Goal: Download file/media

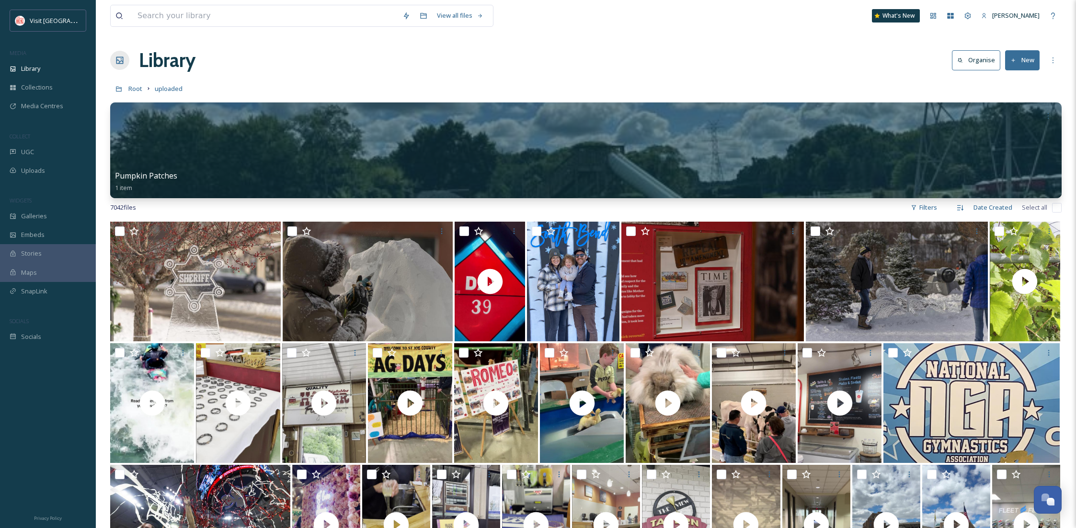
click at [46, 63] on div "Library" at bounding box center [48, 68] width 96 height 19
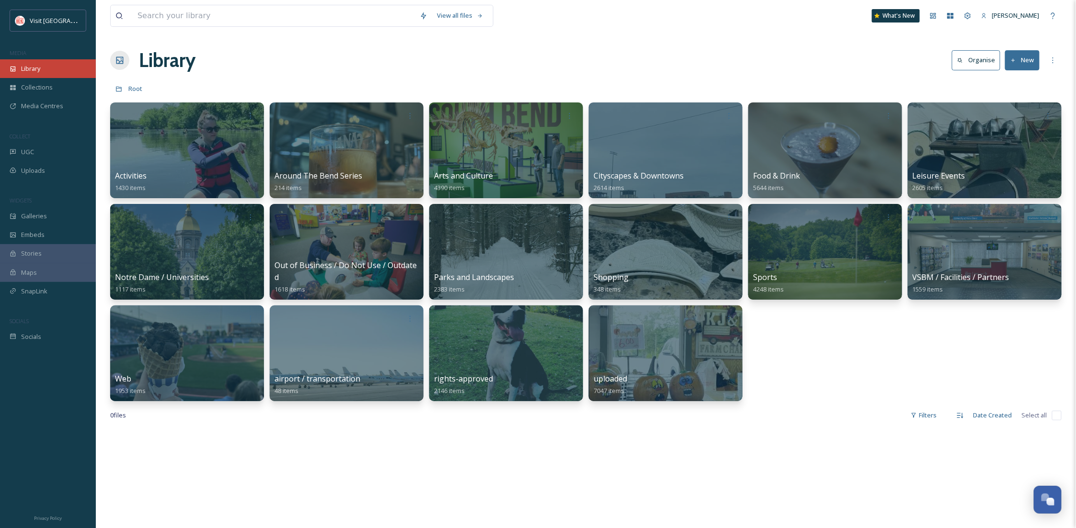
click at [26, 72] on span "Library" at bounding box center [30, 68] width 19 height 9
click at [424, 18] on icon at bounding box center [424, 16] width 8 height 8
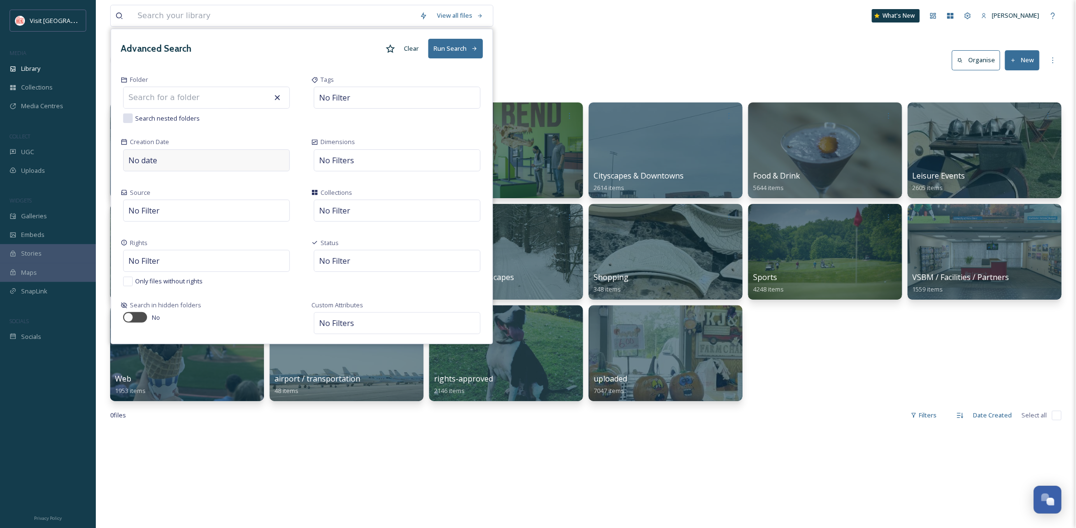
click at [199, 164] on div "No date" at bounding box center [206, 160] width 167 height 22
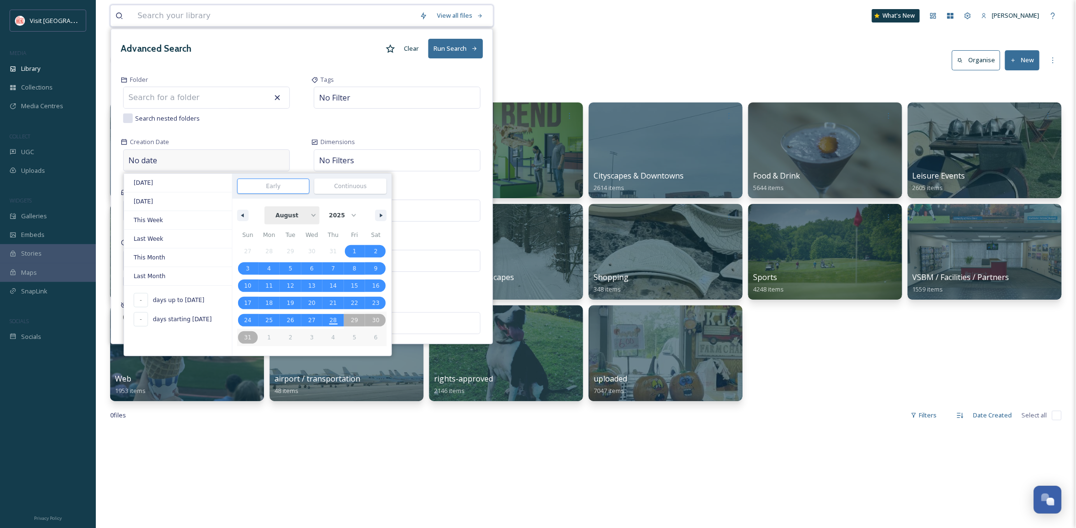
click at [309, 217] on select "January February March April May June July August September October November De…" at bounding box center [291, 215] width 55 height 18
select select "5"
click at [270, 207] on select "January February March April May June July August September October November De…" at bounding box center [291, 215] width 55 height 18
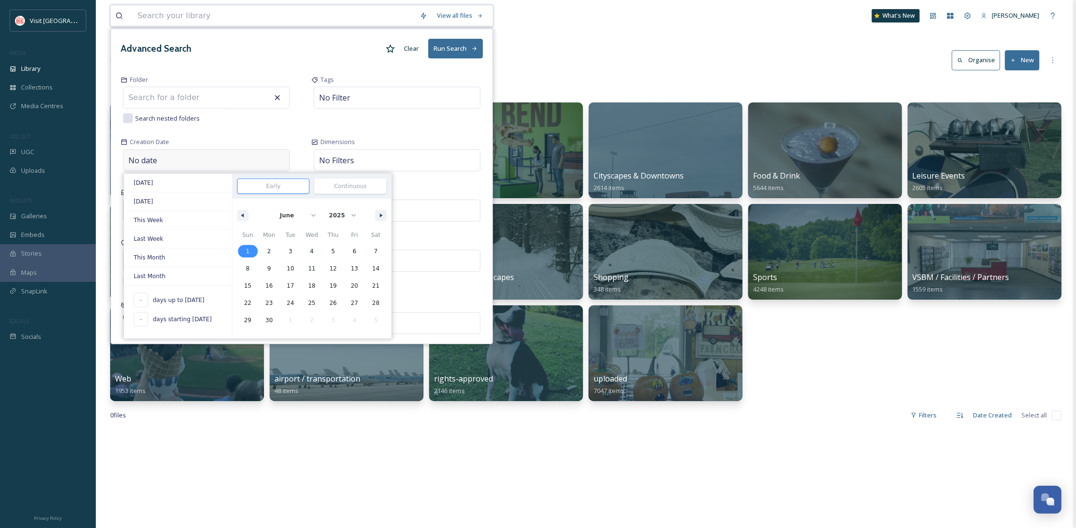
click at [248, 247] on span "1" at bounding box center [248, 251] width 4 height 17
type input "Jun 1, 2025"
click at [379, 217] on button "button" at bounding box center [380, 215] width 11 height 11
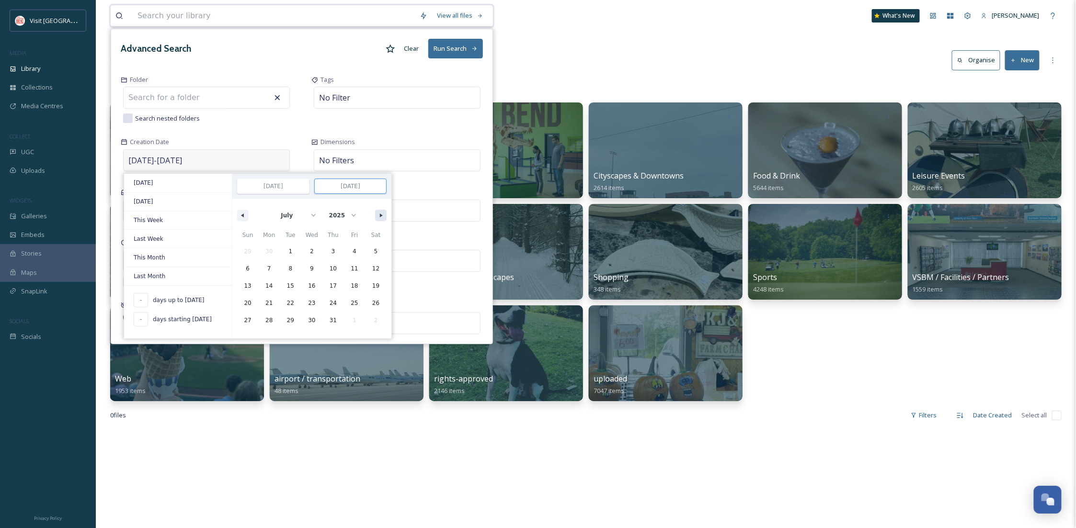
select select "7"
click at [379, 217] on button "button" at bounding box center [380, 215] width 11 height 11
click at [337, 322] on span "28" at bounding box center [333, 320] width 22 height 12
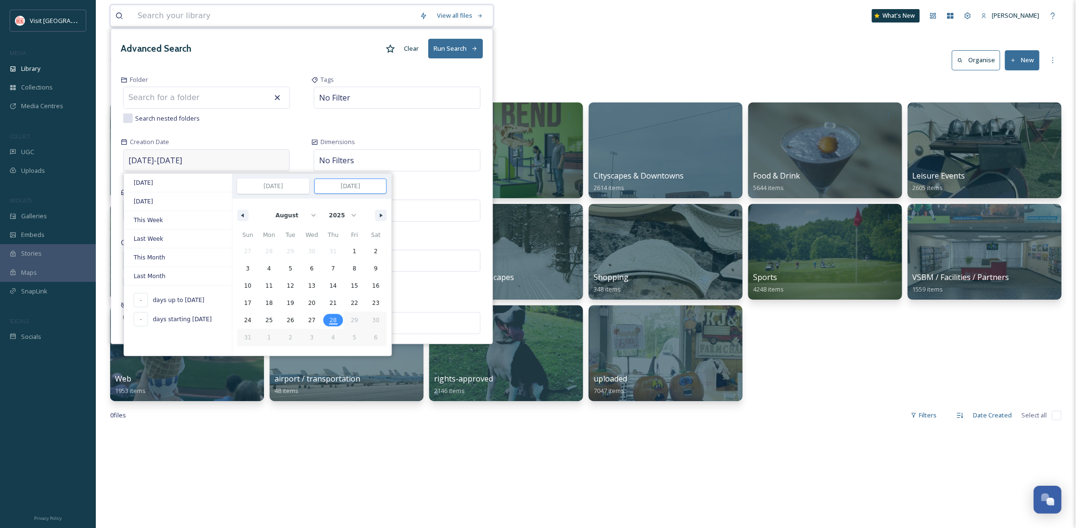
type input "Aug 28, 2025"
select select "5"
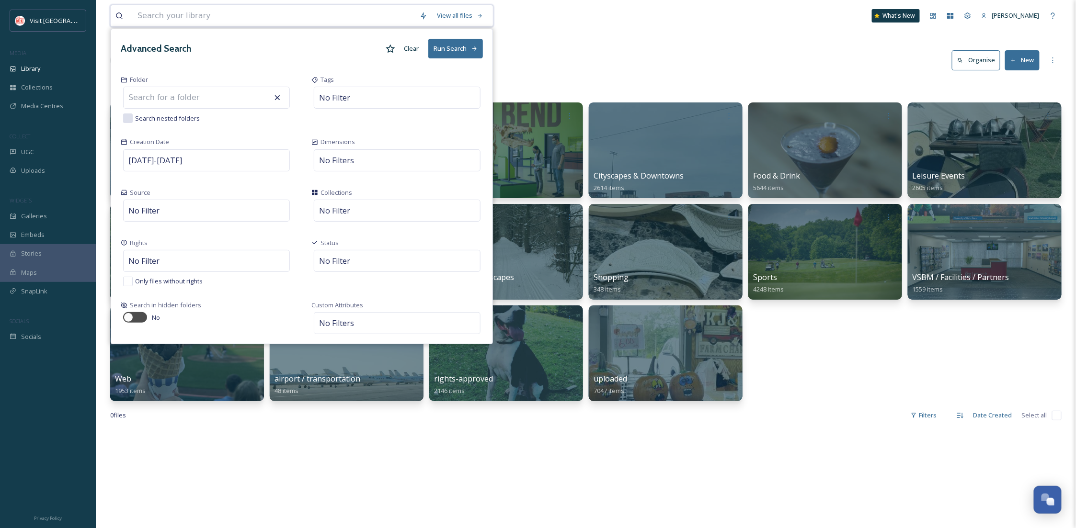
click at [448, 56] on button "Run Search" at bounding box center [455, 49] width 55 height 20
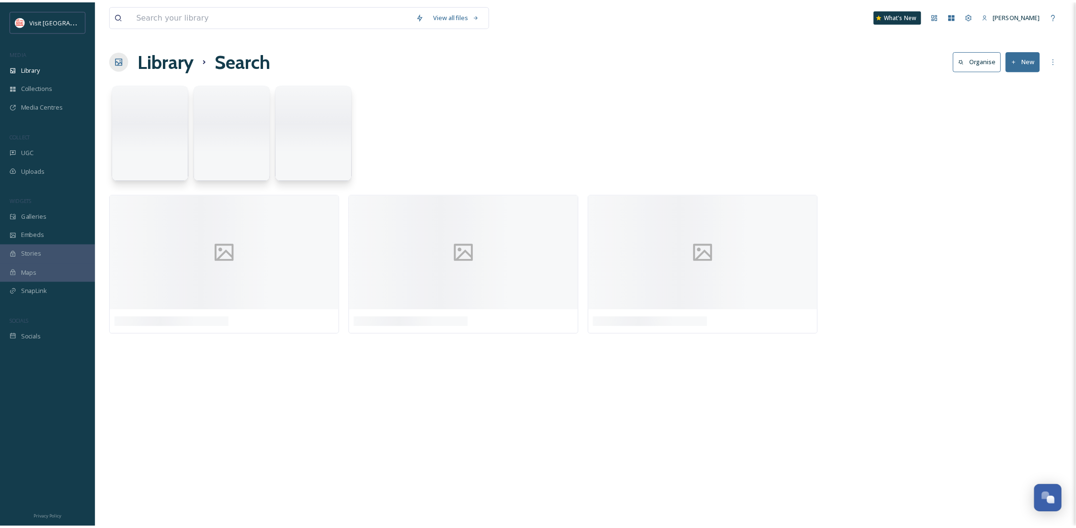
scroll to position [146, 0]
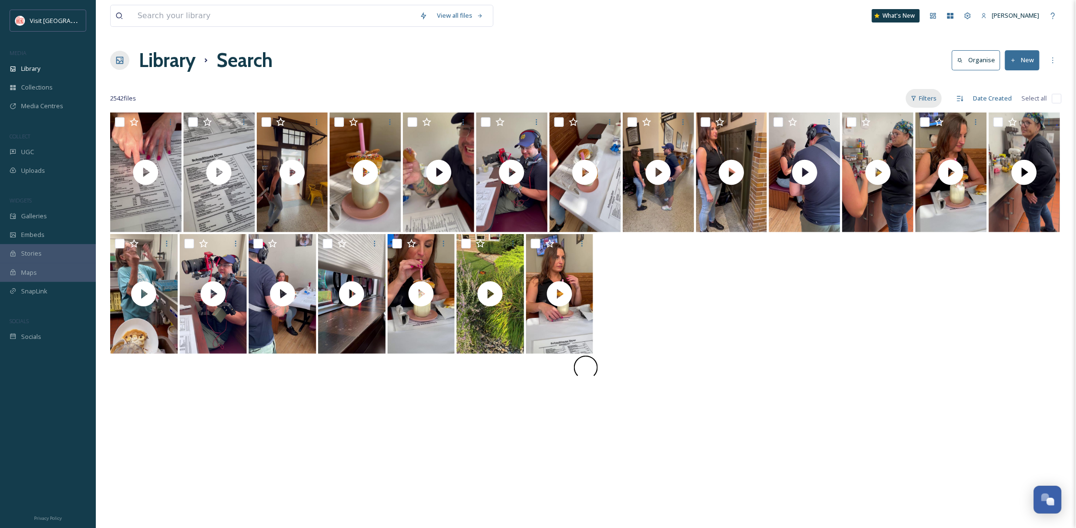
click at [924, 99] on div "Filters" at bounding box center [924, 98] width 36 height 19
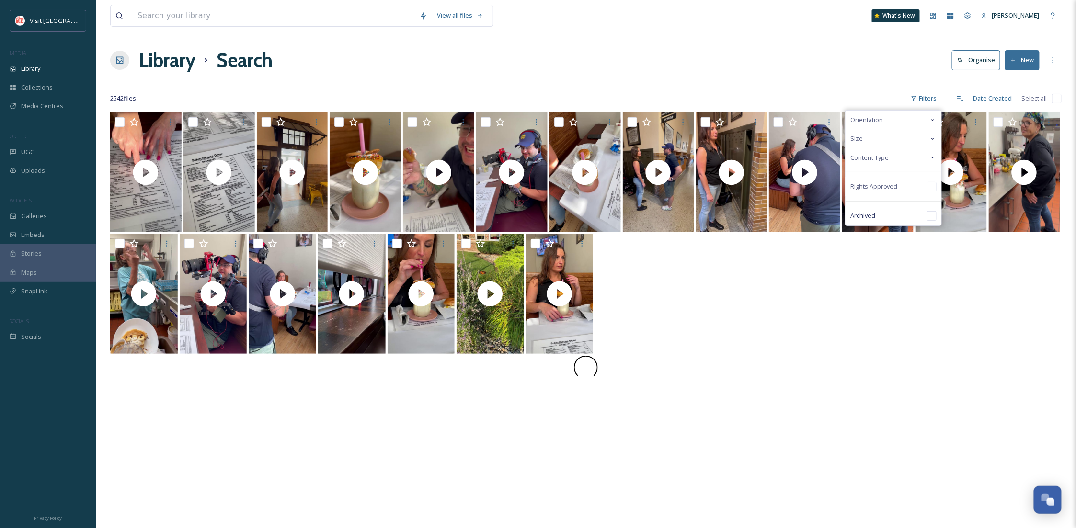
click at [886, 160] on span "Content Type" at bounding box center [869, 157] width 38 height 9
click at [886, 178] on span "Image" at bounding box center [878, 176] width 17 height 9
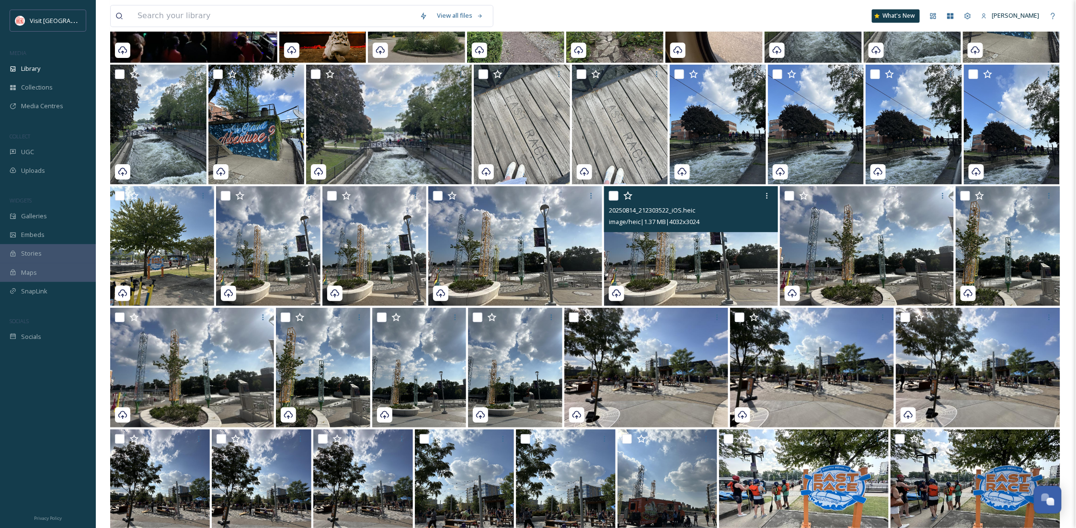
scroll to position [2470, 0]
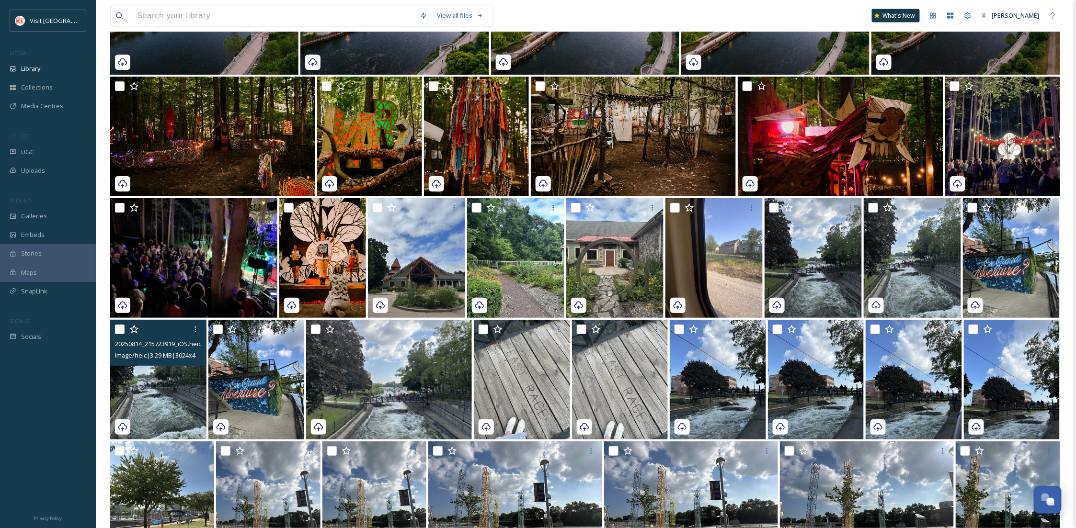
click at [149, 396] on img at bounding box center [158, 380] width 96 height 120
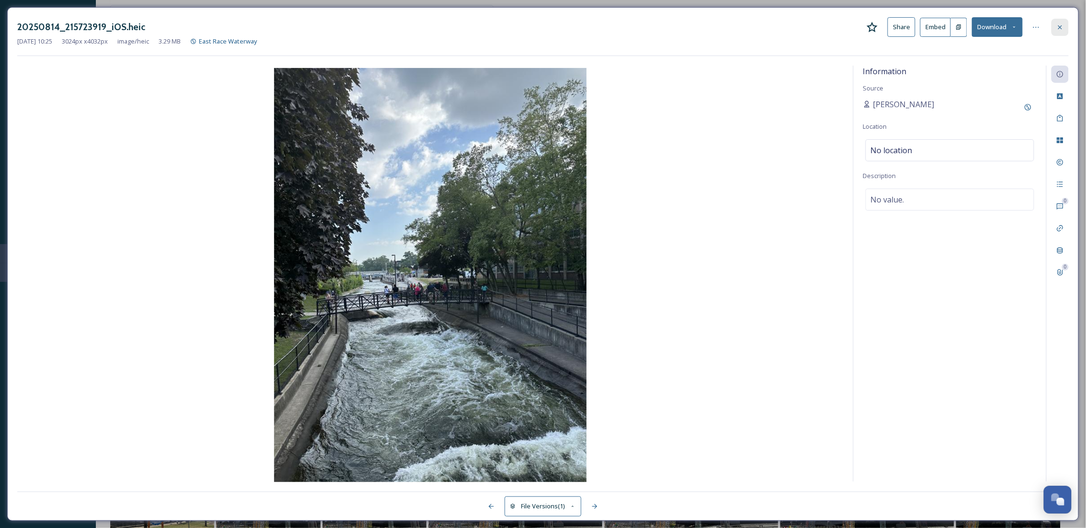
click at [1060, 23] on icon at bounding box center [1060, 27] width 8 height 8
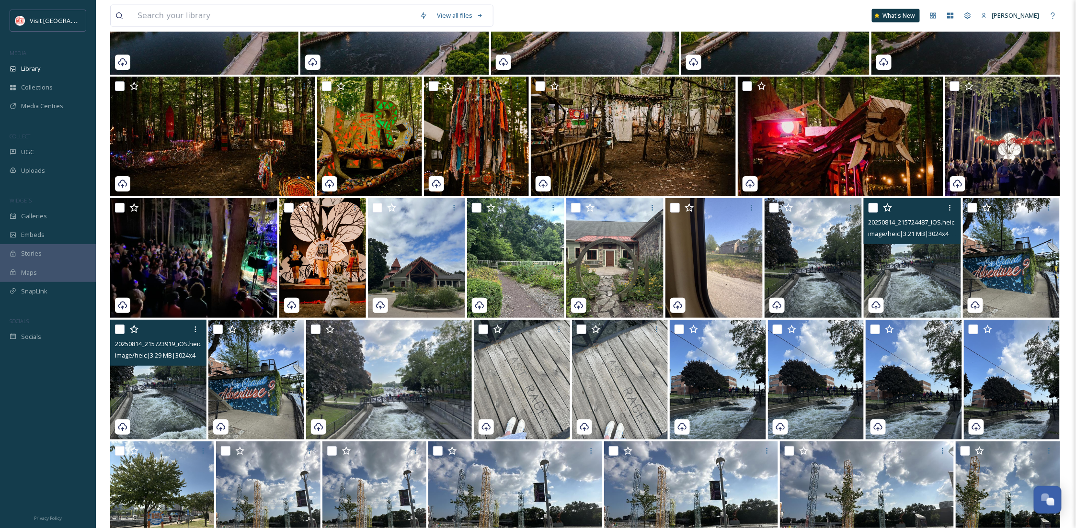
click at [902, 292] on img at bounding box center [912, 258] width 97 height 120
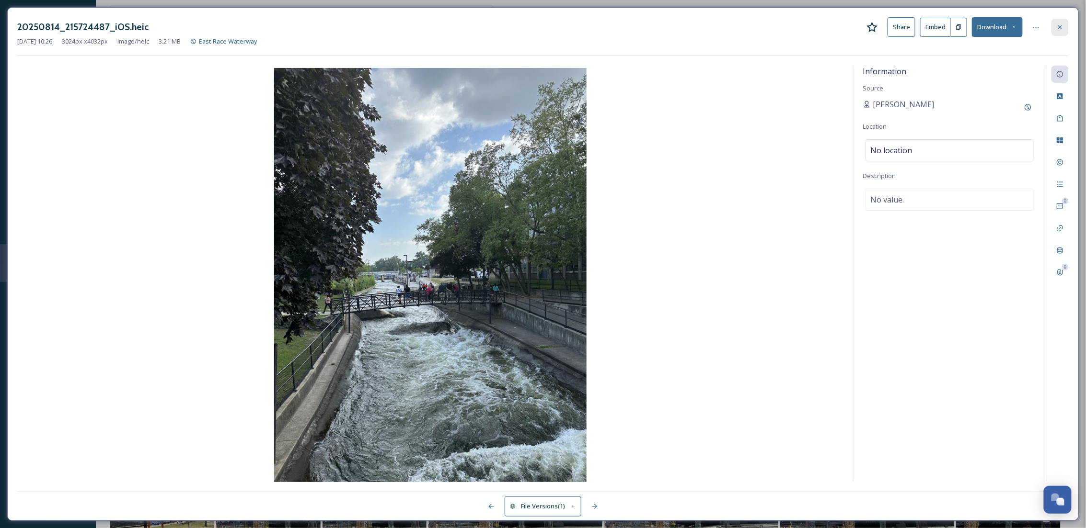
click at [1063, 29] on icon at bounding box center [1060, 27] width 8 height 8
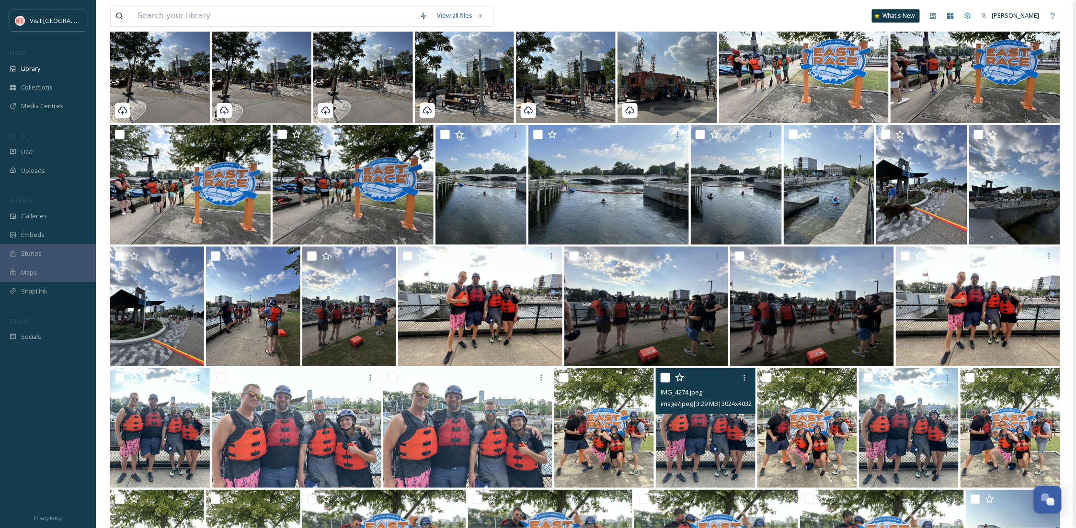
scroll to position [3407, 0]
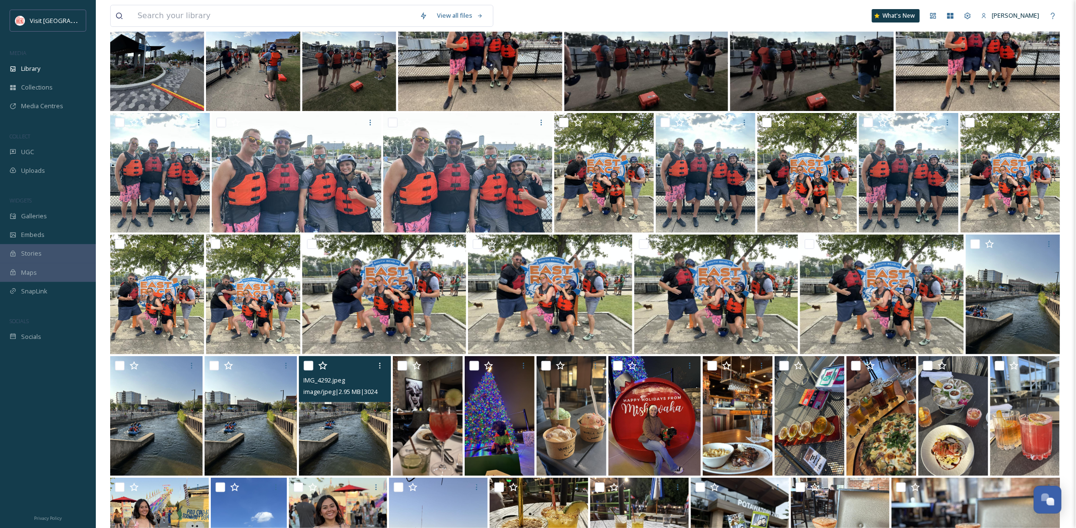
click at [344, 423] on img at bounding box center [345, 416] width 92 height 120
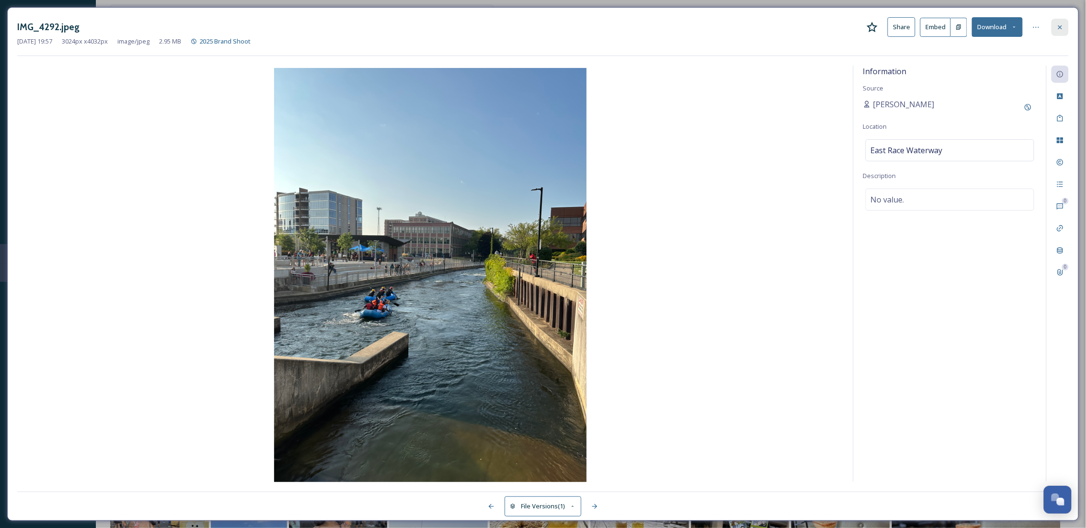
click at [1060, 31] on div at bounding box center [1059, 27] width 17 height 17
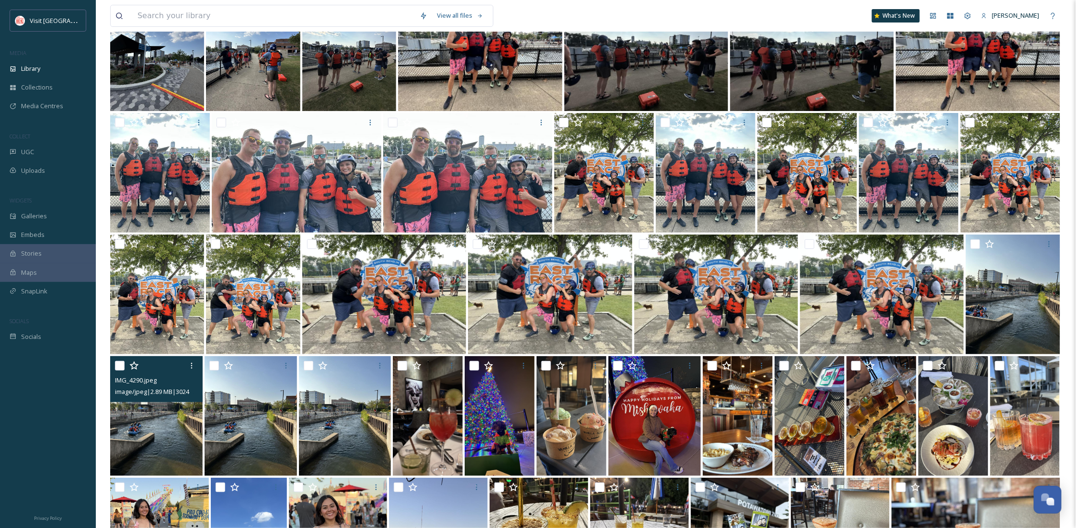
click at [142, 452] on img at bounding box center [156, 416] width 92 height 120
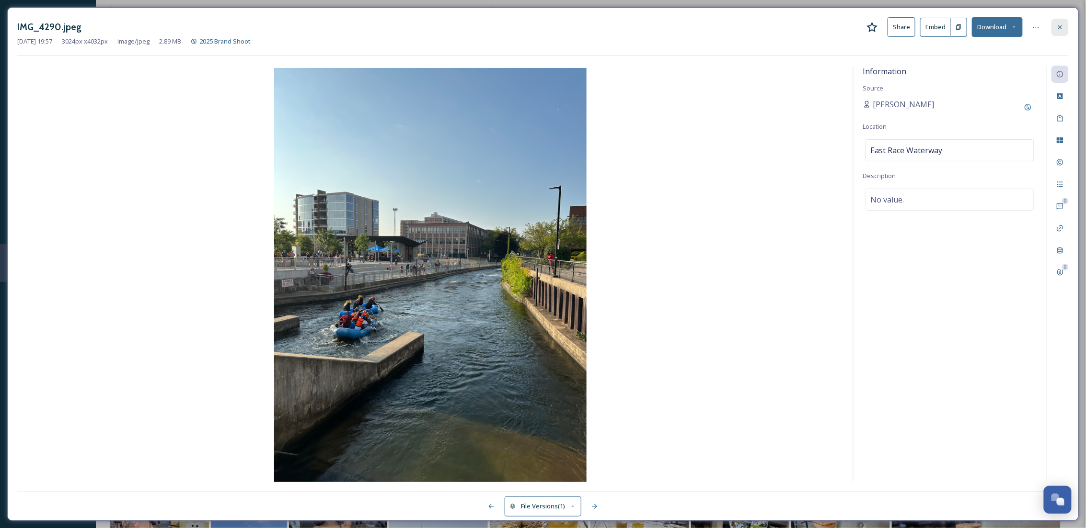
click at [1056, 23] on icon at bounding box center [1060, 27] width 8 height 8
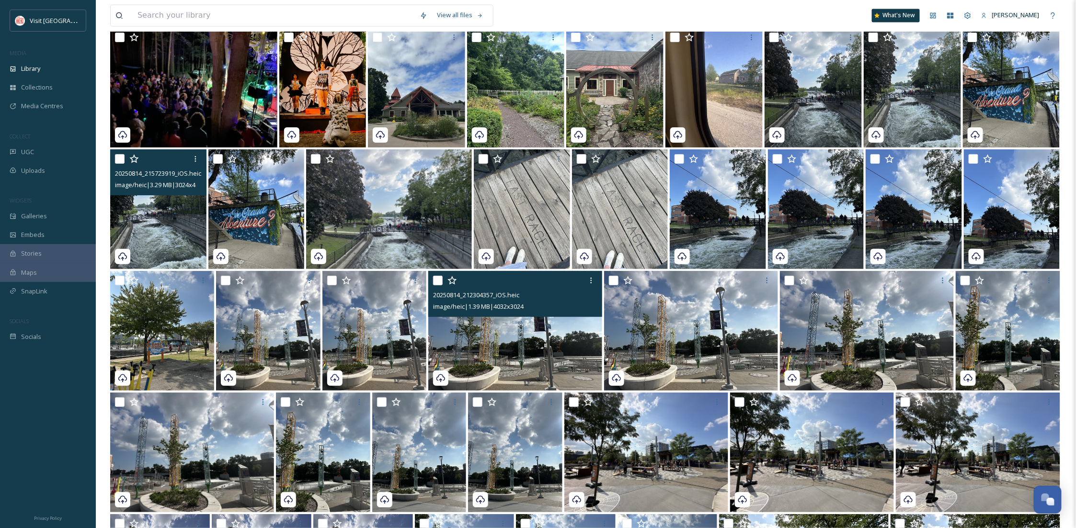
scroll to position [2470, 0]
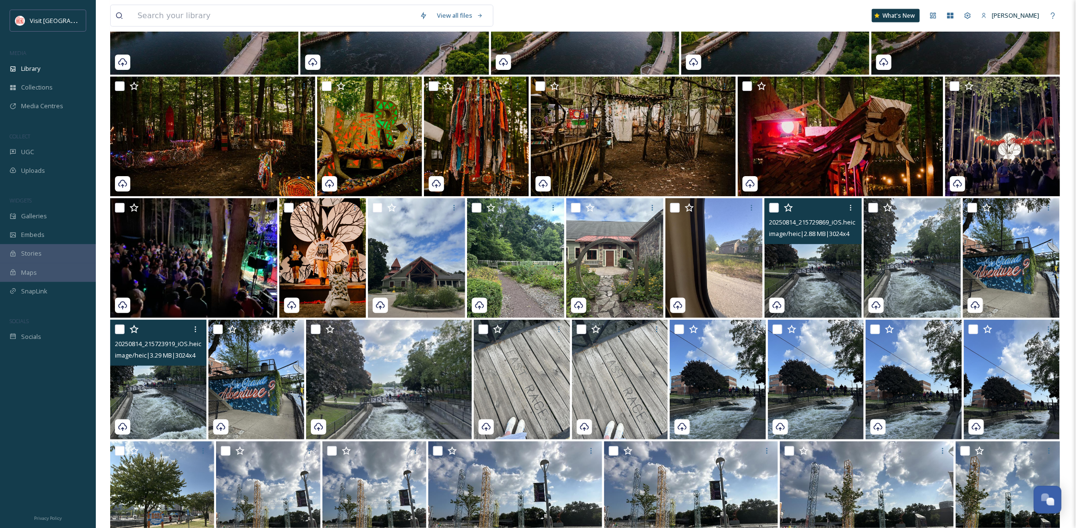
click at [821, 273] on img at bounding box center [813, 258] width 97 height 120
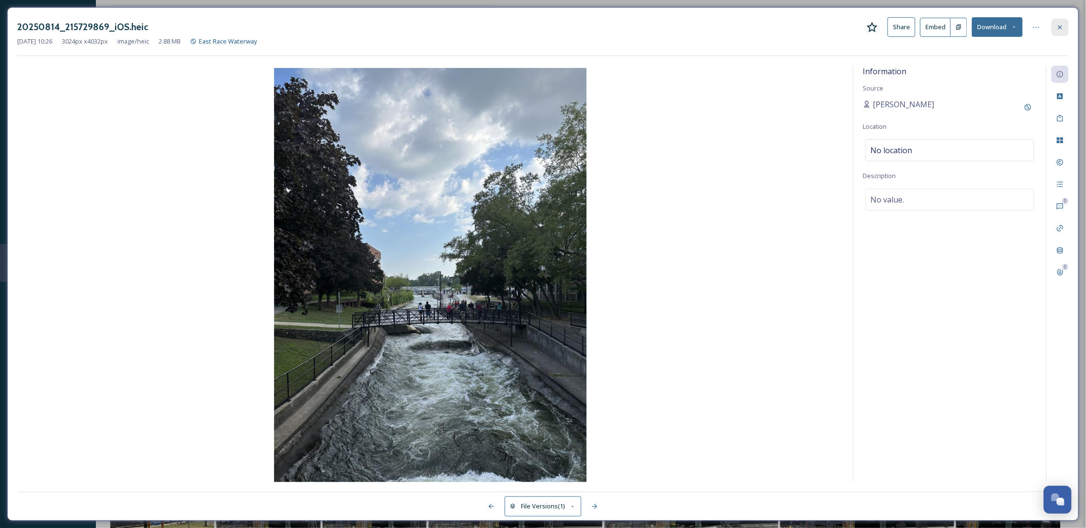
click at [1066, 27] on div at bounding box center [1059, 27] width 17 height 17
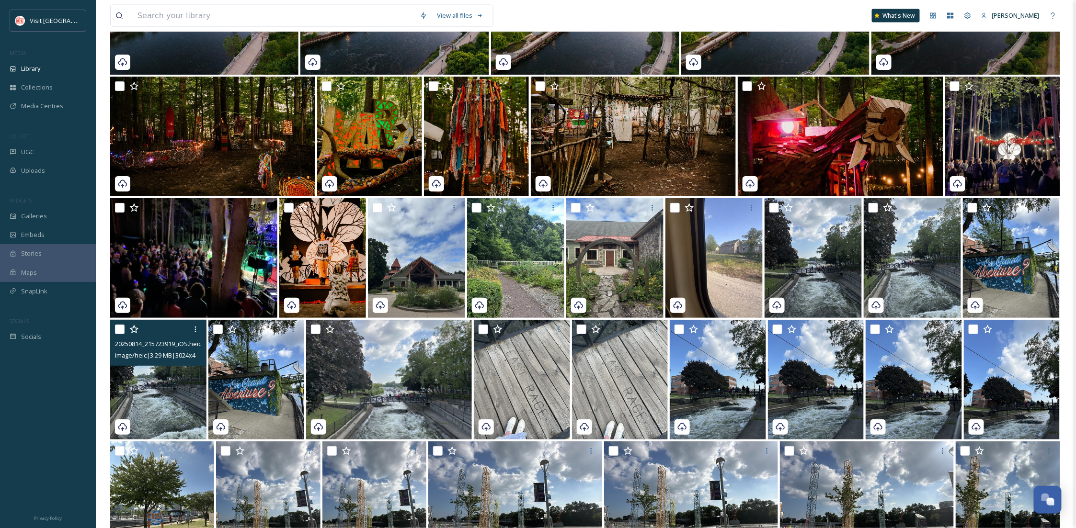
click at [174, 402] on img at bounding box center [158, 380] width 96 height 120
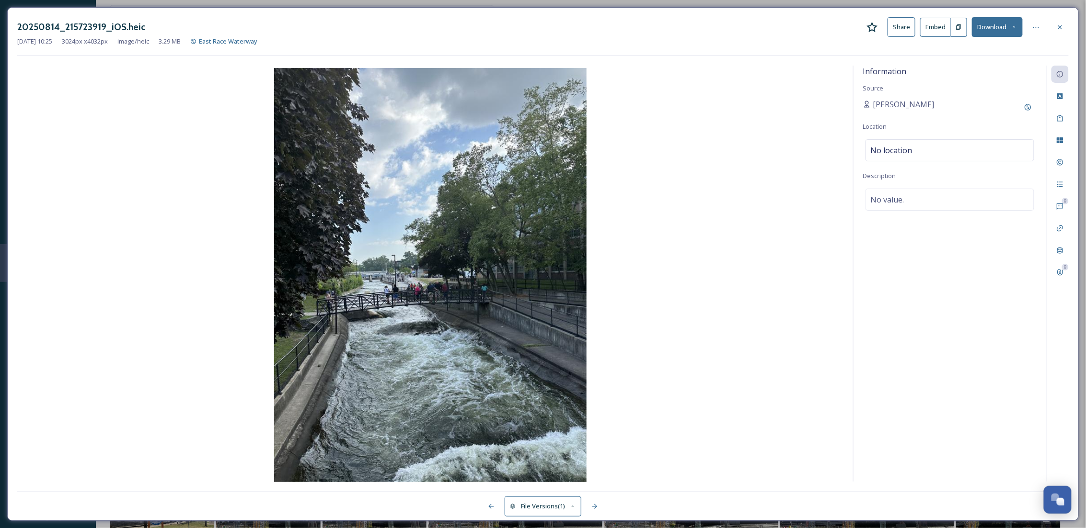
click at [1007, 24] on button "Download" at bounding box center [997, 27] width 51 height 20
click at [985, 55] on div "Download Original (3024 x 4032)" at bounding box center [972, 49] width 100 height 19
click at [1054, 24] on div at bounding box center [1059, 27] width 17 height 17
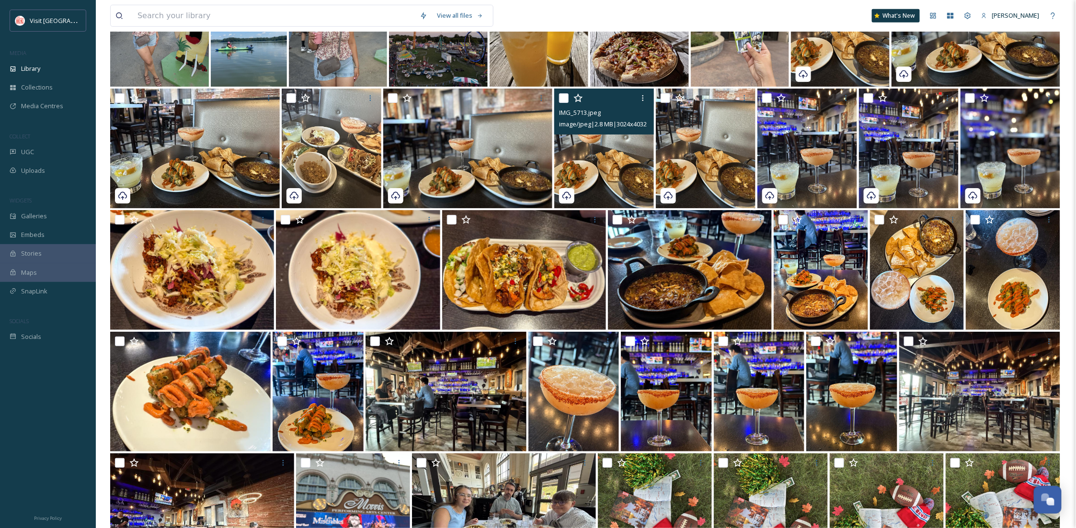
scroll to position [3662, 0]
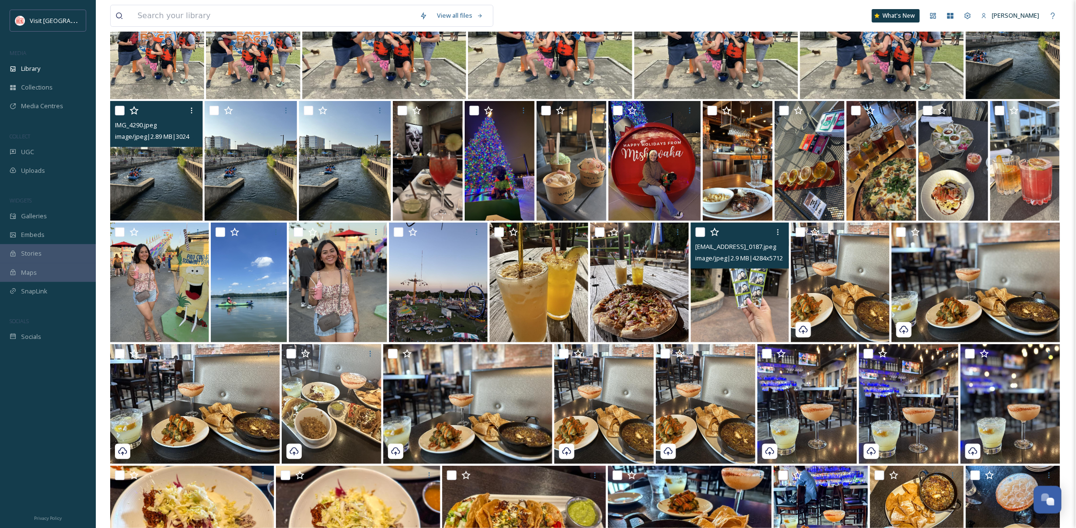
click at [763, 319] on img at bounding box center [740, 283] width 99 height 120
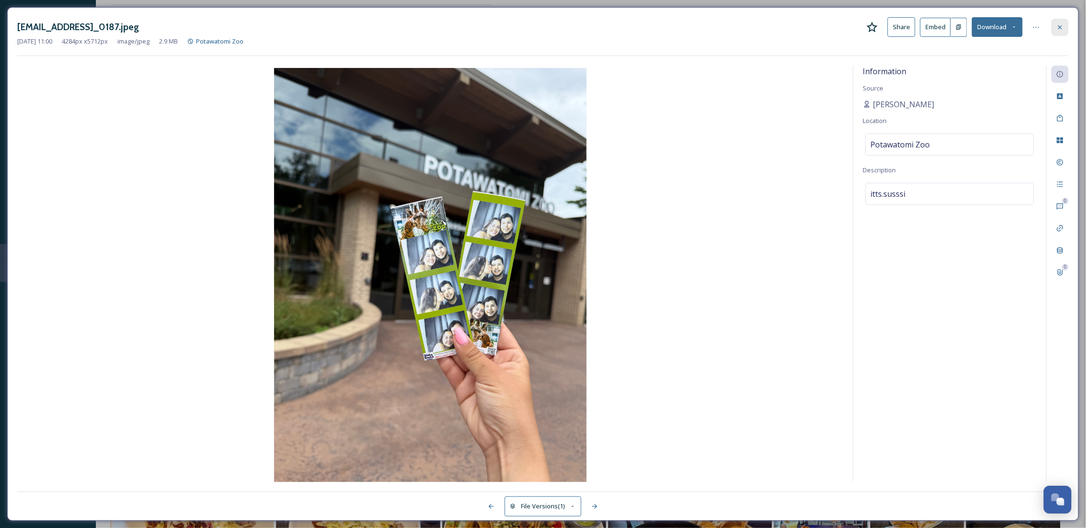
click at [1063, 24] on icon at bounding box center [1060, 27] width 8 height 8
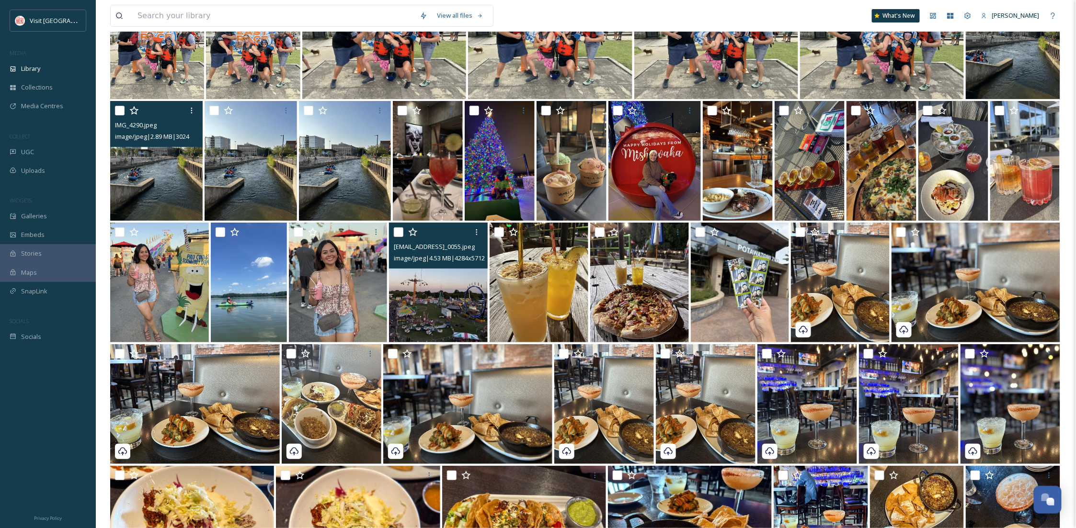
click at [450, 304] on img at bounding box center [438, 283] width 99 height 120
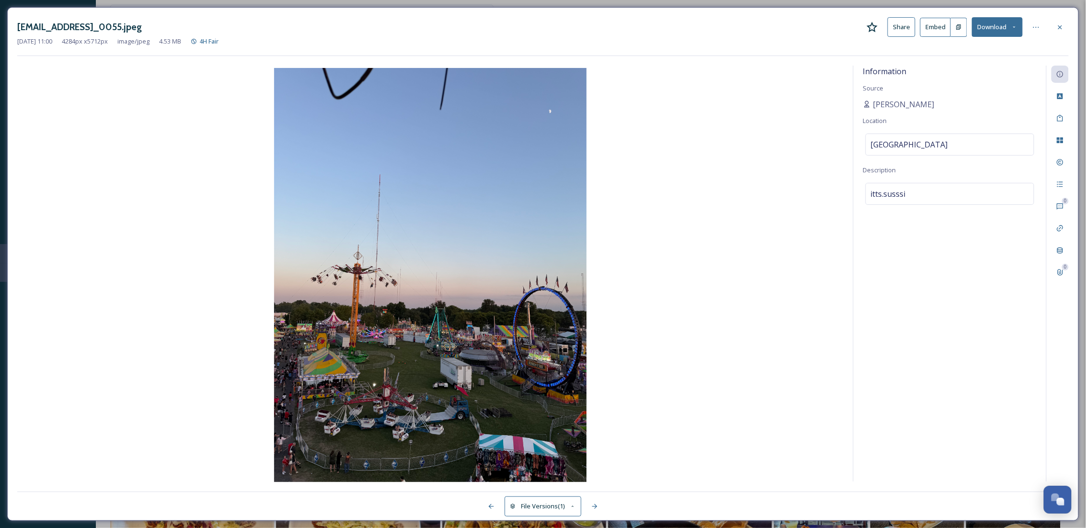
click at [995, 33] on button "Download" at bounding box center [997, 27] width 51 height 20
click at [970, 48] on span "Download Original (4284 x 5712)" at bounding box center [972, 49] width 91 height 9
click at [1053, 28] on div at bounding box center [1059, 27] width 17 height 17
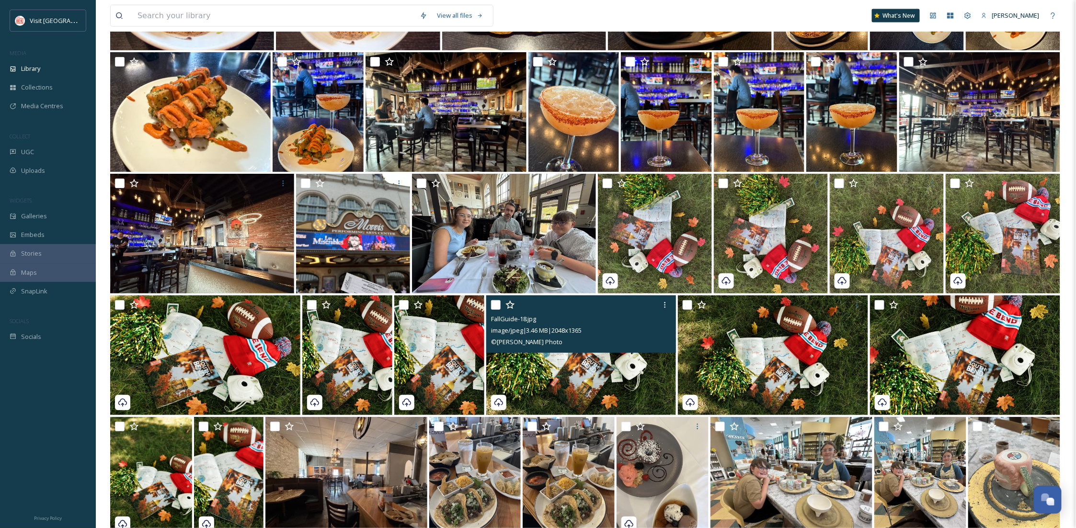
scroll to position [4173, 0]
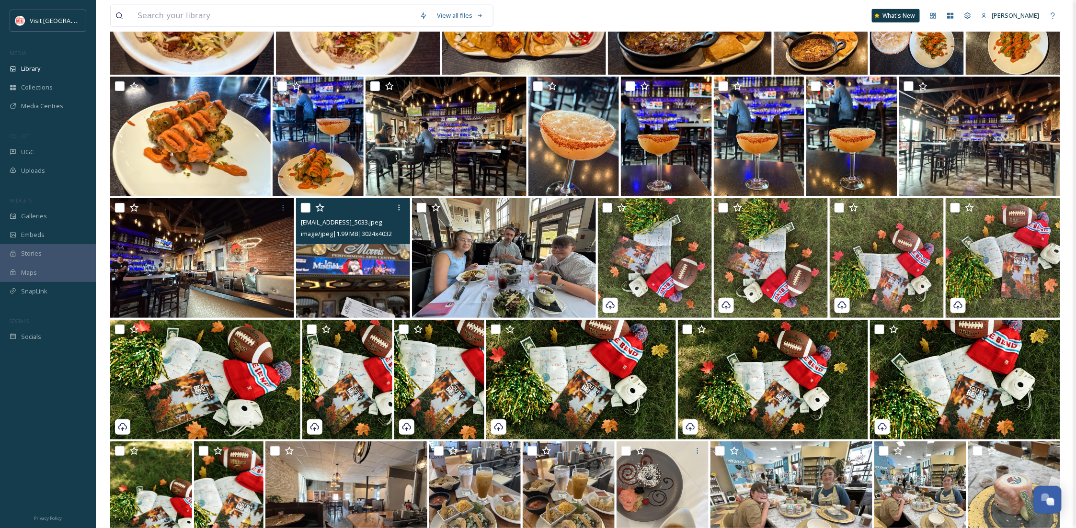
click at [375, 284] on img at bounding box center [353, 258] width 114 height 120
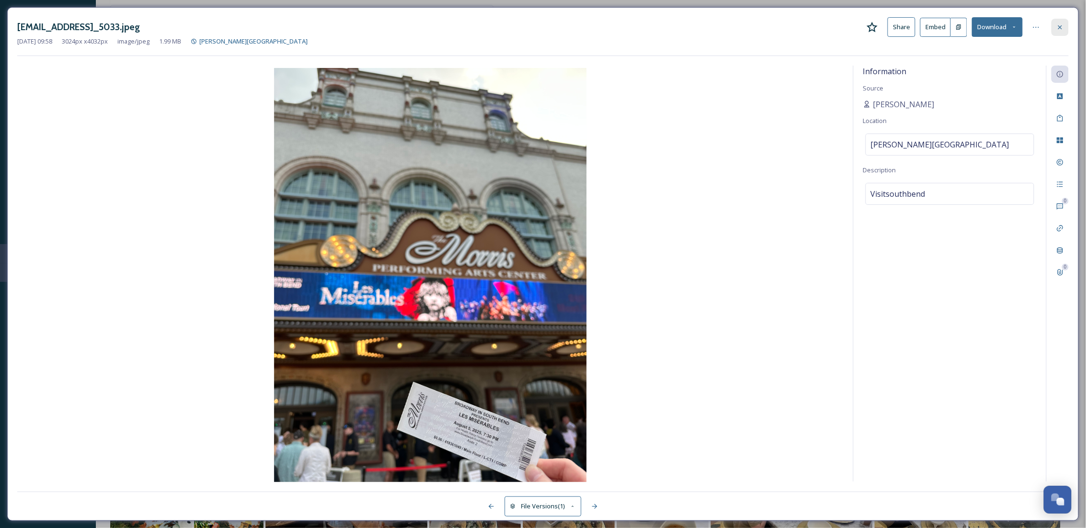
click at [1058, 23] on icon at bounding box center [1060, 27] width 8 height 8
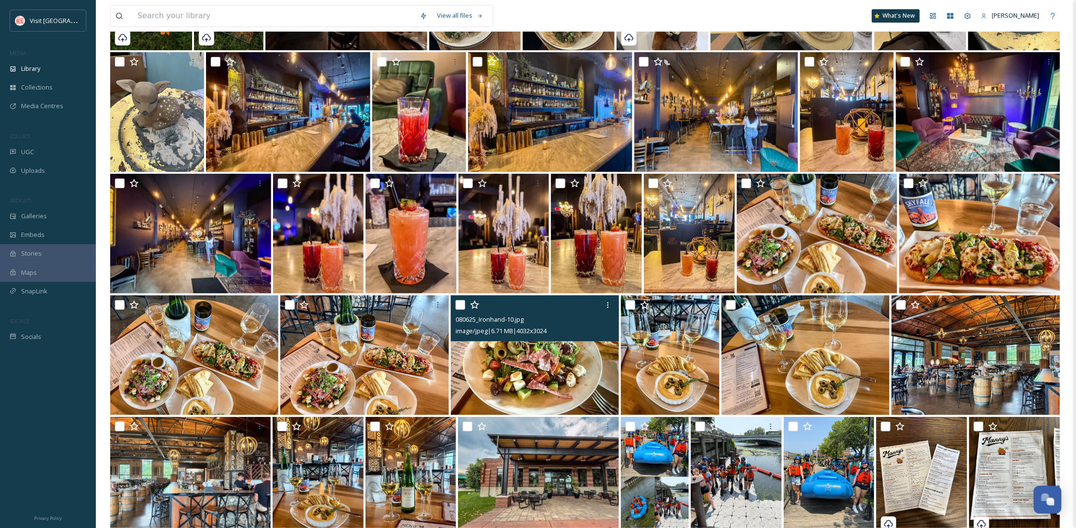
scroll to position [4769, 0]
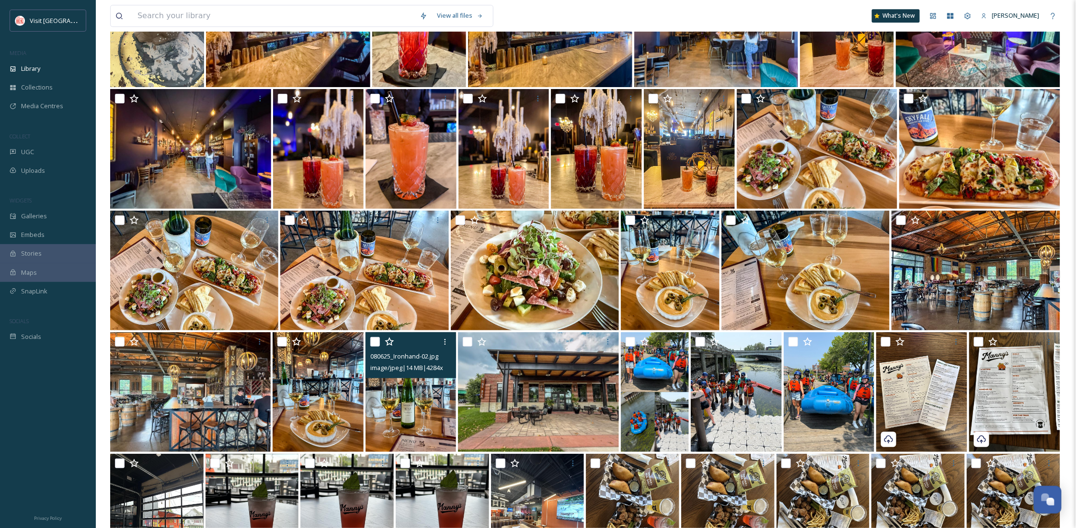
click at [398, 417] on img at bounding box center [411, 392] width 91 height 120
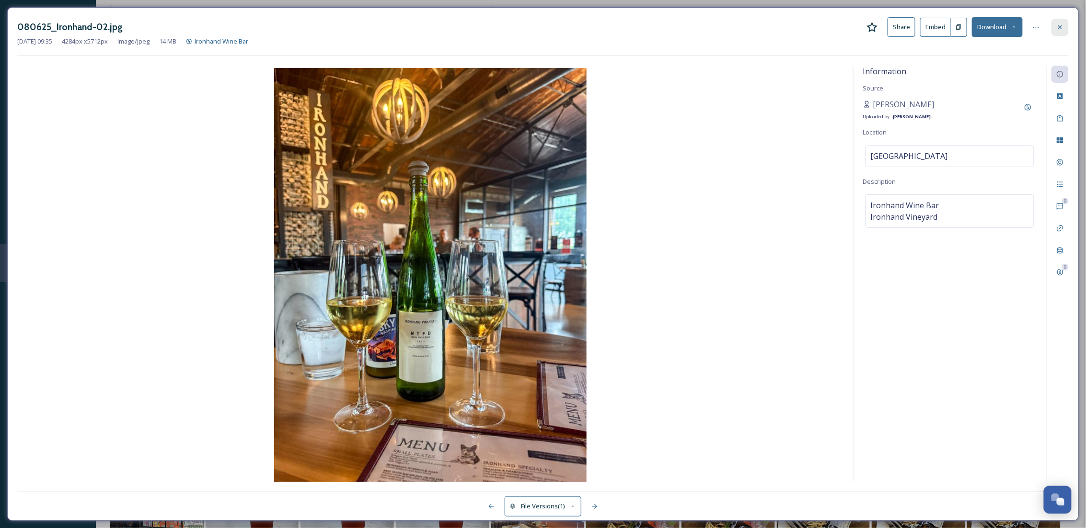
click at [1059, 28] on icon at bounding box center [1060, 27] width 4 height 4
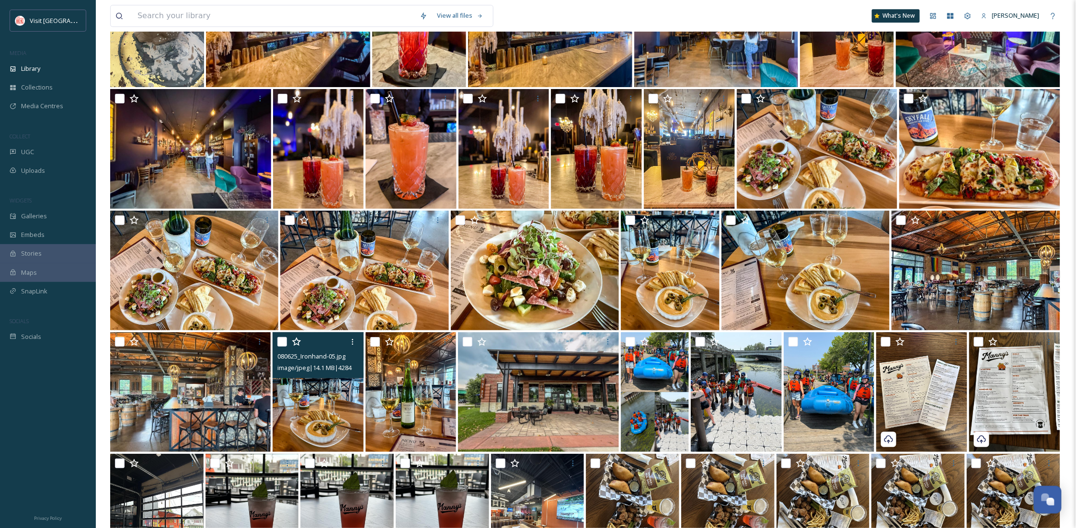
click at [338, 433] on img at bounding box center [318, 392] width 91 height 120
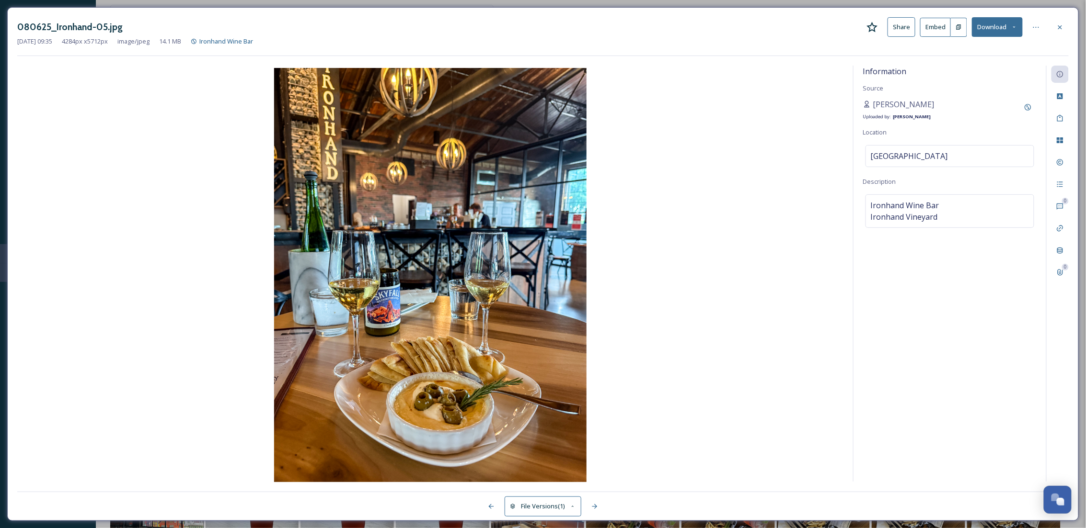
click at [980, 27] on button "Download" at bounding box center [997, 27] width 51 height 20
click at [980, 55] on div "Download Original (4284 x 5712)" at bounding box center [972, 49] width 100 height 19
click at [1060, 28] on icon at bounding box center [1060, 27] width 4 height 4
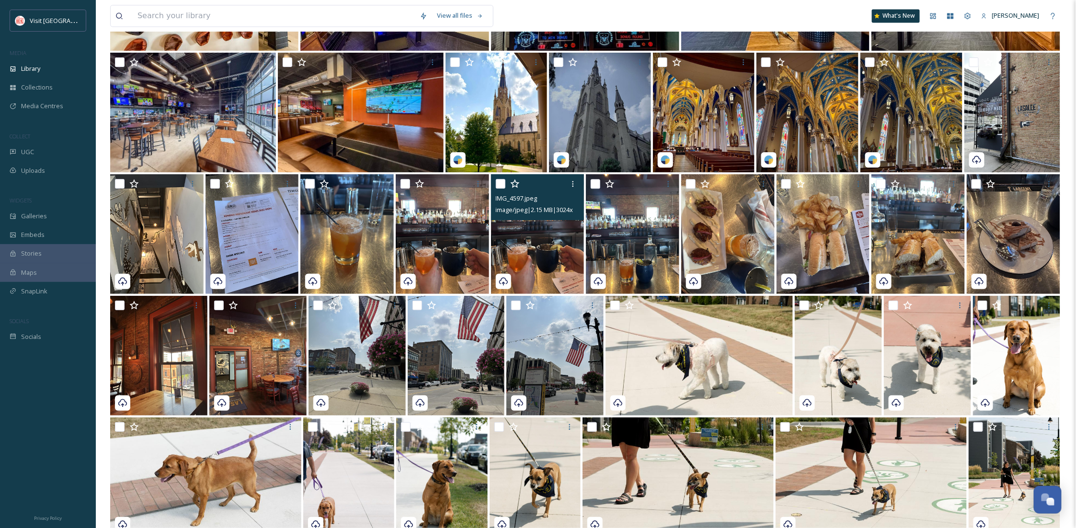
scroll to position [5962, 0]
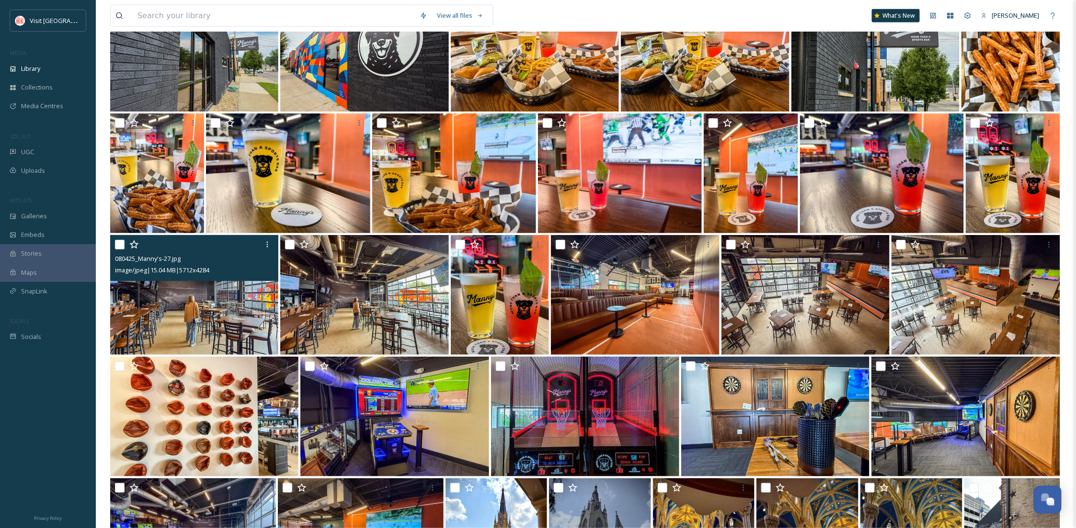
click at [220, 320] on img at bounding box center [194, 295] width 168 height 120
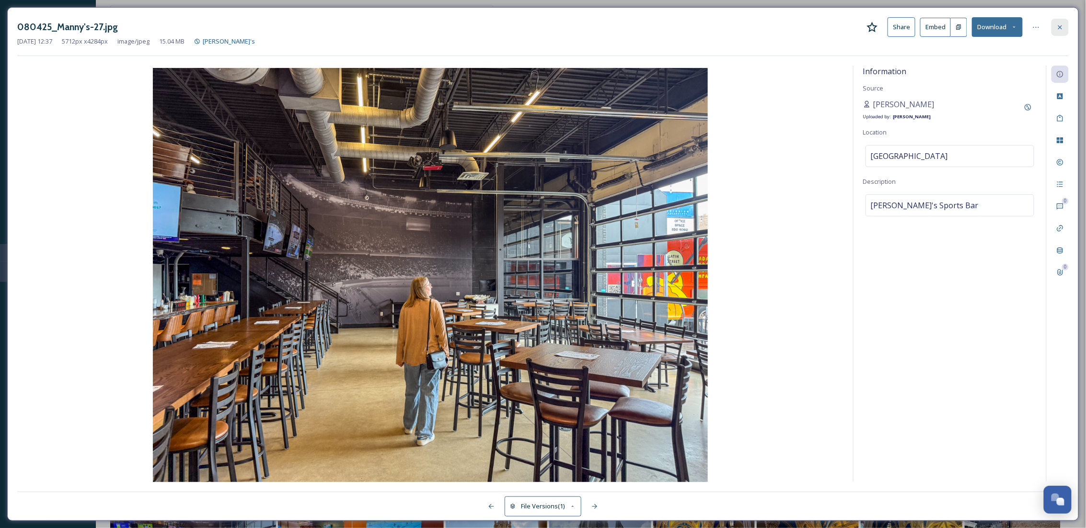
click at [1063, 23] on icon at bounding box center [1060, 27] width 8 height 8
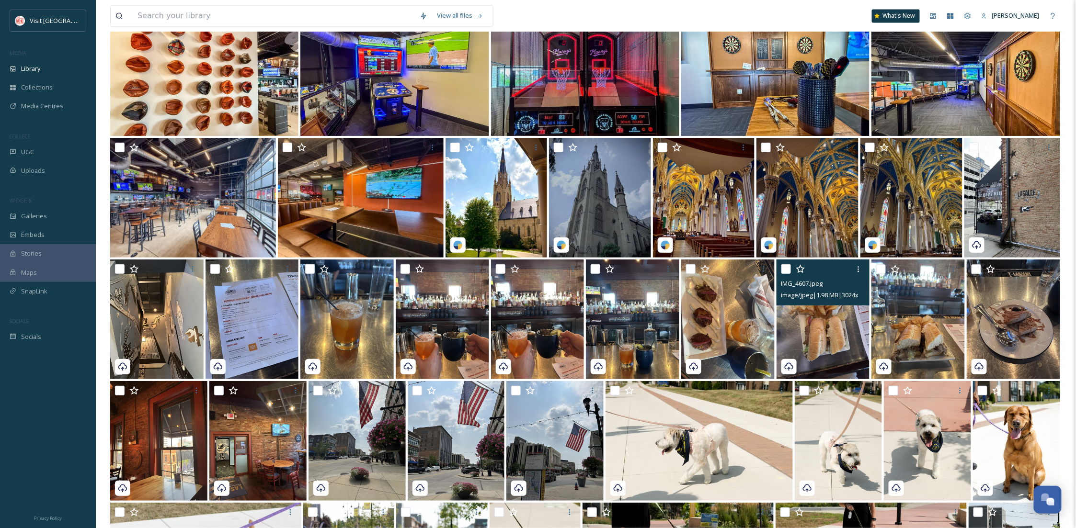
scroll to position [6473, 0]
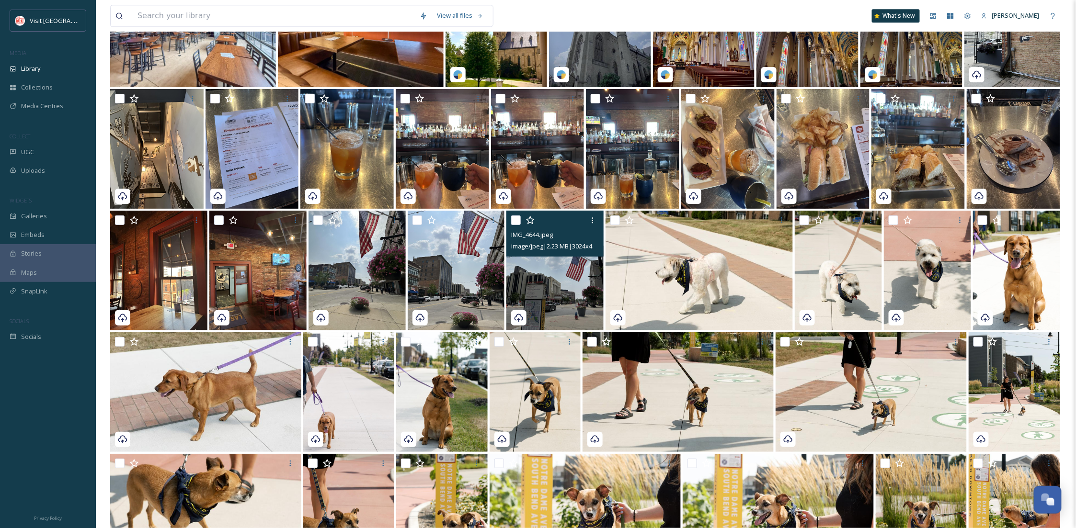
click at [548, 295] on img at bounding box center [554, 271] width 97 height 120
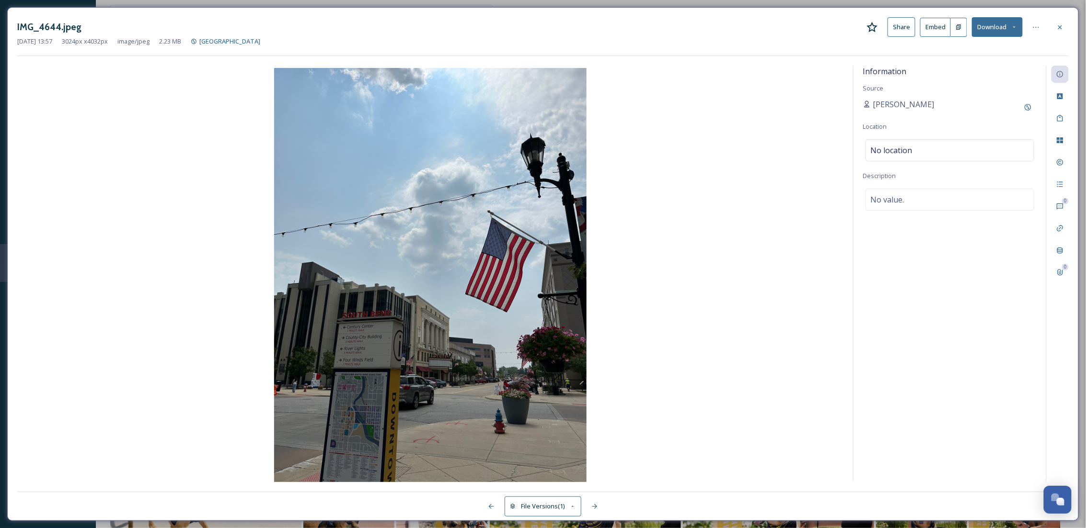
click at [996, 33] on button "Download" at bounding box center [997, 27] width 51 height 20
click at [985, 43] on div "Download Original (3024 x 4032)" at bounding box center [972, 49] width 100 height 19
click at [1060, 25] on icon at bounding box center [1060, 27] width 8 height 8
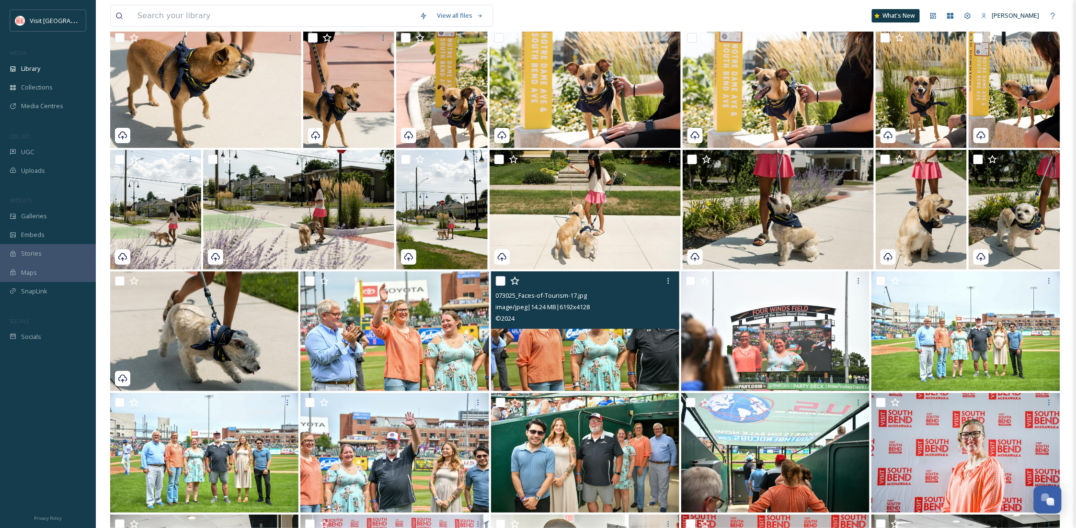
scroll to position [6728, 0]
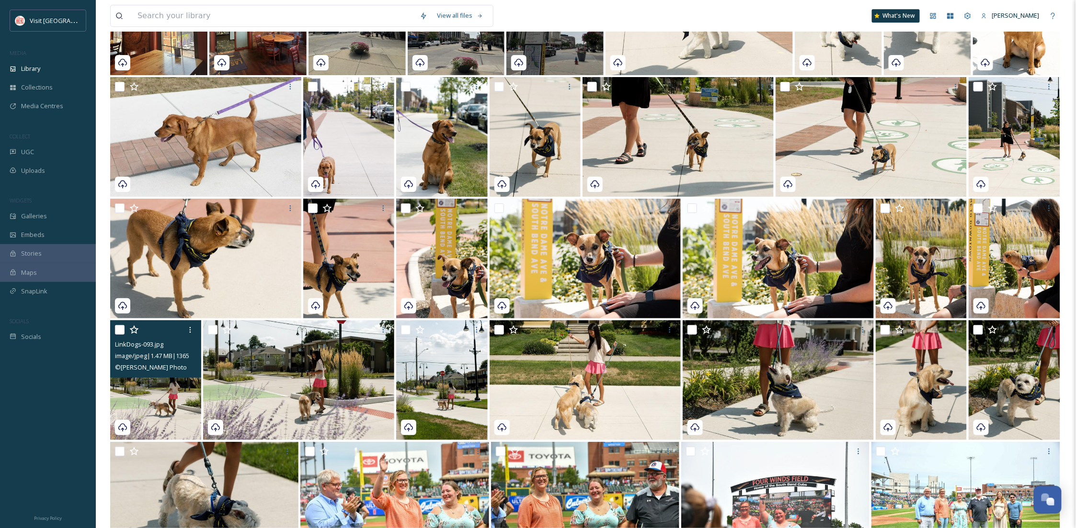
click at [169, 424] on img at bounding box center [155, 381] width 91 height 120
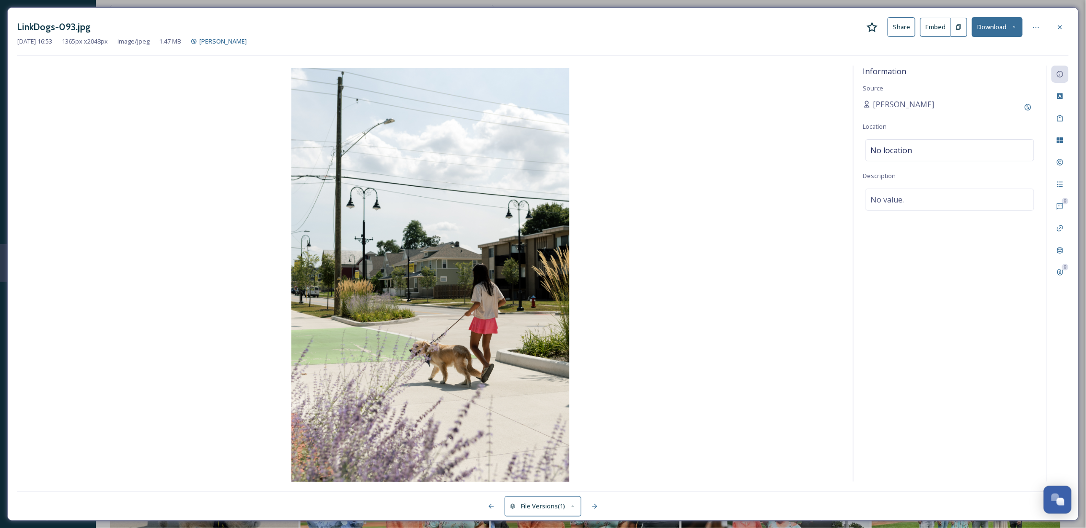
click at [1007, 26] on button "Download" at bounding box center [997, 27] width 51 height 20
click at [995, 46] on span "Download Original (1365 x 2048)" at bounding box center [972, 49] width 91 height 9
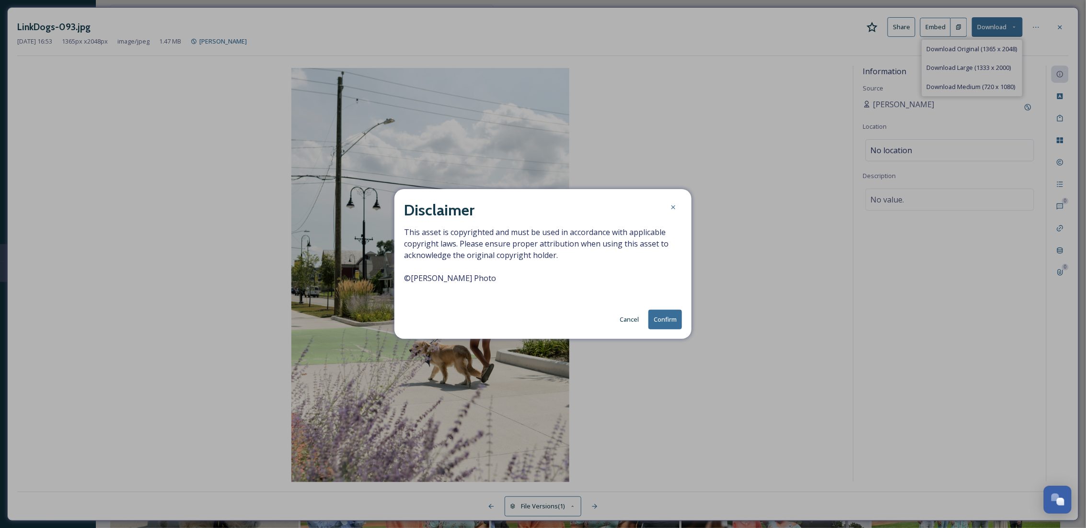
click at [649, 317] on button "Confirm" at bounding box center [665, 320] width 34 height 20
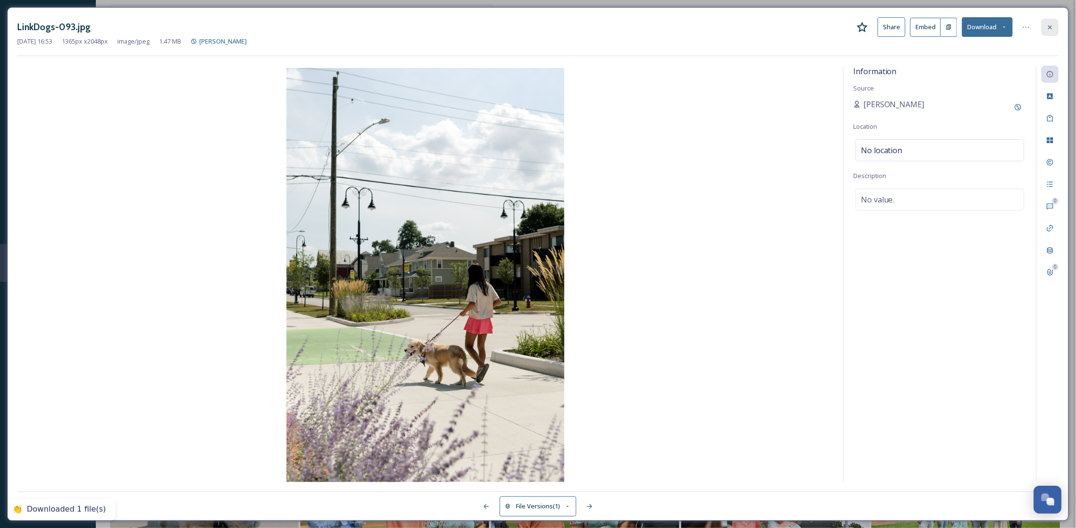
click at [1045, 25] on div at bounding box center [1050, 27] width 17 height 17
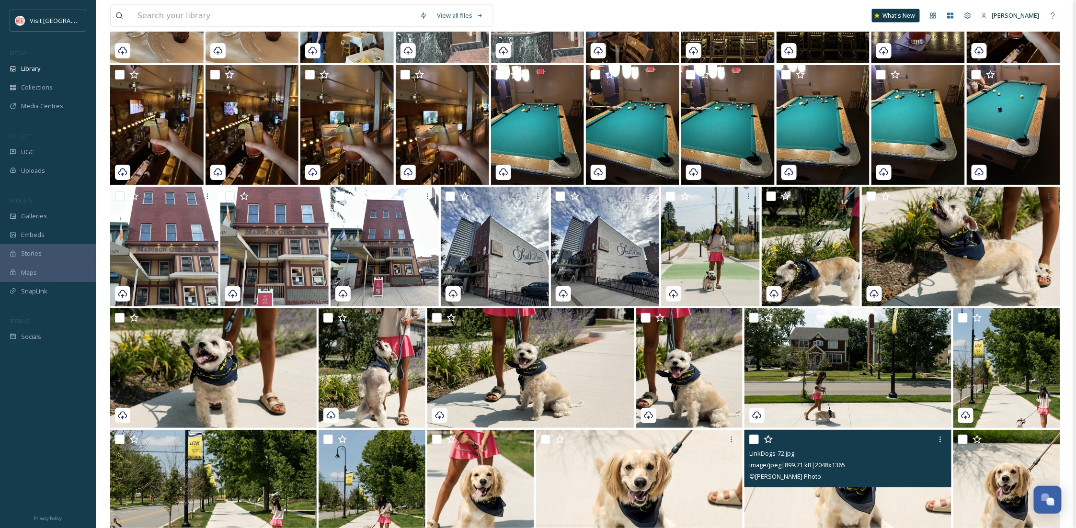
scroll to position [8091, 0]
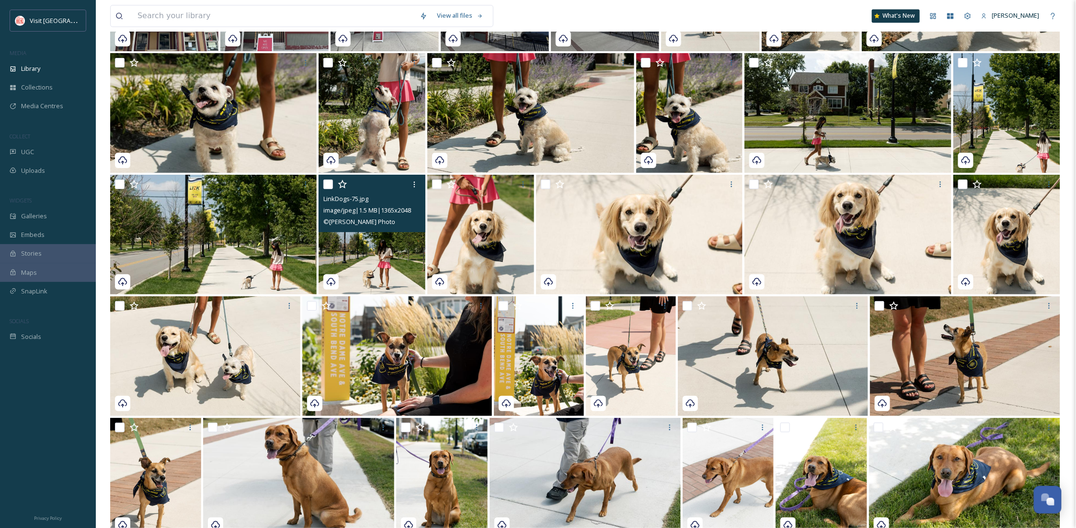
click at [366, 263] on img at bounding box center [372, 235] width 107 height 120
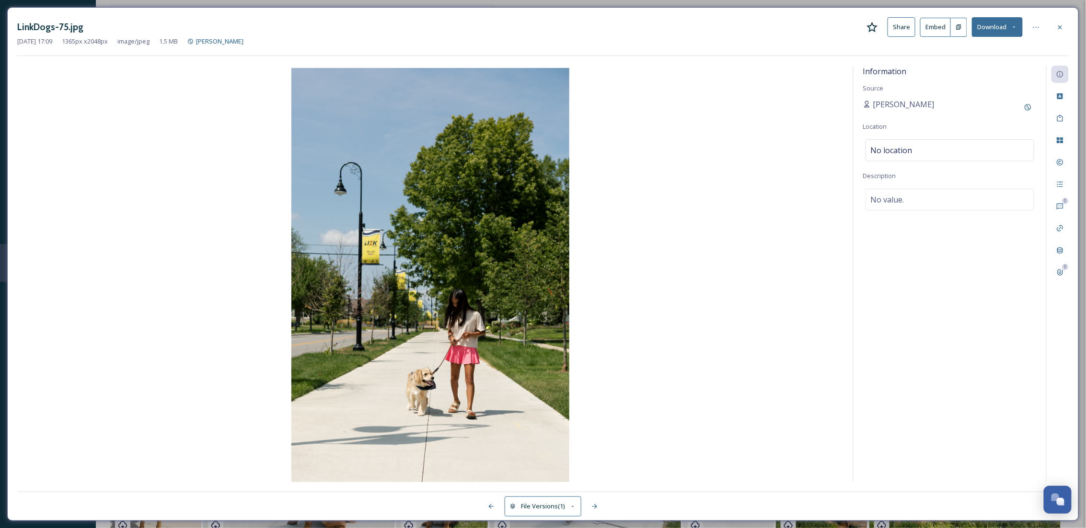
click at [987, 35] on button "Download" at bounding box center [997, 27] width 51 height 20
click at [971, 48] on span "Download Original (1365 x 2048)" at bounding box center [972, 49] width 91 height 9
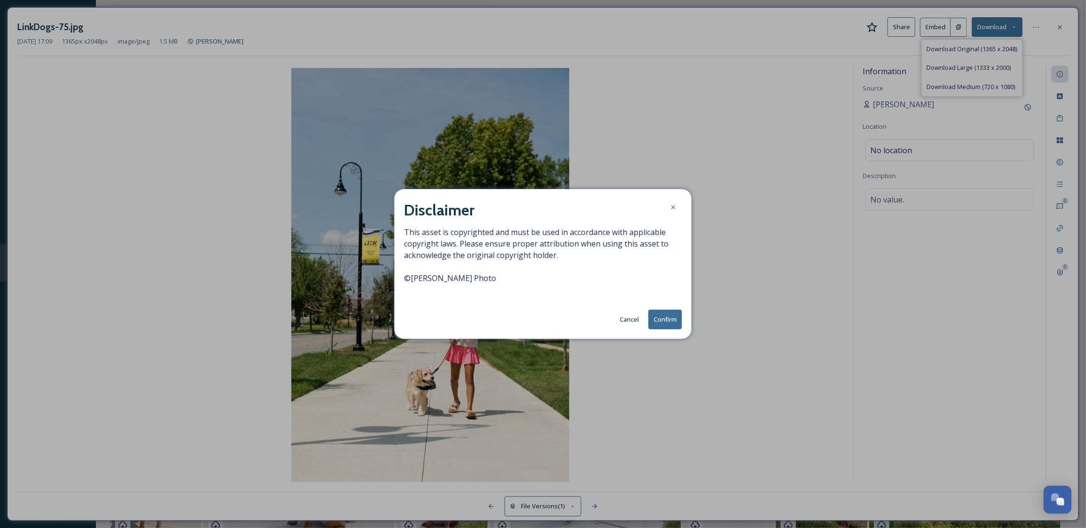
click at [671, 314] on button "Confirm" at bounding box center [665, 320] width 34 height 20
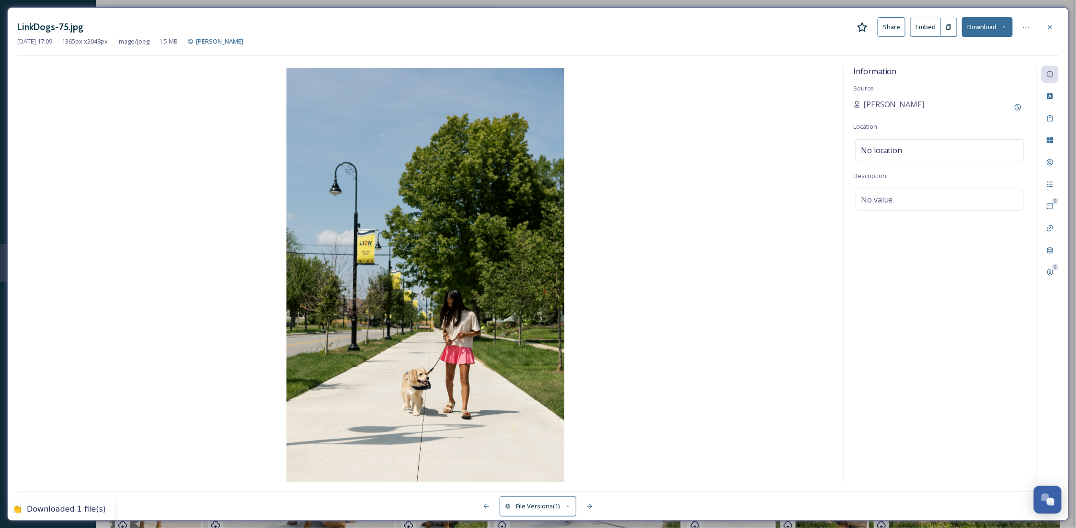
click at [1048, 28] on icon at bounding box center [1050, 27] width 8 height 8
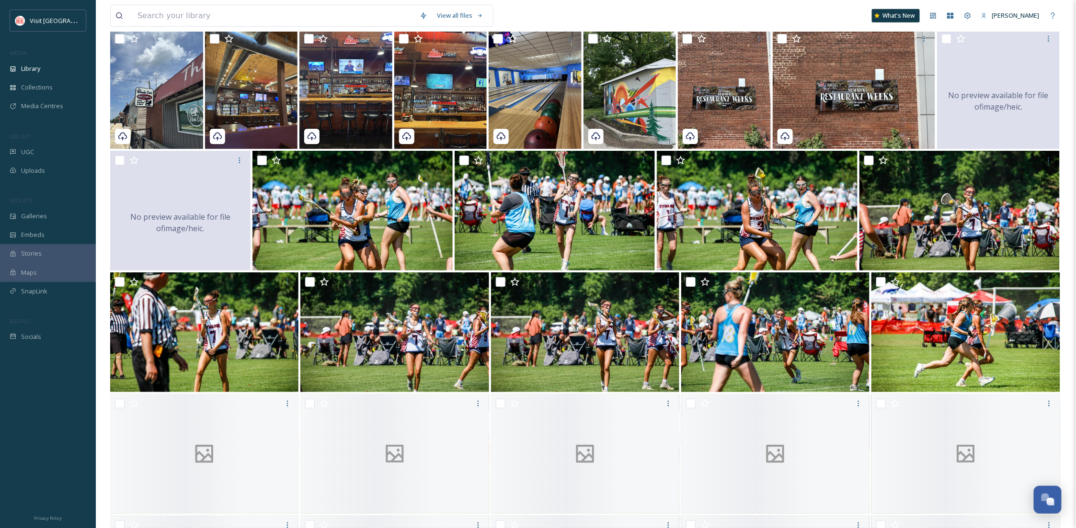
scroll to position [10901, 0]
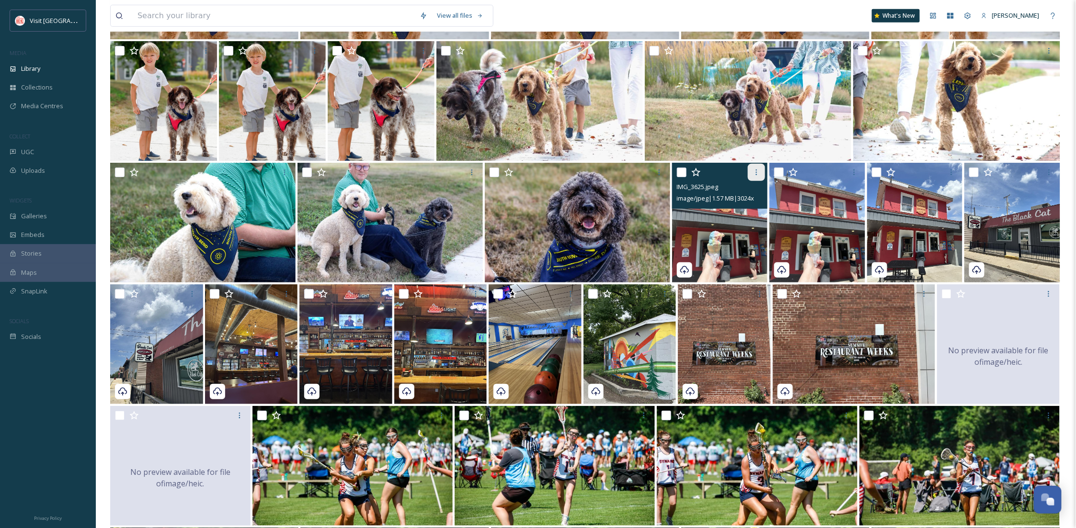
click at [757, 172] on icon at bounding box center [757, 173] width 8 height 8
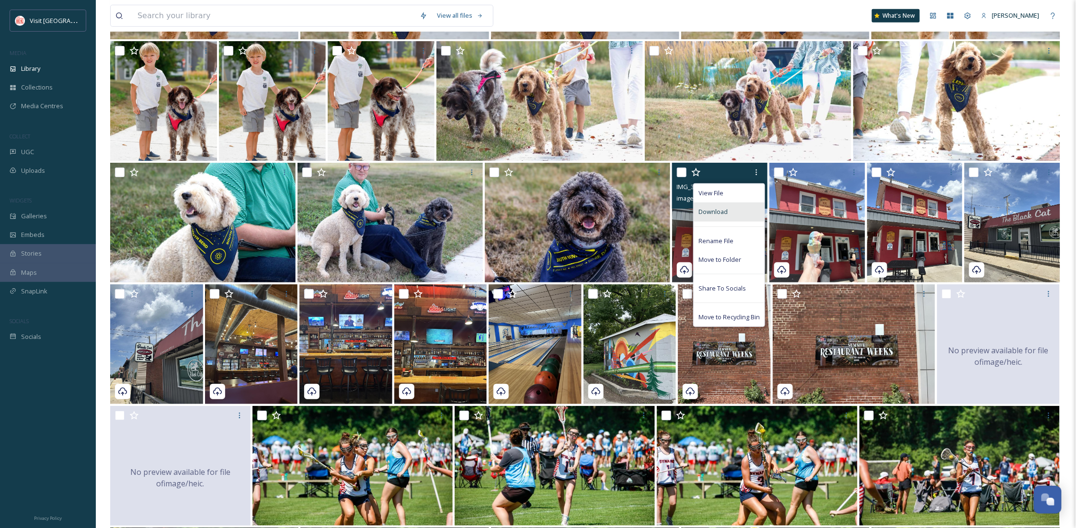
click at [721, 210] on span "Download" at bounding box center [712, 211] width 29 height 9
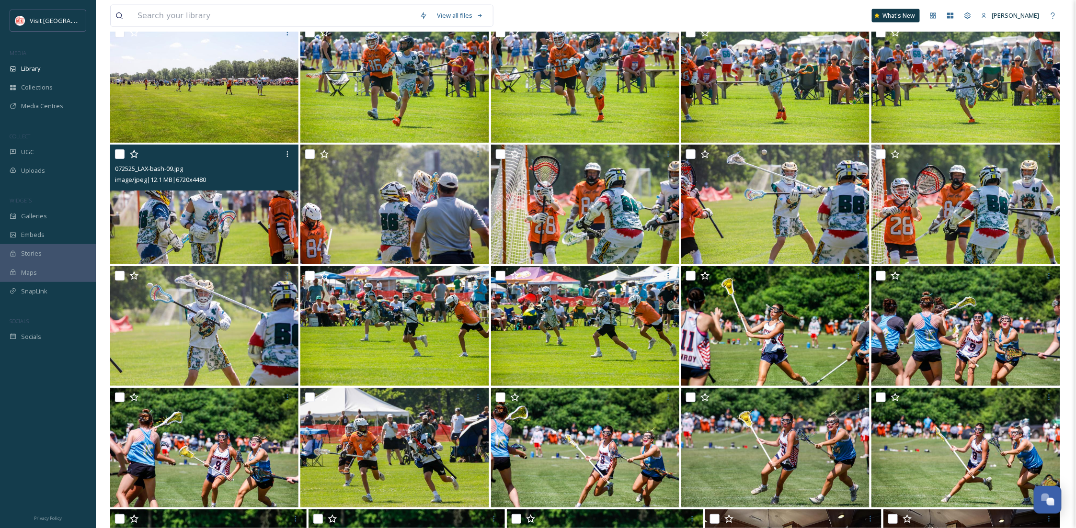
scroll to position [12945, 0]
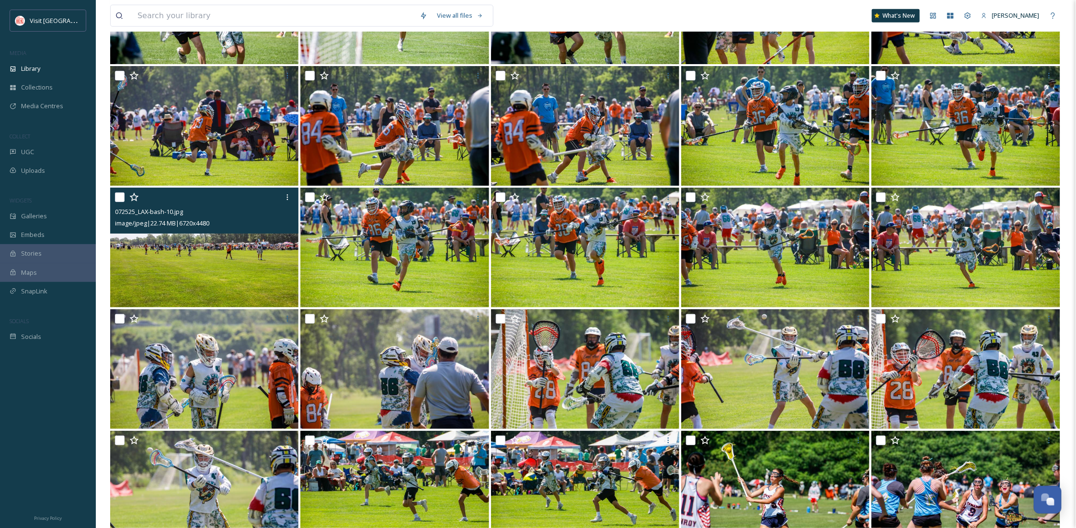
click at [231, 257] on img at bounding box center [204, 248] width 188 height 120
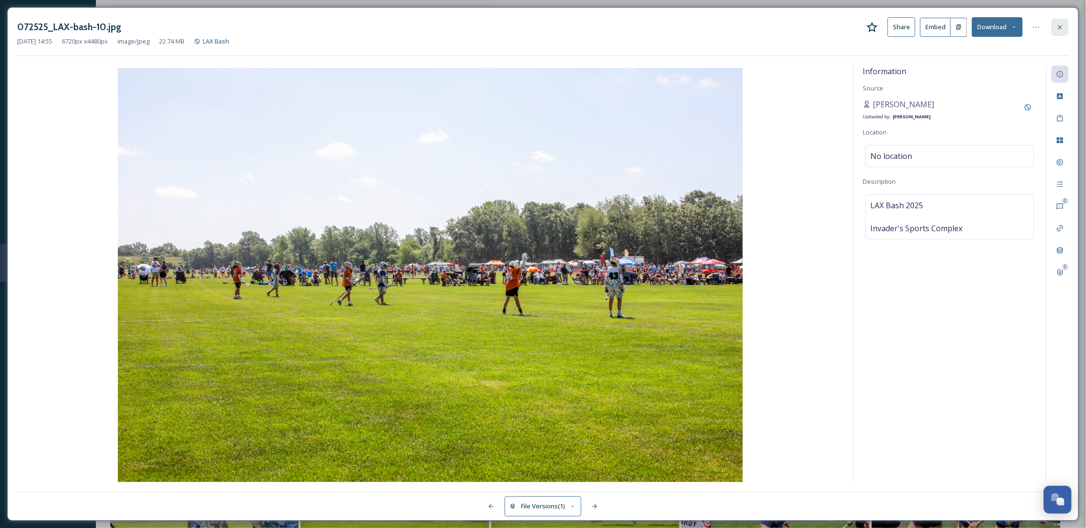
click at [1054, 30] on div at bounding box center [1059, 27] width 17 height 17
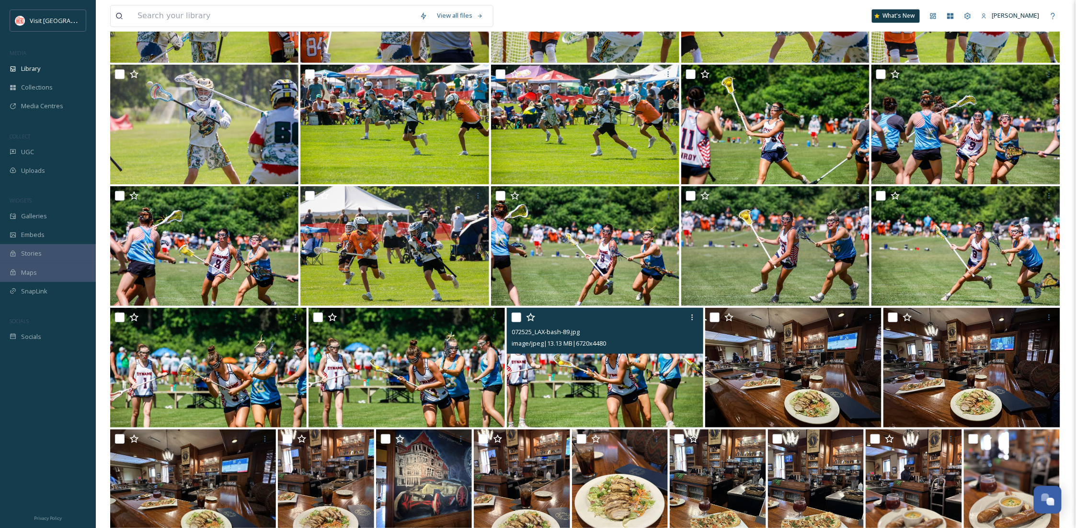
scroll to position [13286, 0]
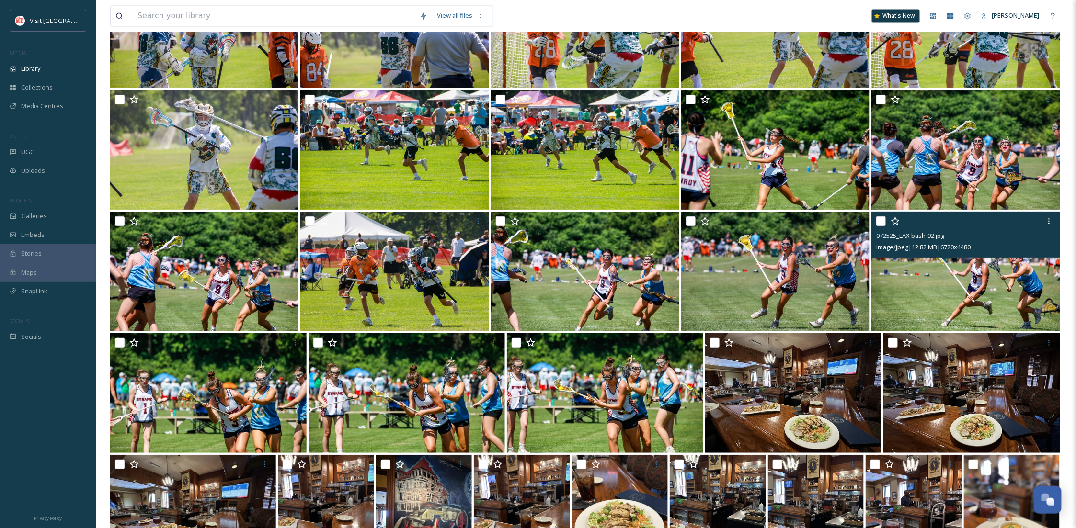
click at [924, 257] on img at bounding box center [965, 272] width 188 height 120
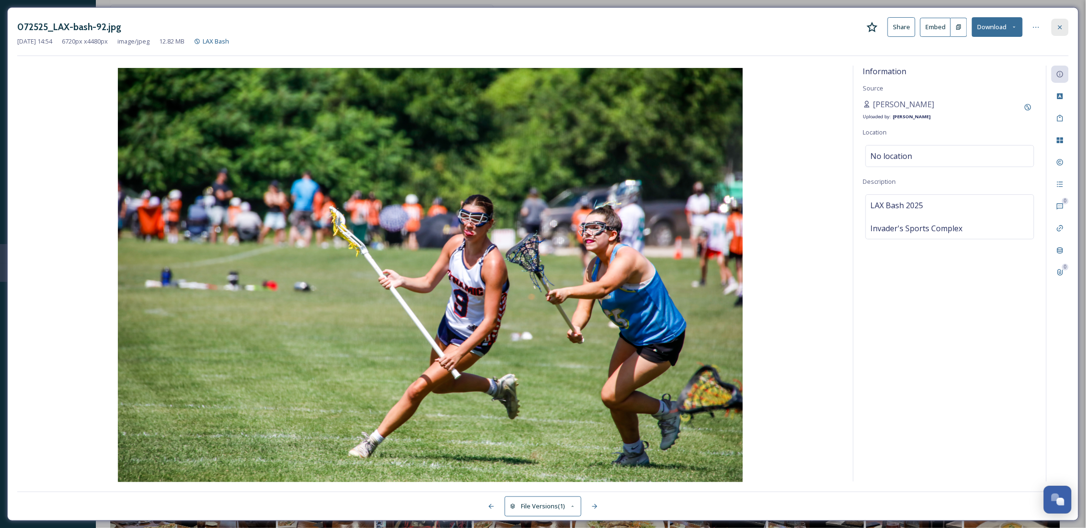
click at [1059, 22] on div at bounding box center [1059, 27] width 17 height 17
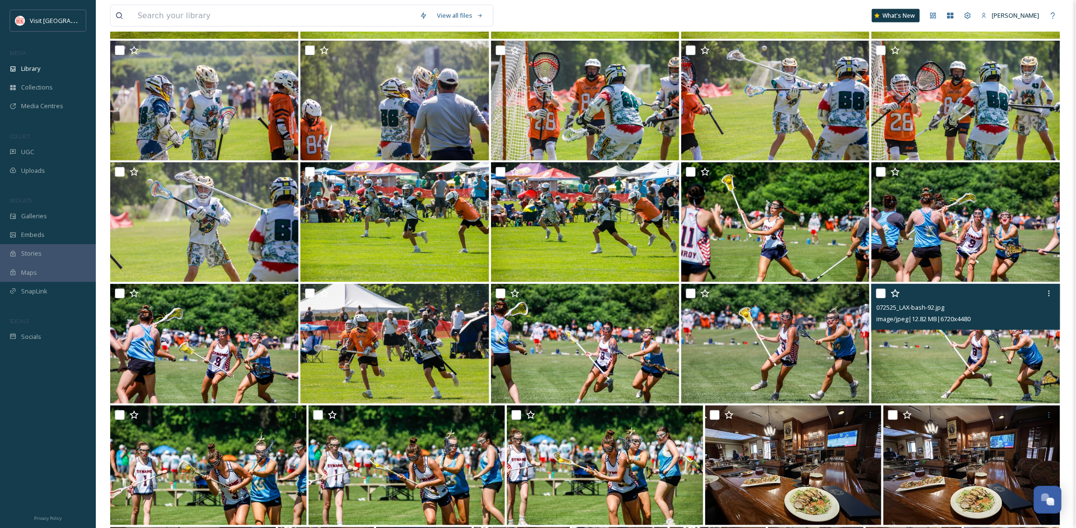
scroll to position [12945, 0]
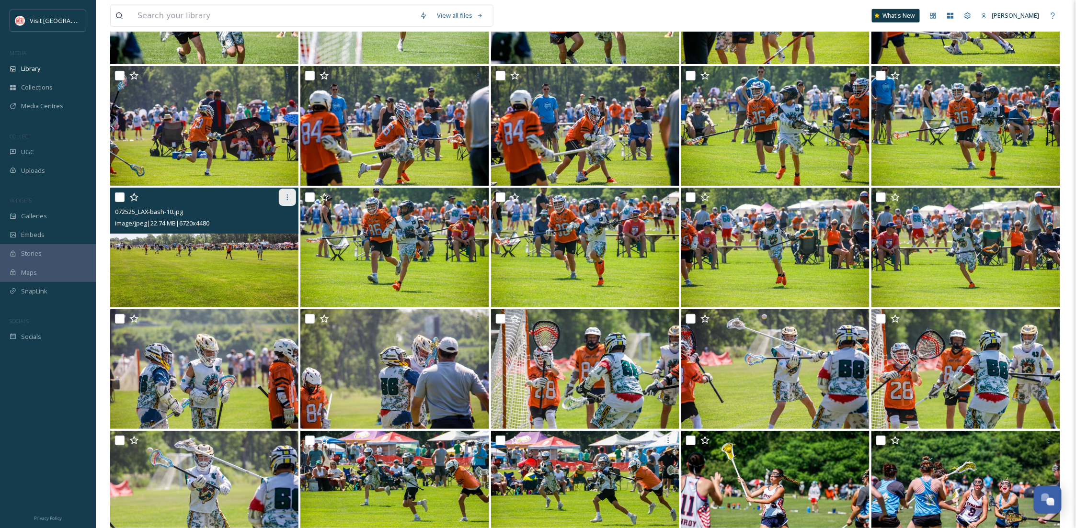
click at [288, 199] on div at bounding box center [287, 197] width 17 height 17
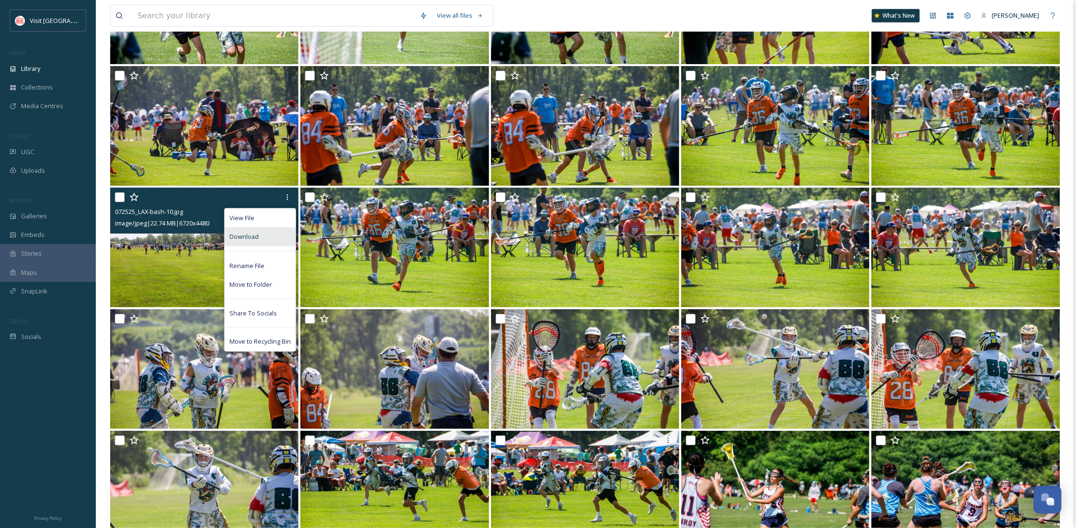
click at [276, 240] on div "Download" at bounding box center [260, 237] width 71 height 19
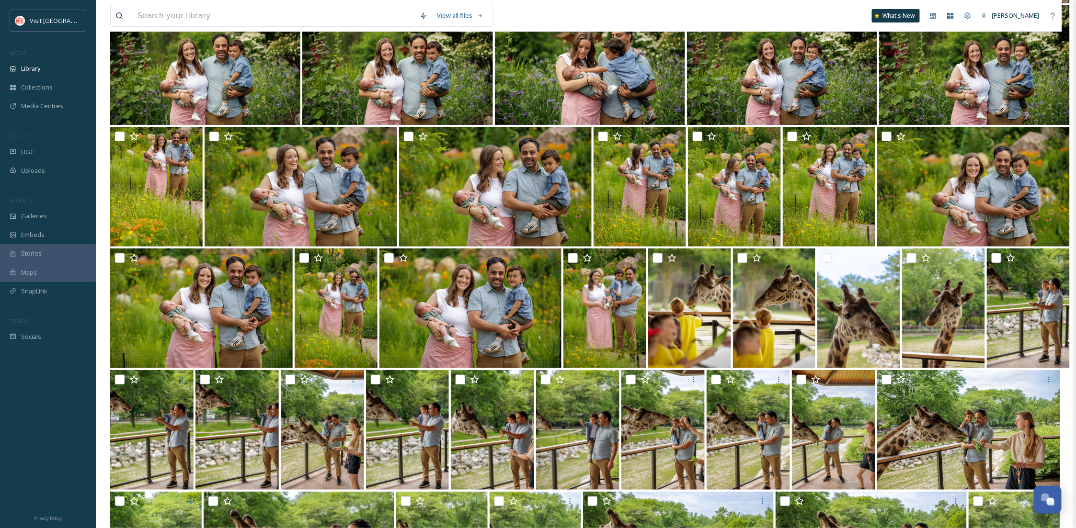
scroll to position [14308, 0]
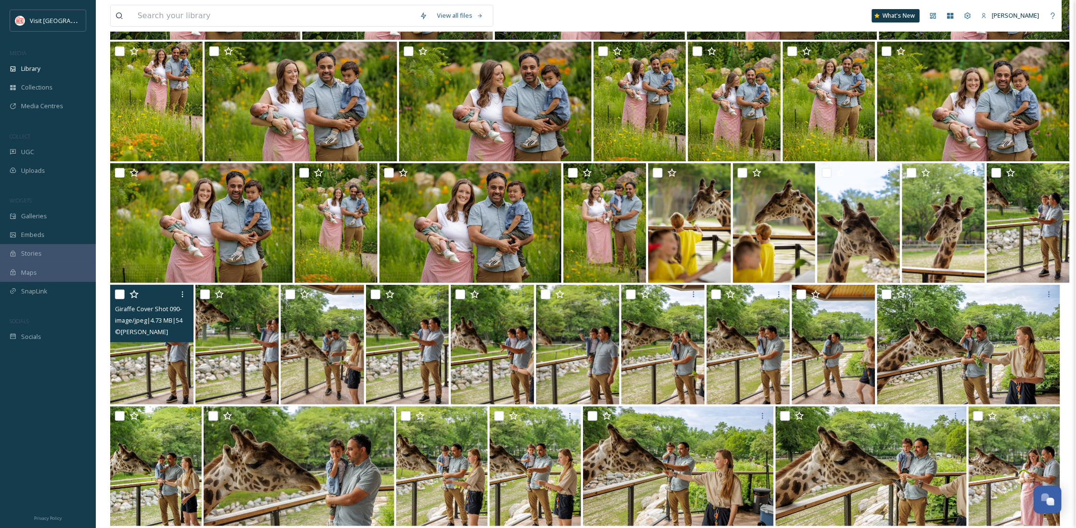
click at [146, 357] on img at bounding box center [151, 345] width 83 height 120
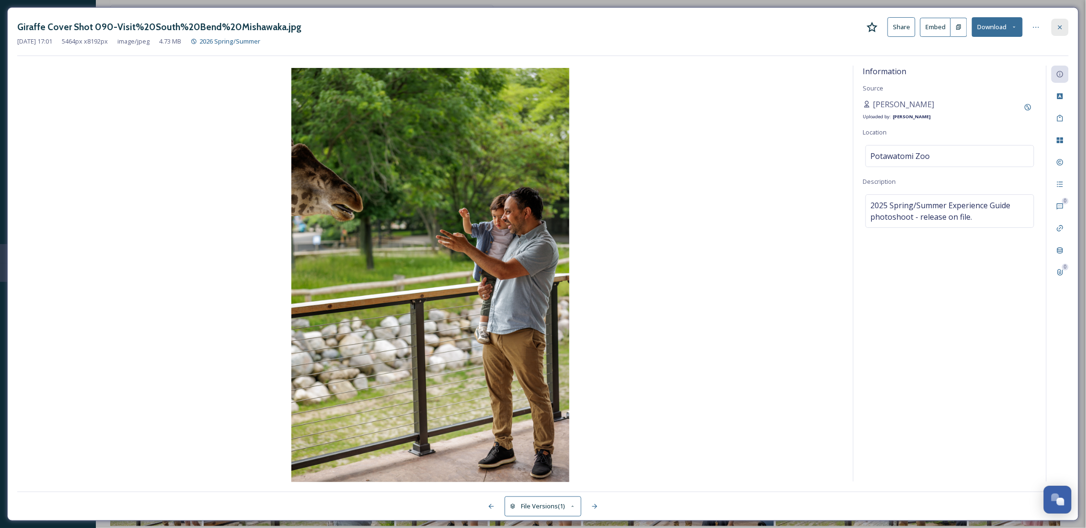
click at [1054, 31] on div at bounding box center [1059, 27] width 17 height 17
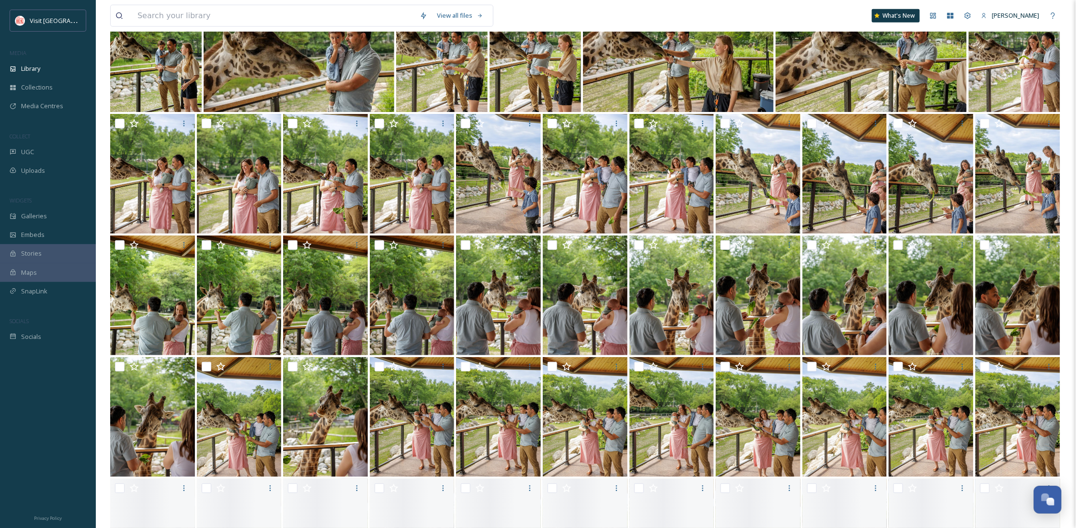
scroll to position [14734, 0]
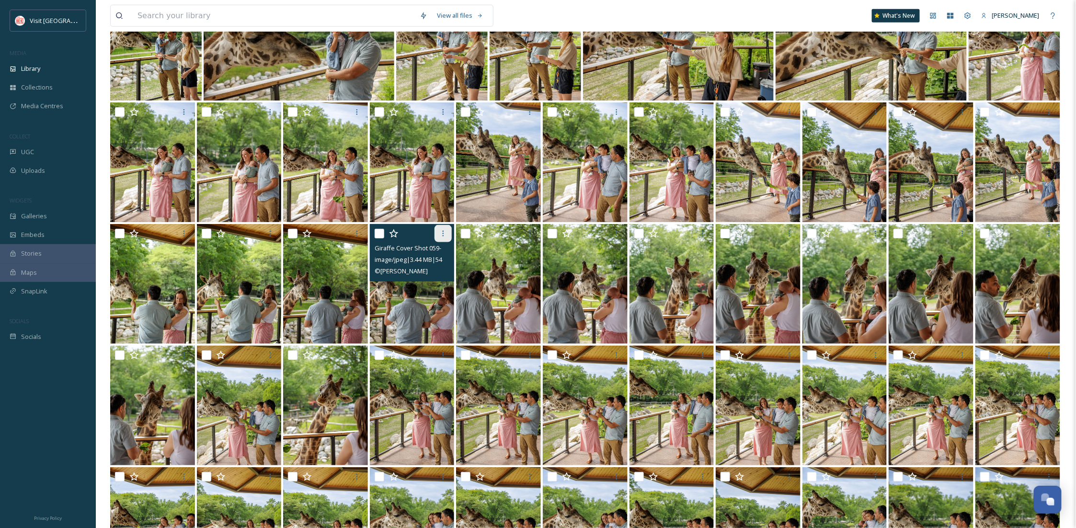
click at [443, 225] on div at bounding box center [443, 233] width 17 height 17
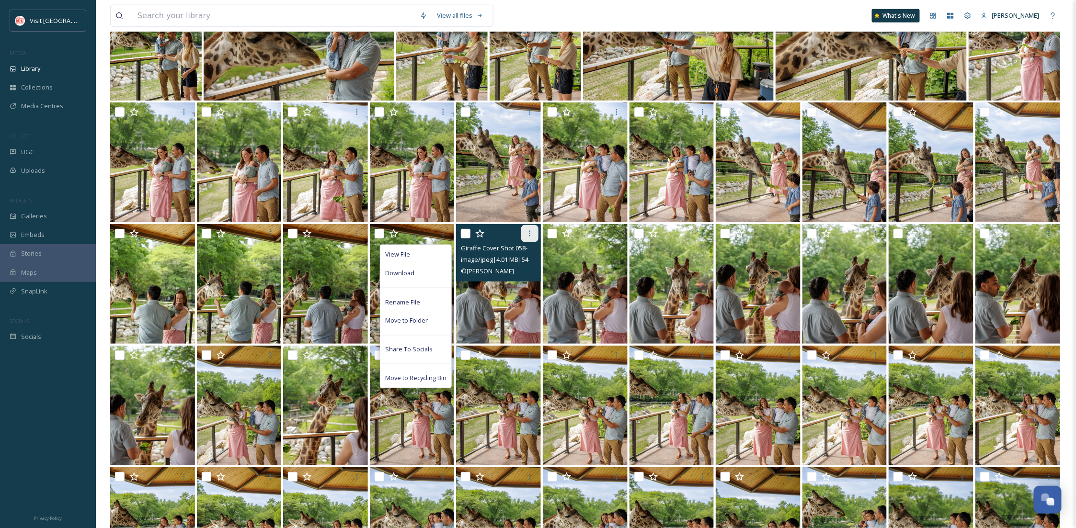
click at [533, 235] on icon at bounding box center [530, 234] width 8 height 8
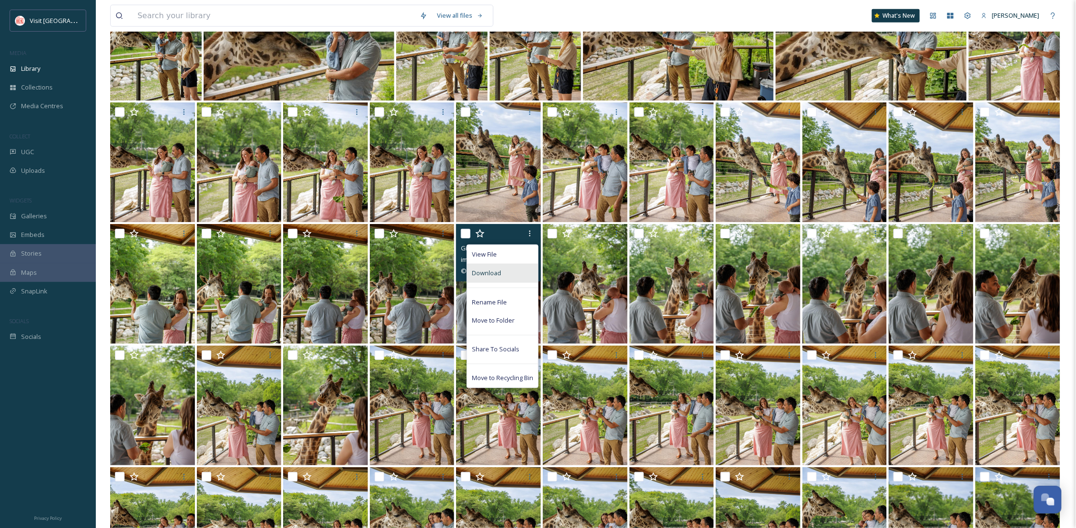
click at [498, 274] on span "Download" at bounding box center [486, 273] width 29 height 9
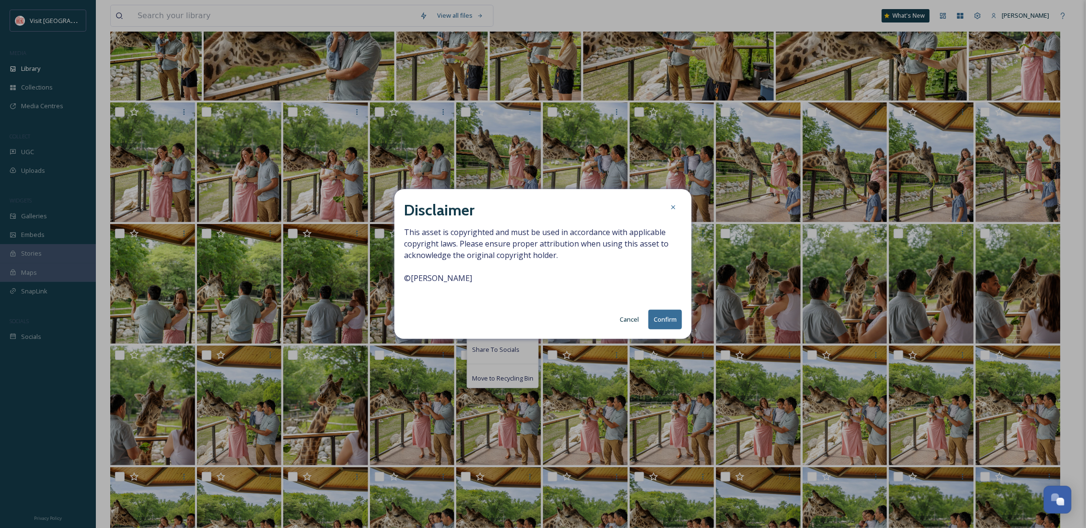
click at [671, 317] on button "Confirm" at bounding box center [665, 320] width 34 height 20
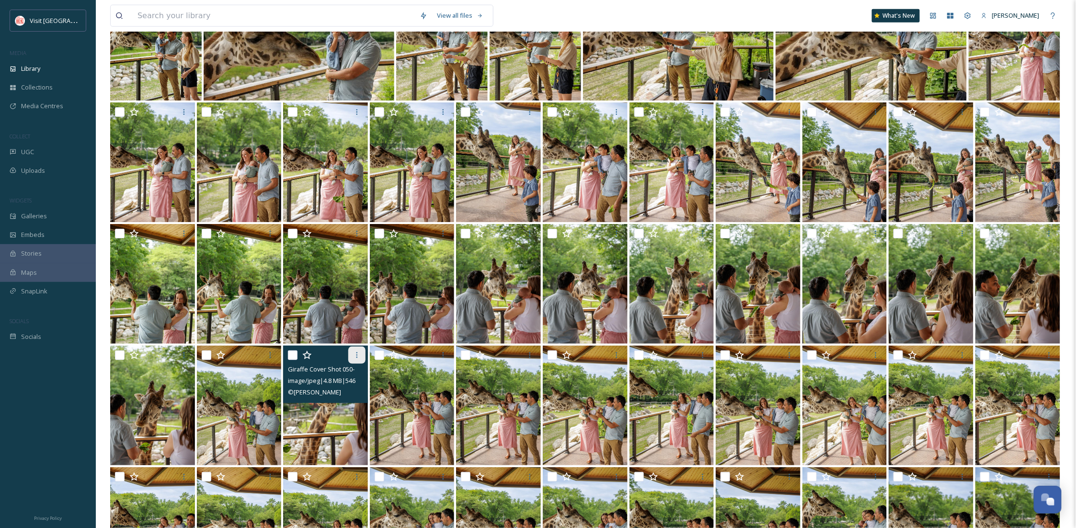
click at [357, 352] on icon at bounding box center [357, 356] width 8 height 8
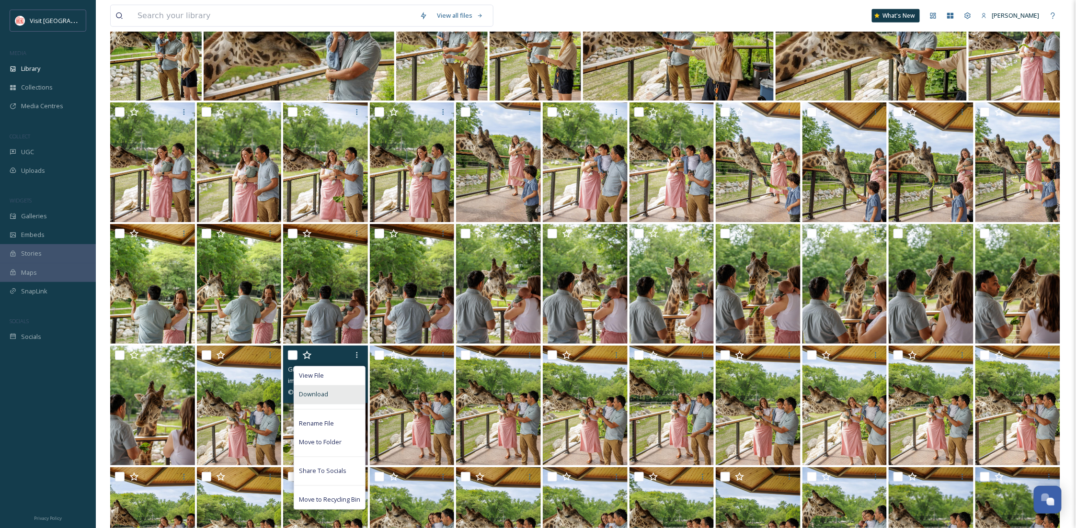
click at [314, 393] on span "Download" at bounding box center [313, 394] width 29 height 9
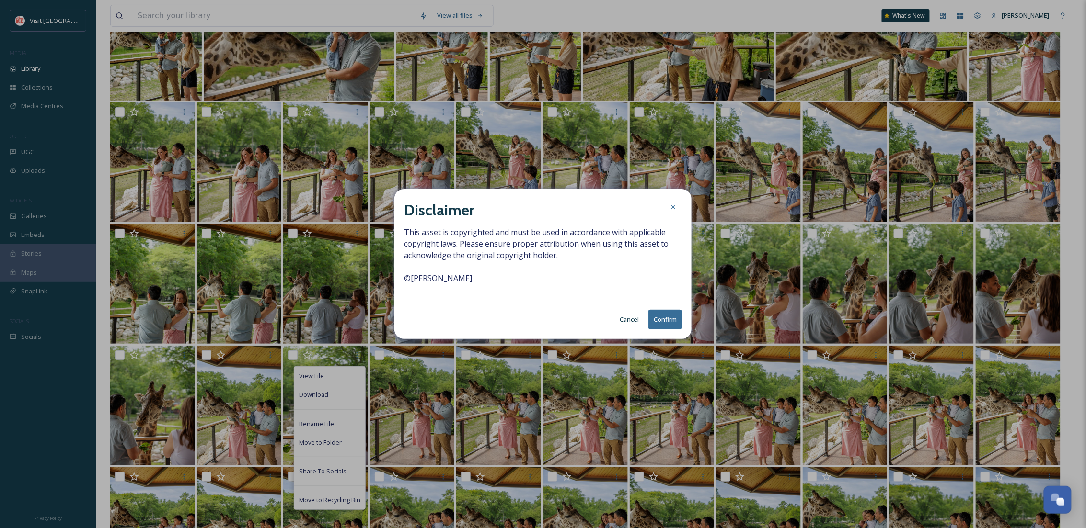
click at [673, 310] on button "Confirm" at bounding box center [665, 320] width 34 height 20
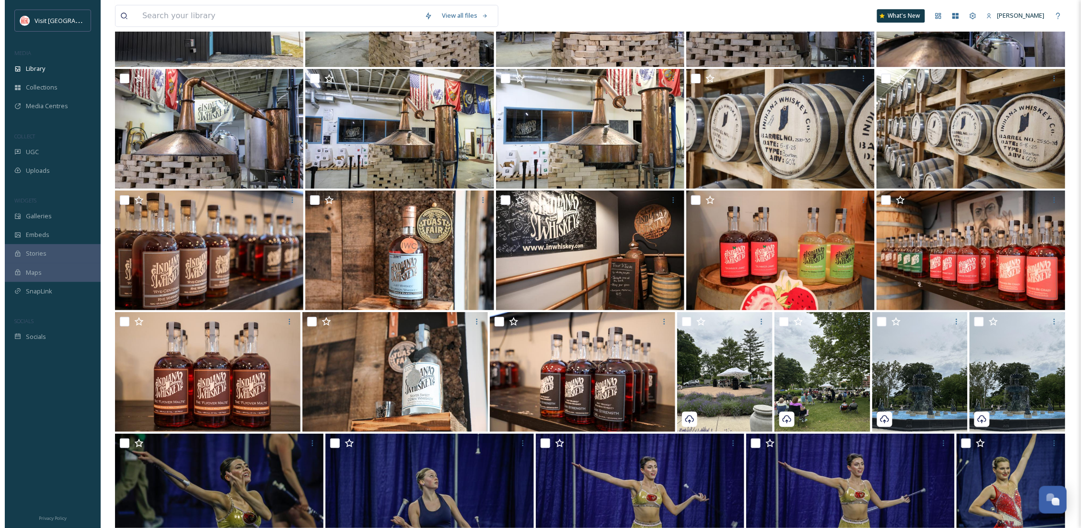
scroll to position [17289, 0]
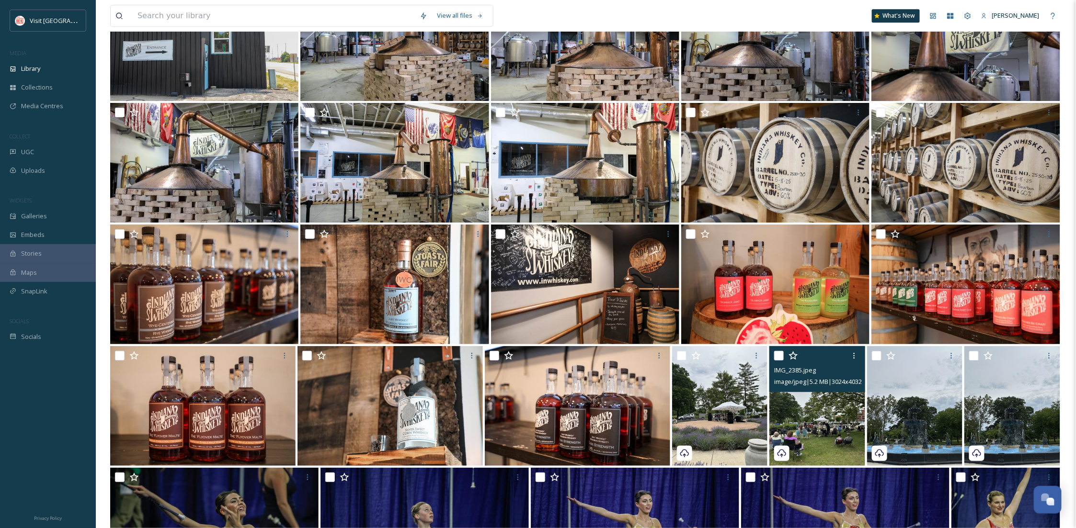
click at [821, 402] on img at bounding box center [816, 406] width 95 height 120
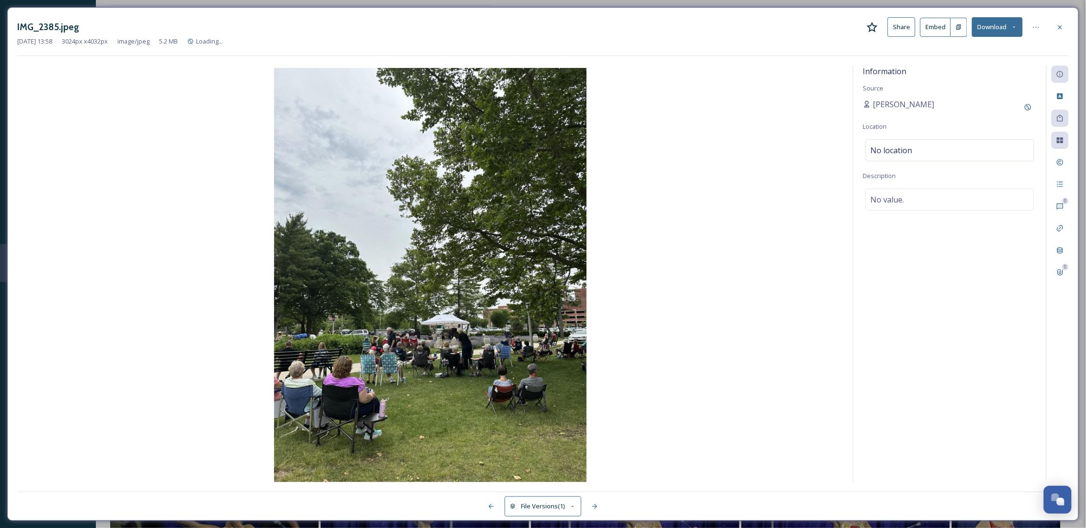
click at [1059, 30] on icon at bounding box center [1060, 27] width 8 height 8
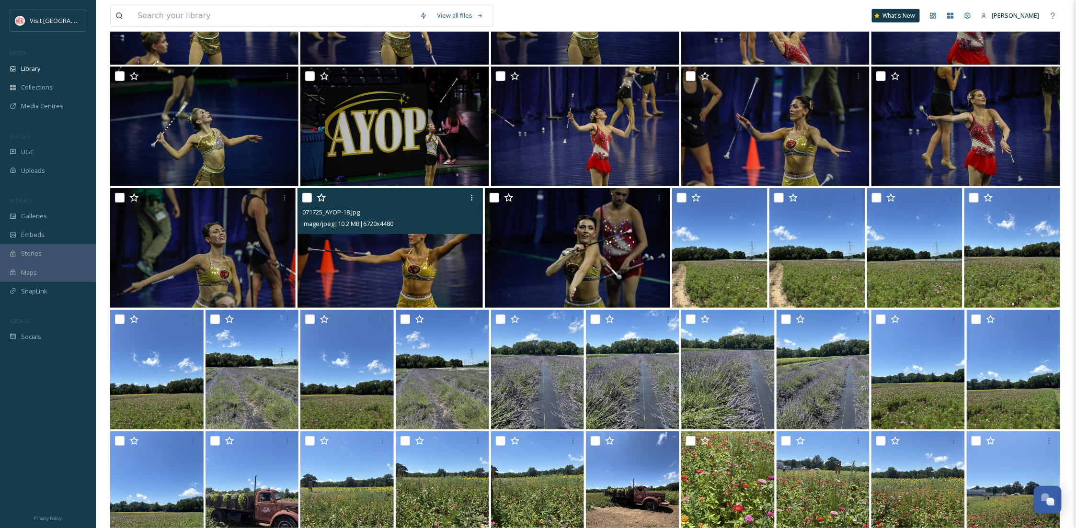
scroll to position [18226, 0]
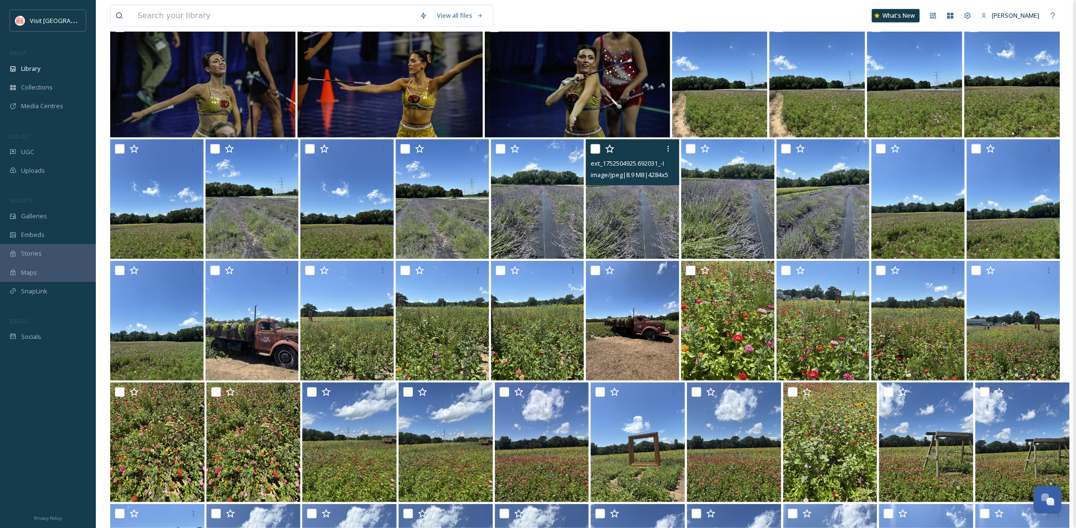
click at [620, 200] on img at bounding box center [632, 199] width 93 height 120
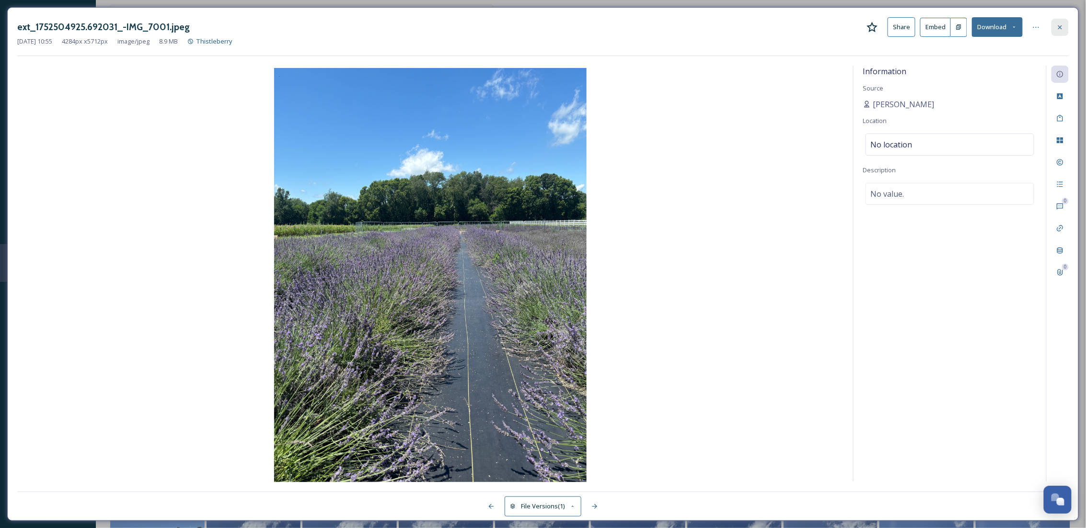
click at [1057, 30] on icon at bounding box center [1060, 27] width 8 height 8
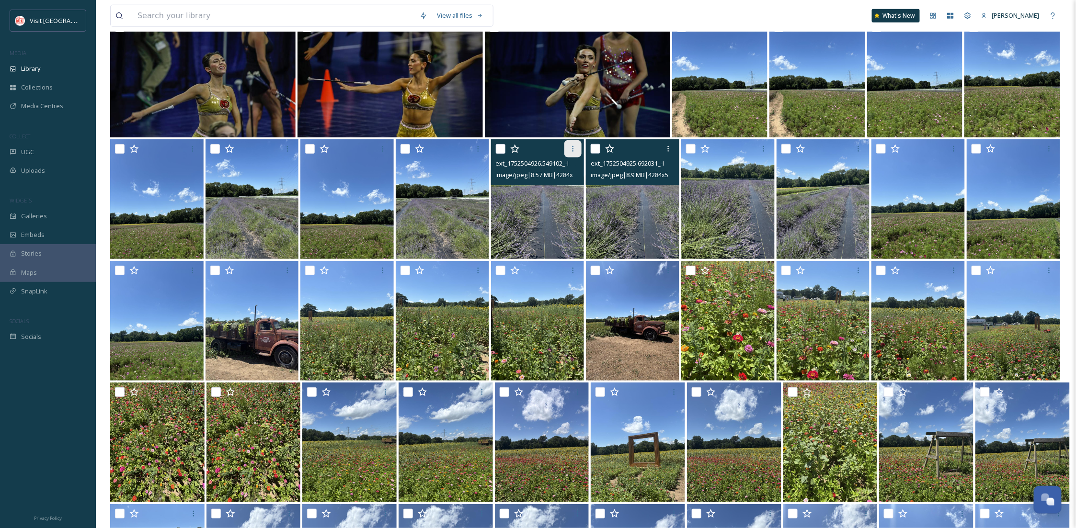
click at [575, 153] on div at bounding box center [572, 148] width 17 height 17
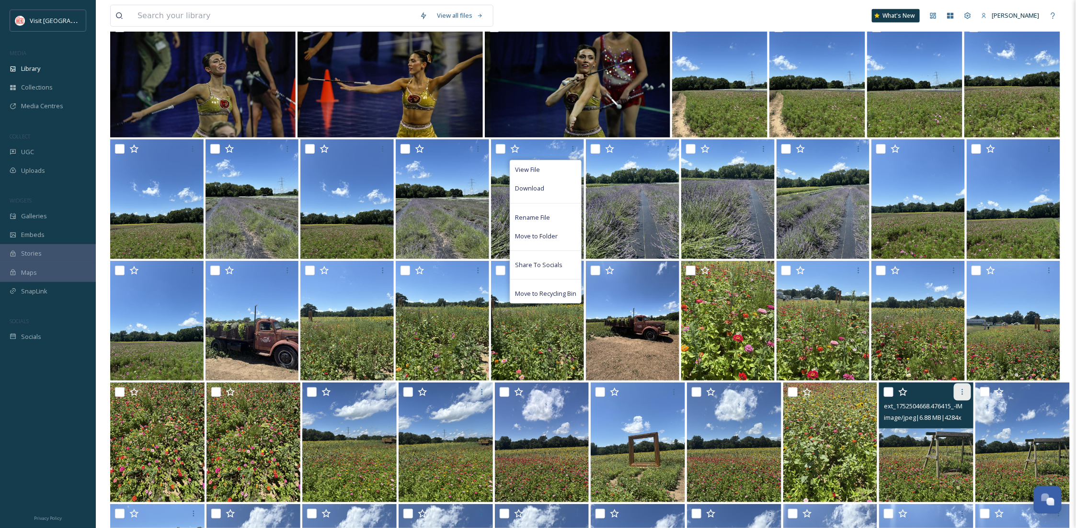
click at [961, 389] on icon at bounding box center [963, 393] width 8 height 8
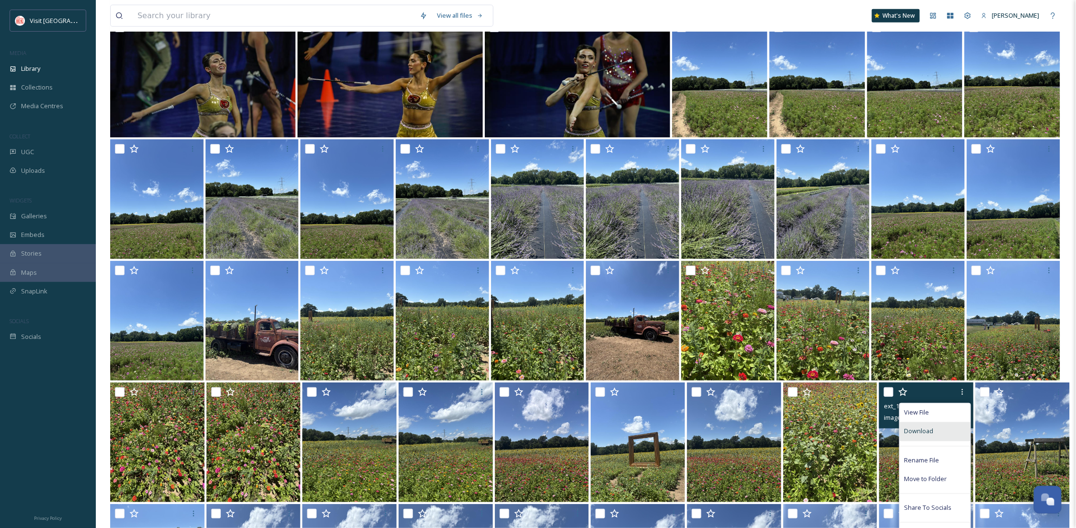
click at [915, 427] on span "Download" at bounding box center [918, 431] width 29 height 9
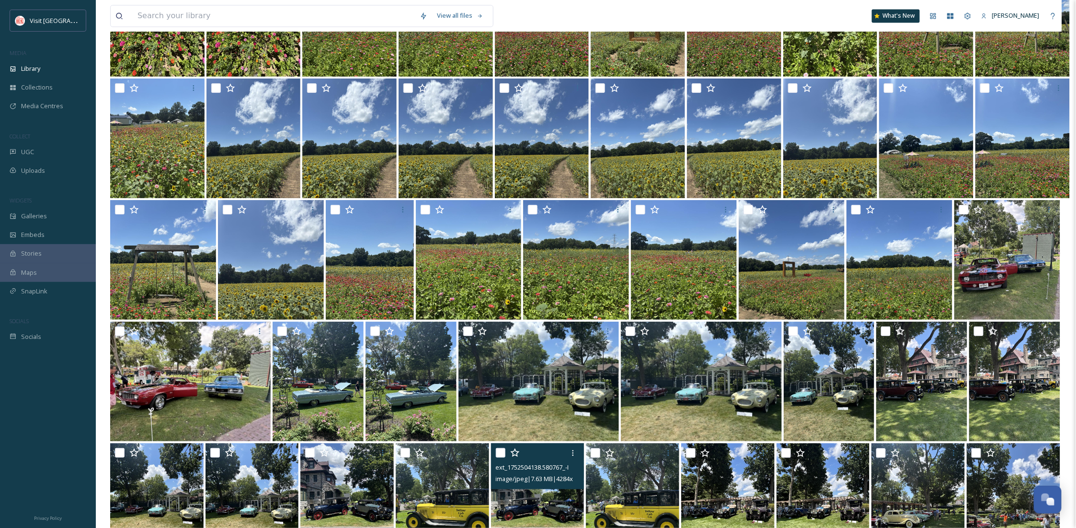
scroll to position [19077, 0]
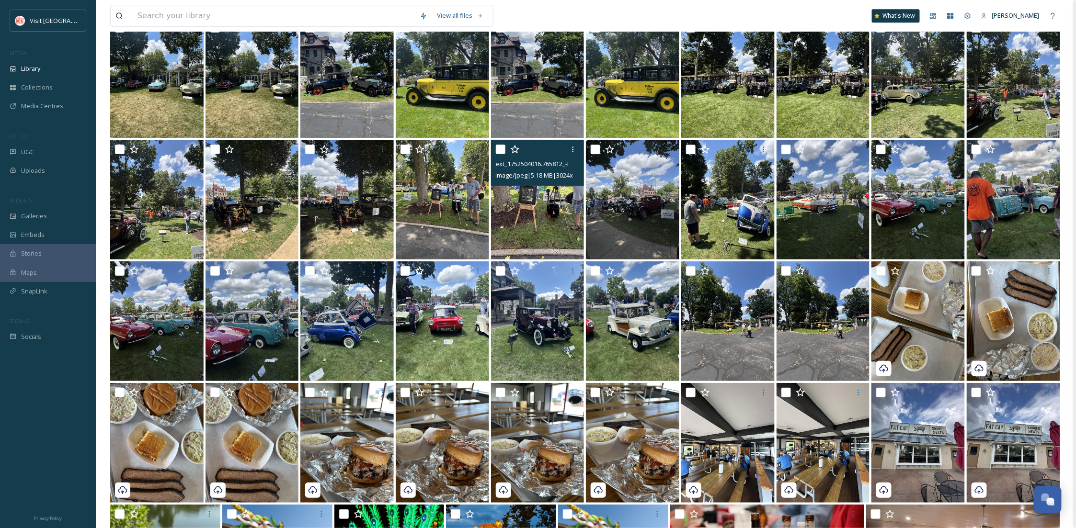
click at [446, 222] on img at bounding box center [442, 200] width 93 height 120
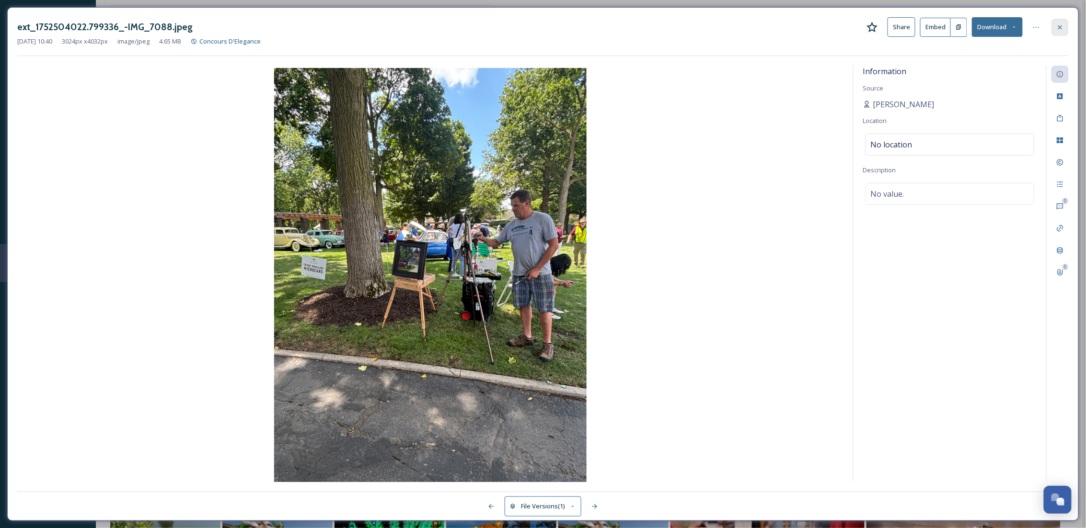
click at [1058, 28] on icon at bounding box center [1060, 27] width 4 height 4
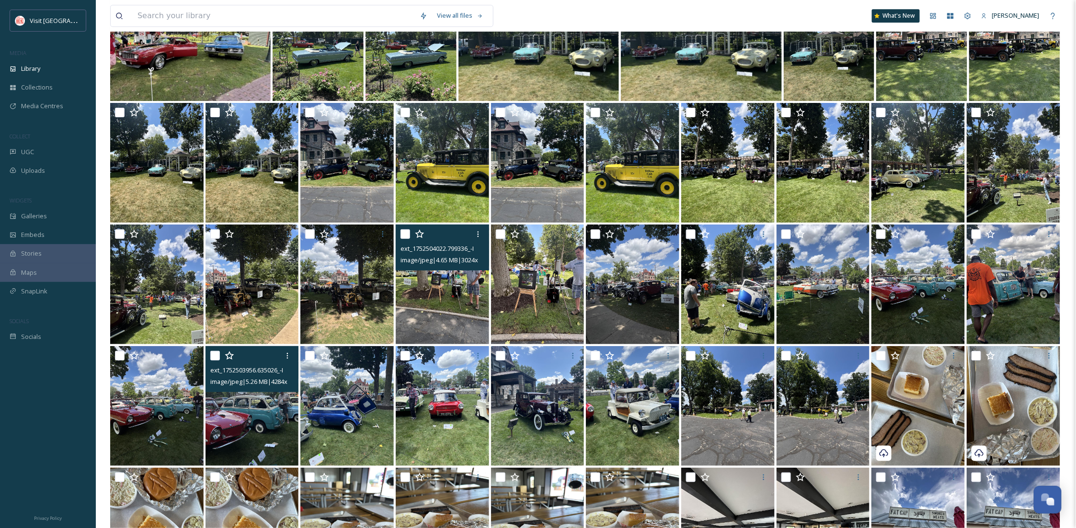
scroll to position [18822, 0]
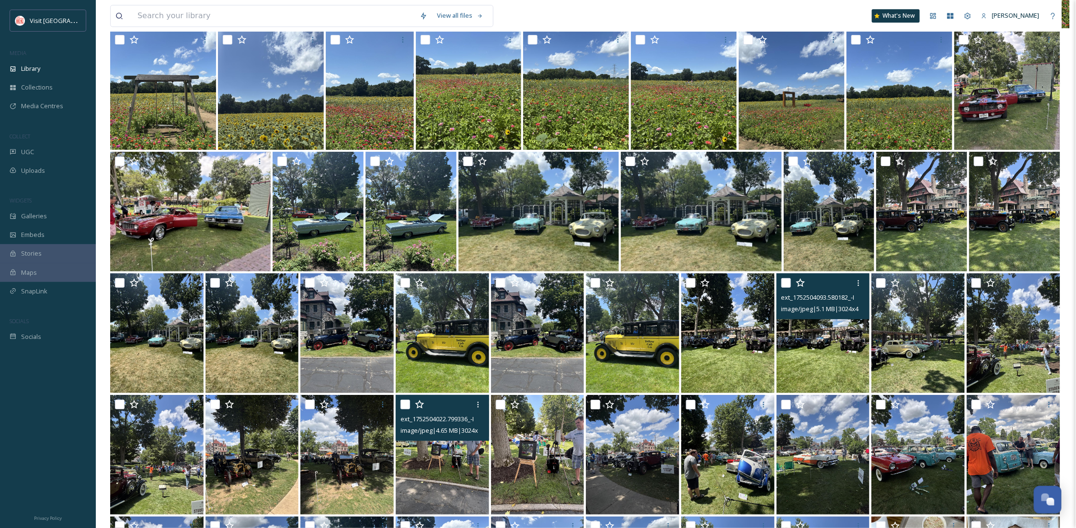
click at [827, 346] on img at bounding box center [823, 334] width 93 height 120
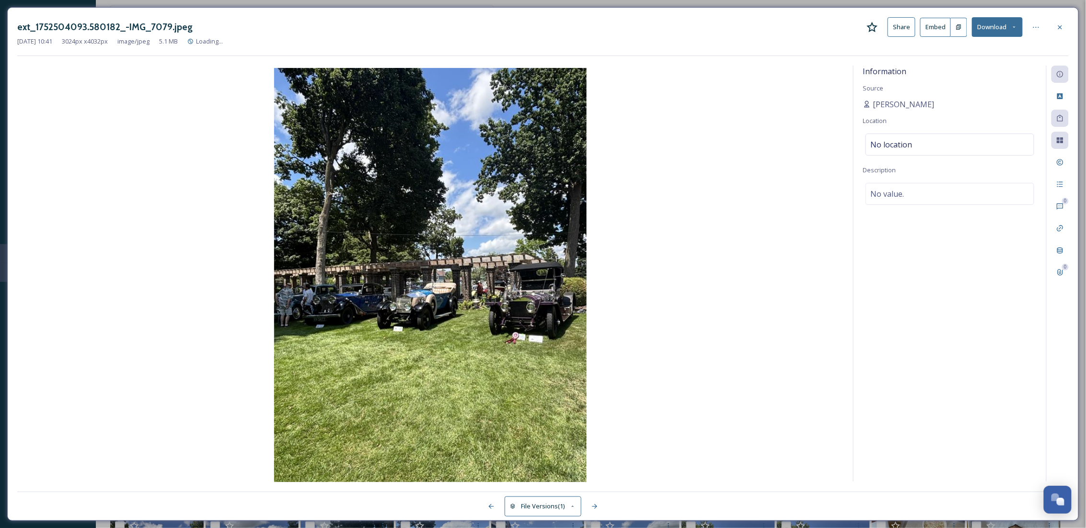
click at [1060, 28] on icon at bounding box center [1060, 27] width 4 height 4
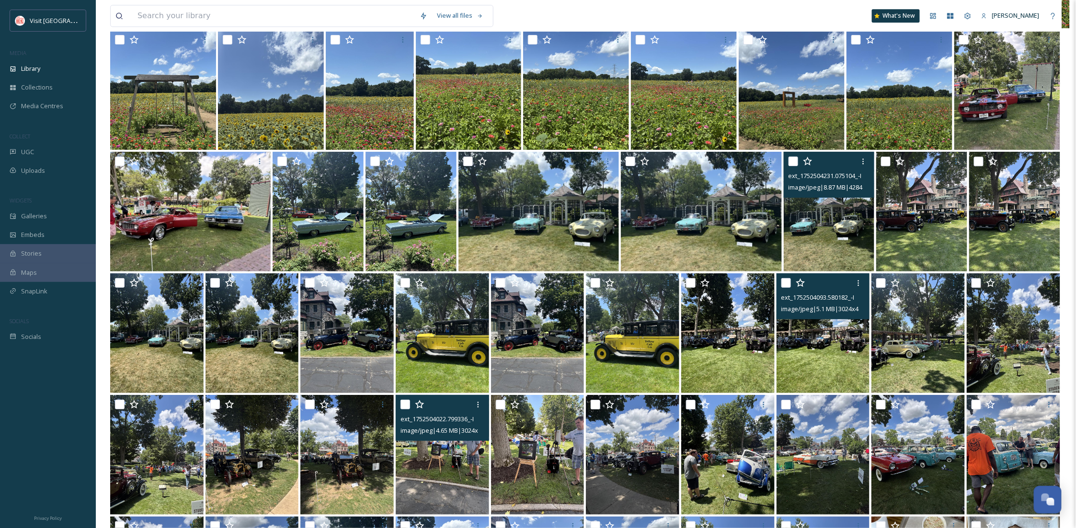
click at [849, 238] on img at bounding box center [829, 212] width 91 height 120
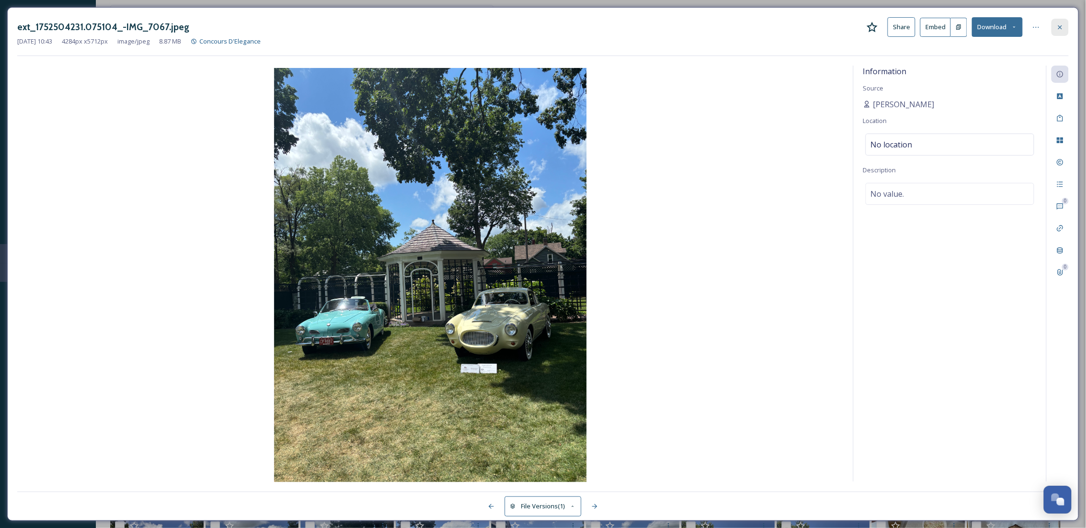
click at [1053, 26] on div at bounding box center [1059, 27] width 17 height 17
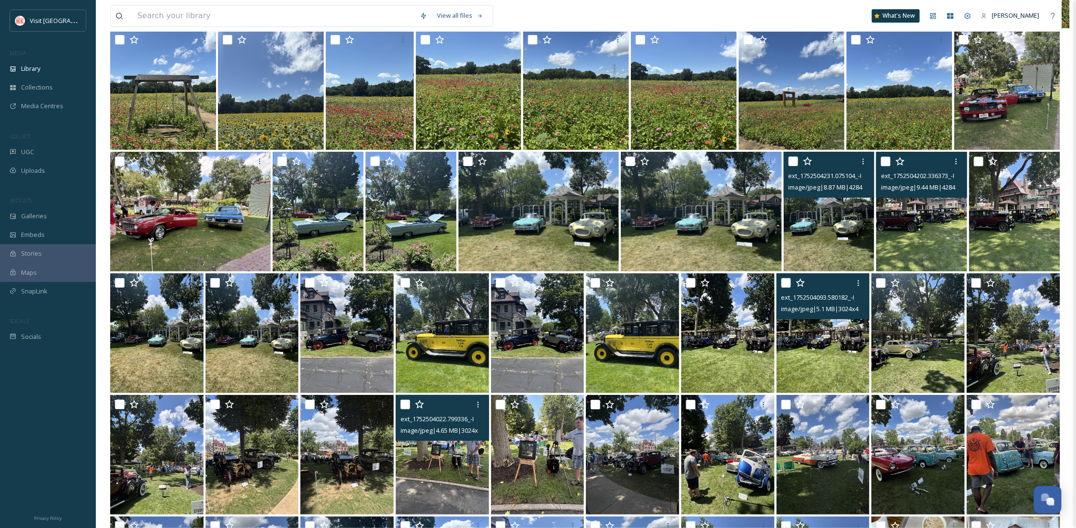
click at [928, 220] on img at bounding box center [921, 212] width 91 height 120
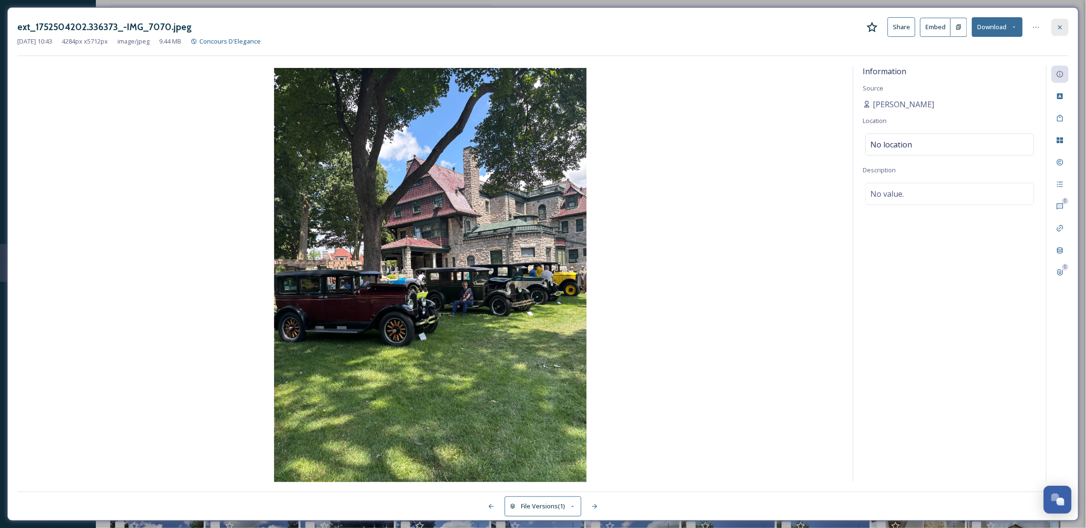
click at [1063, 28] on icon at bounding box center [1060, 27] width 8 height 8
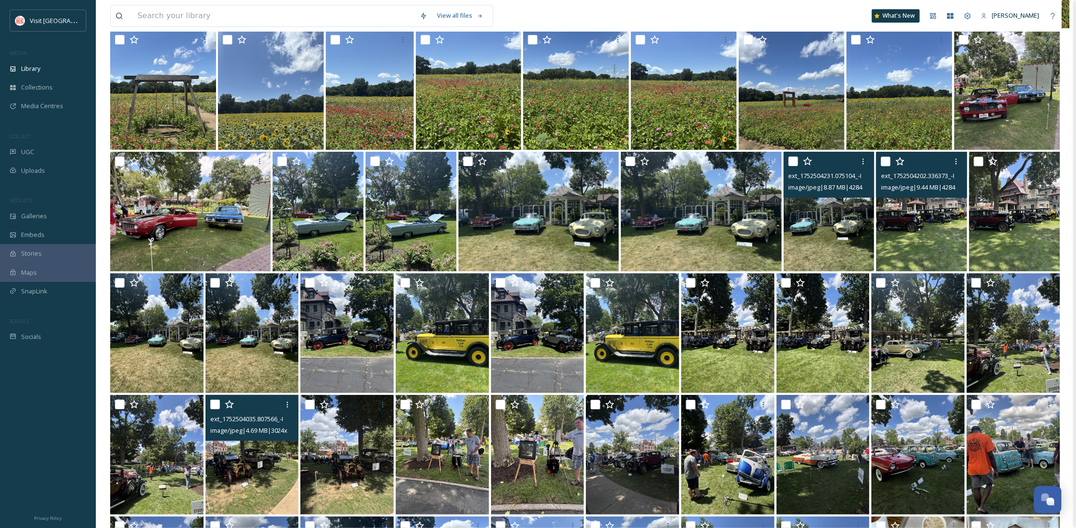
click at [281, 465] on img at bounding box center [252, 455] width 93 height 120
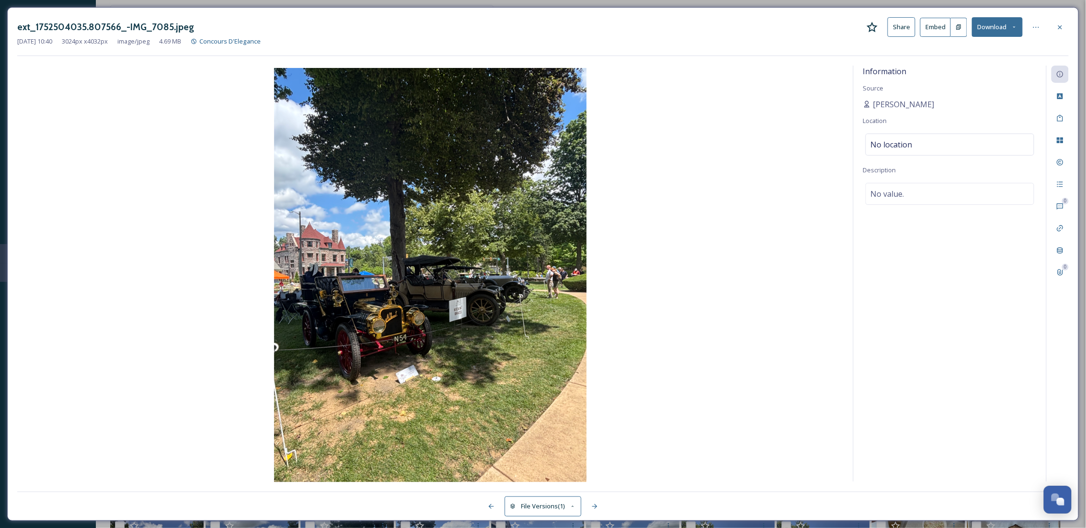
click at [1057, 30] on icon at bounding box center [1060, 27] width 8 height 8
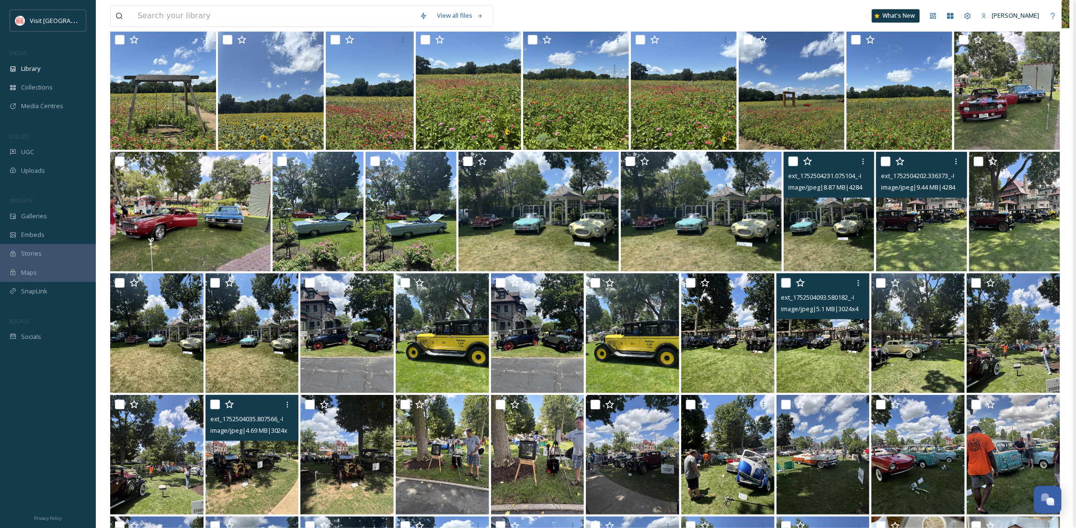
scroll to position [18907, 0]
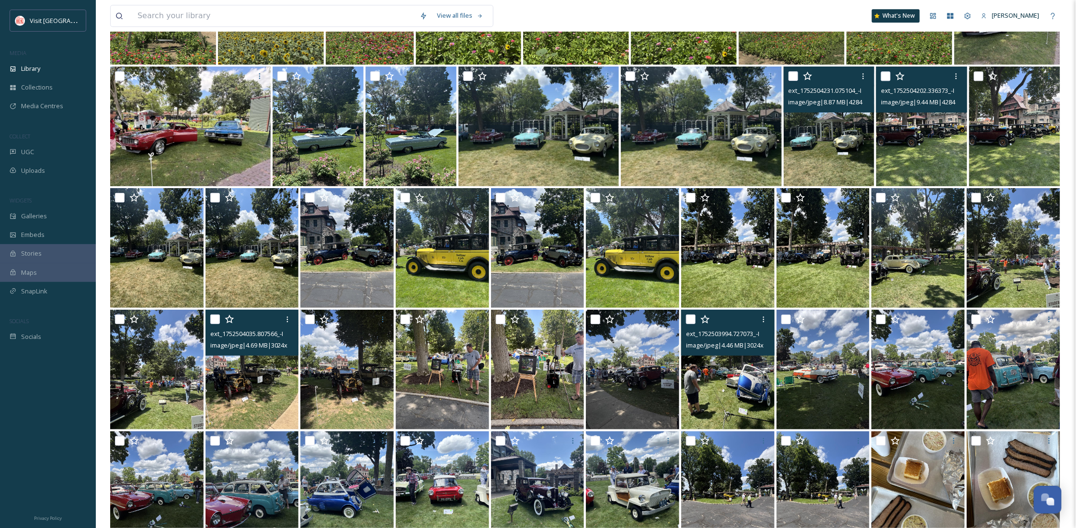
click at [744, 394] on img at bounding box center [727, 370] width 93 height 120
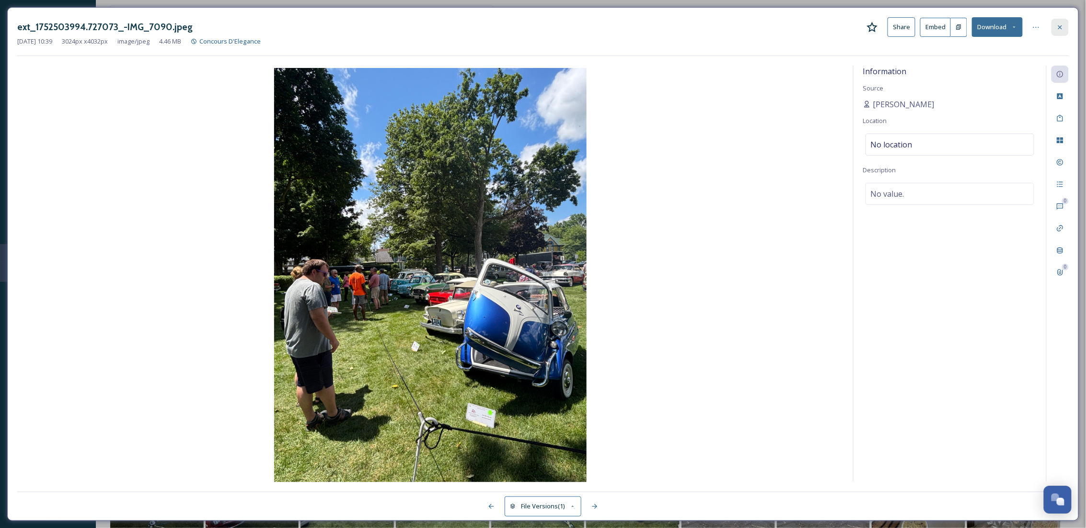
click at [1063, 31] on icon at bounding box center [1060, 27] width 8 height 8
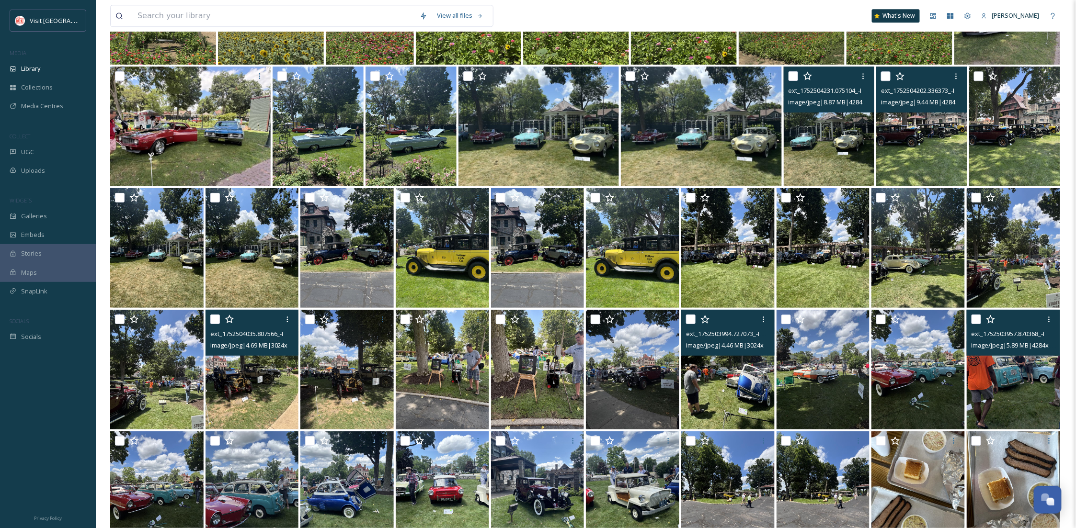
click at [994, 389] on img at bounding box center [1013, 370] width 93 height 120
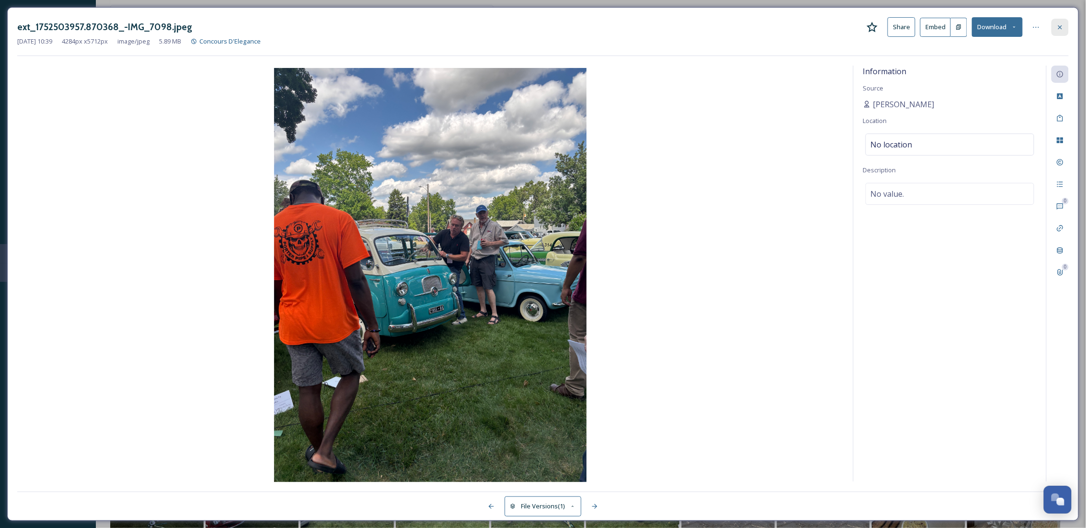
click at [1061, 22] on div at bounding box center [1059, 27] width 17 height 17
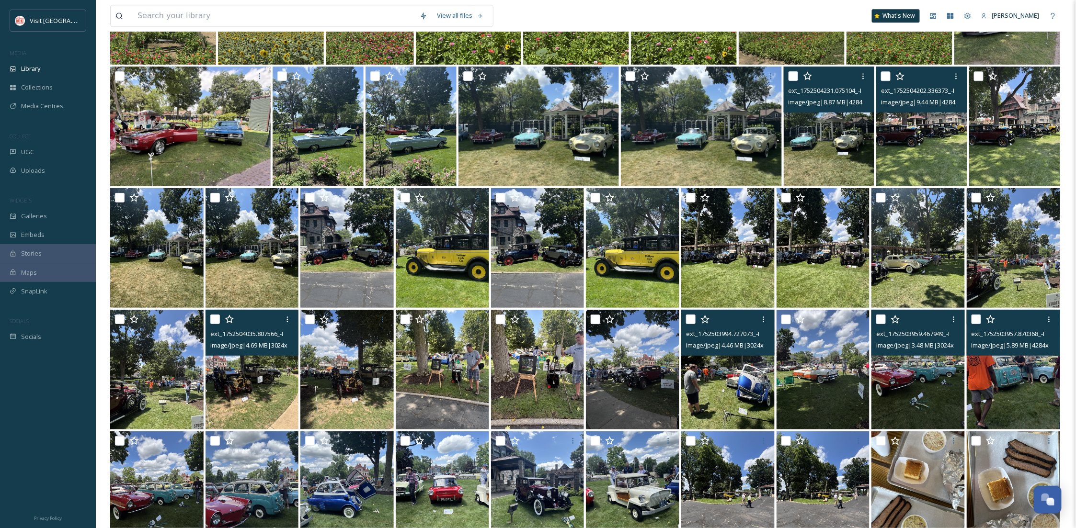
scroll to position [19077, 0]
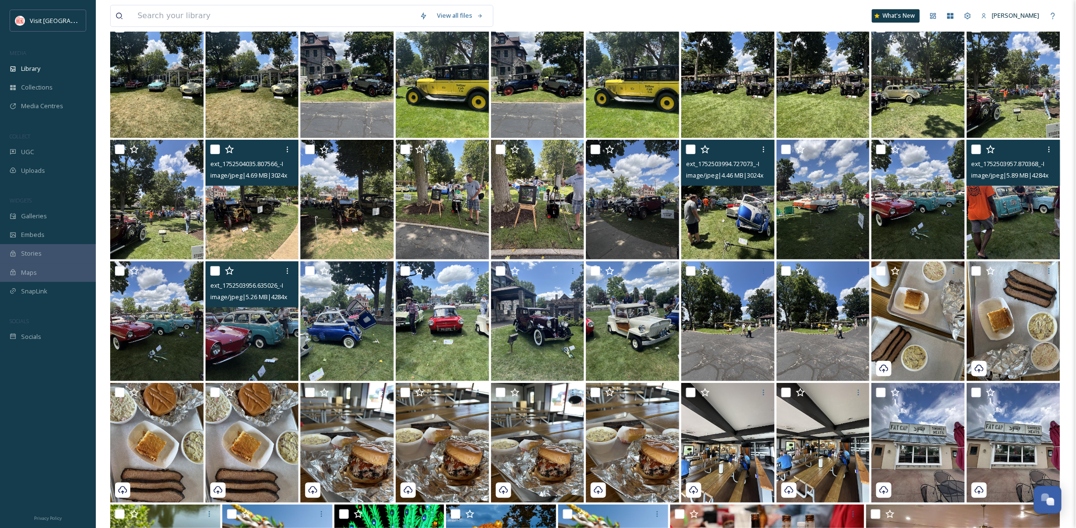
click at [255, 332] on img at bounding box center [252, 322] width 93 height 120
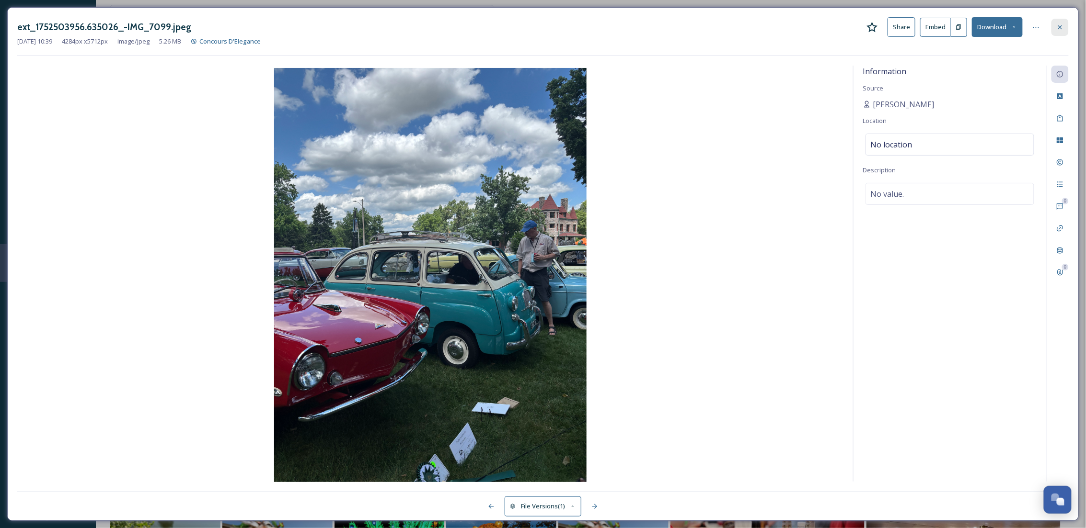
click at [1060, 22] on div at bounding box center [1059, 27] width 17 height 17
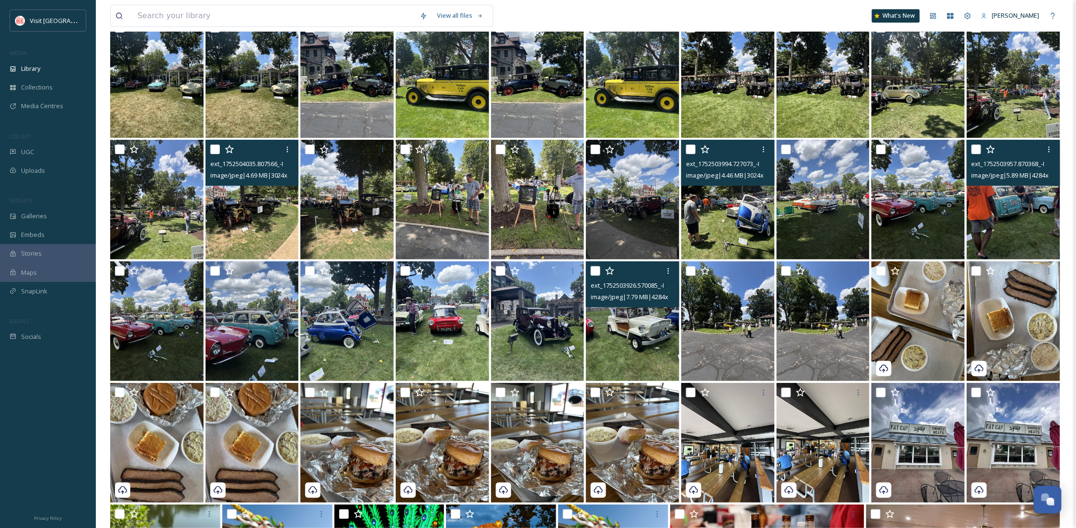
click at [606, 347] on img at bounding box center [632, 322] width 93 height 120
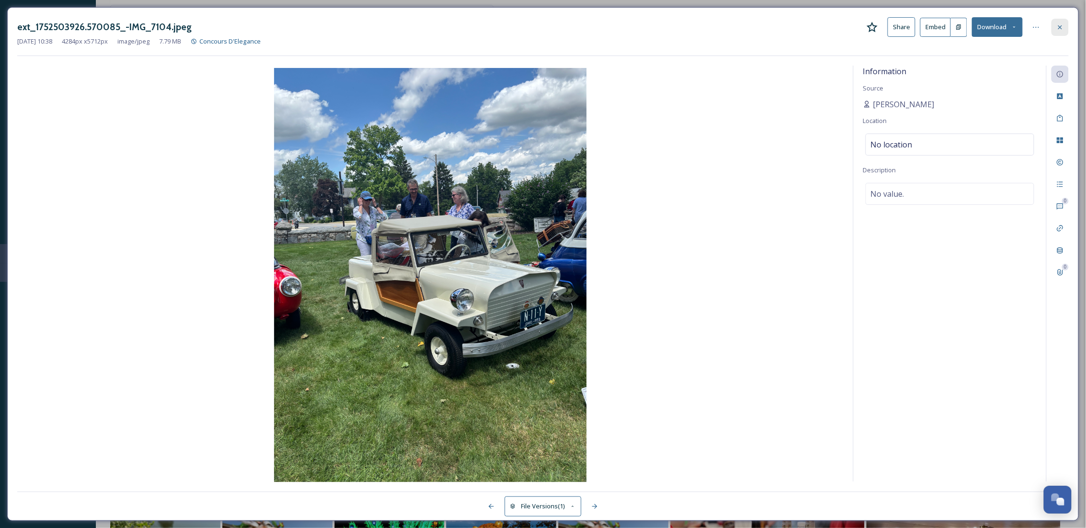
click at [1057, 24] on icon at bounding box center [1060, 27] width 8 height 8
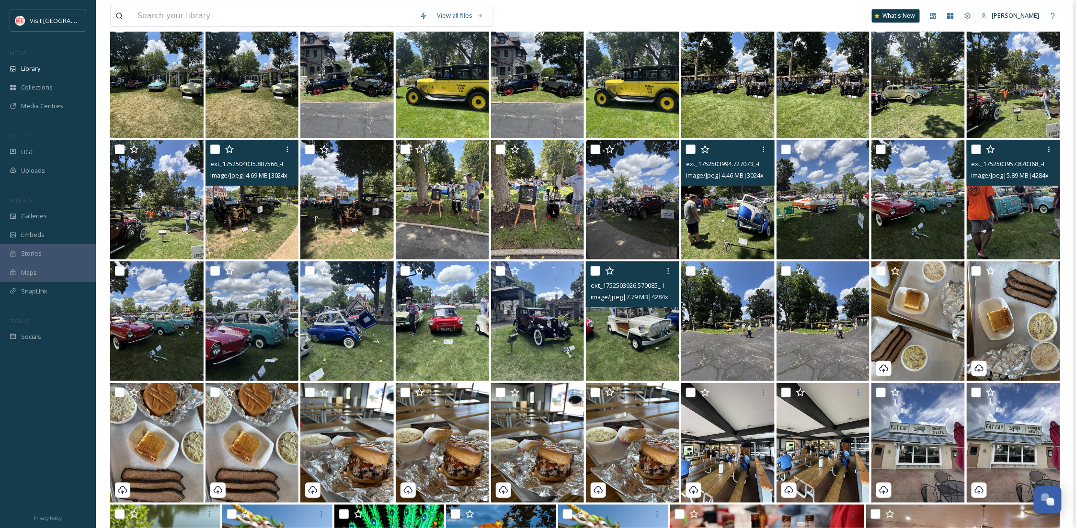
click at [1004, 102] on img at bounding box center [1013, 78] width 93 height 120
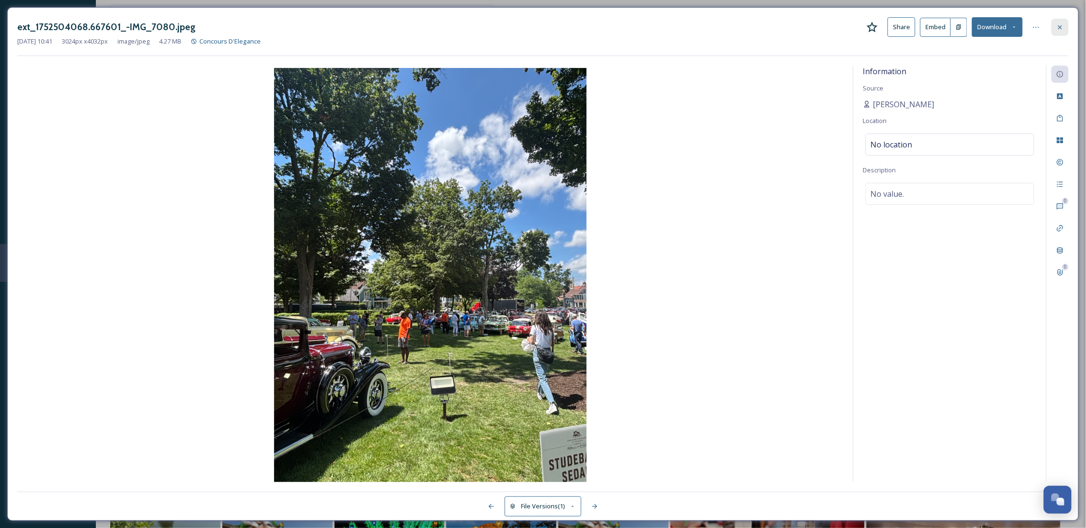
click at [1058, 28] on icon at bounding box center [1060, 27] width 4 height 4
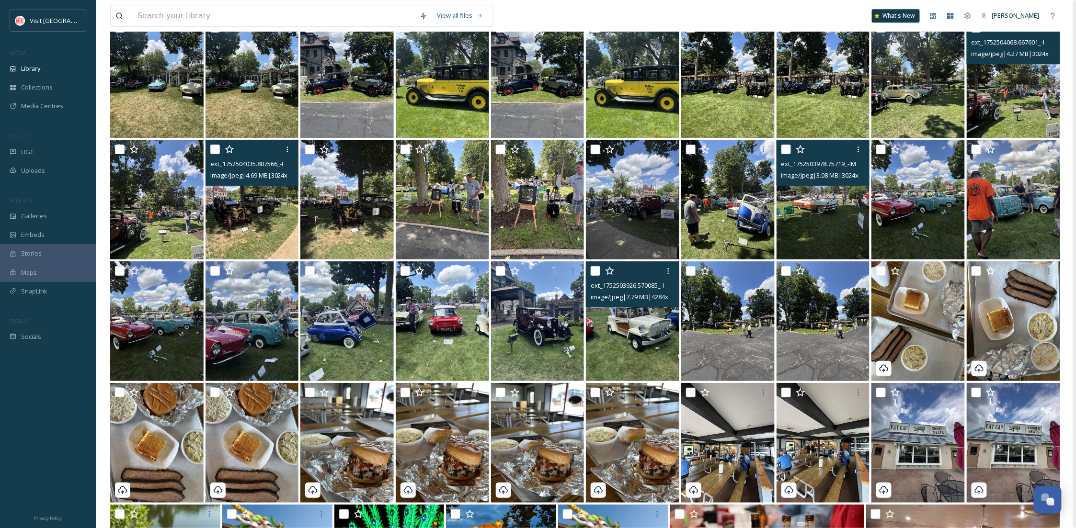
click at [801, 220] on img at bounding box center [823, 200] width 93 height 120
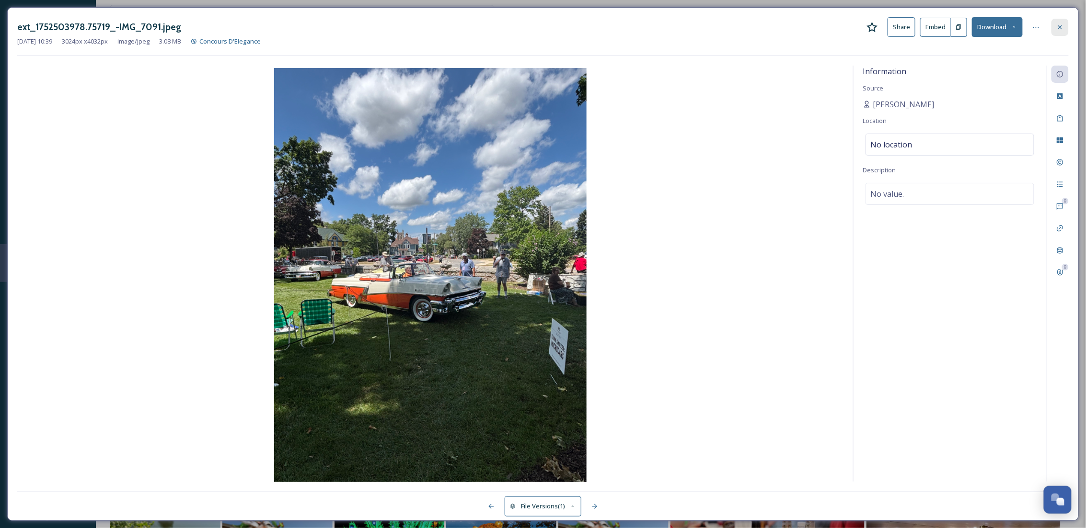
click at [1062, 28] on icon at bounding box center [1060, 27] width 8 height 8
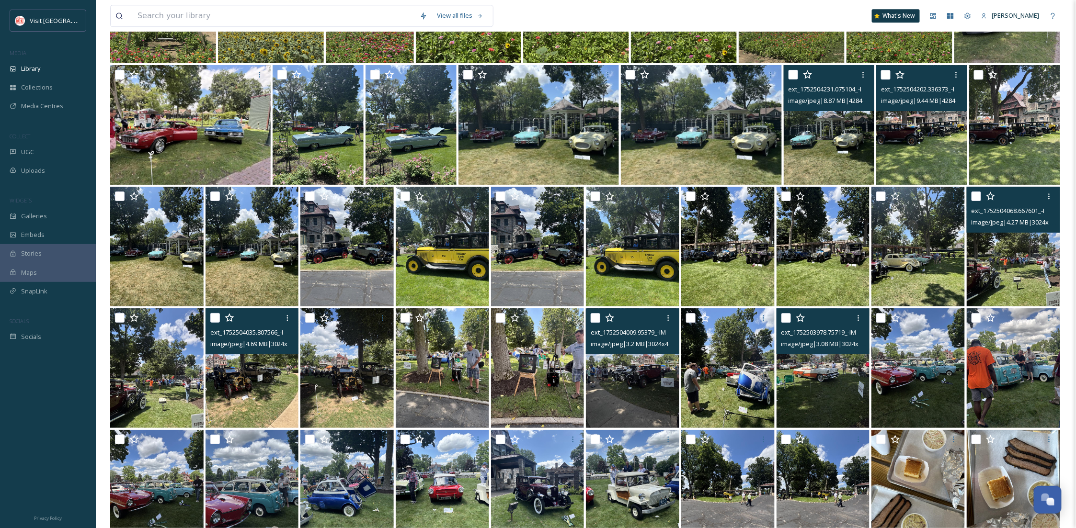
scroll to position [18907, 0]
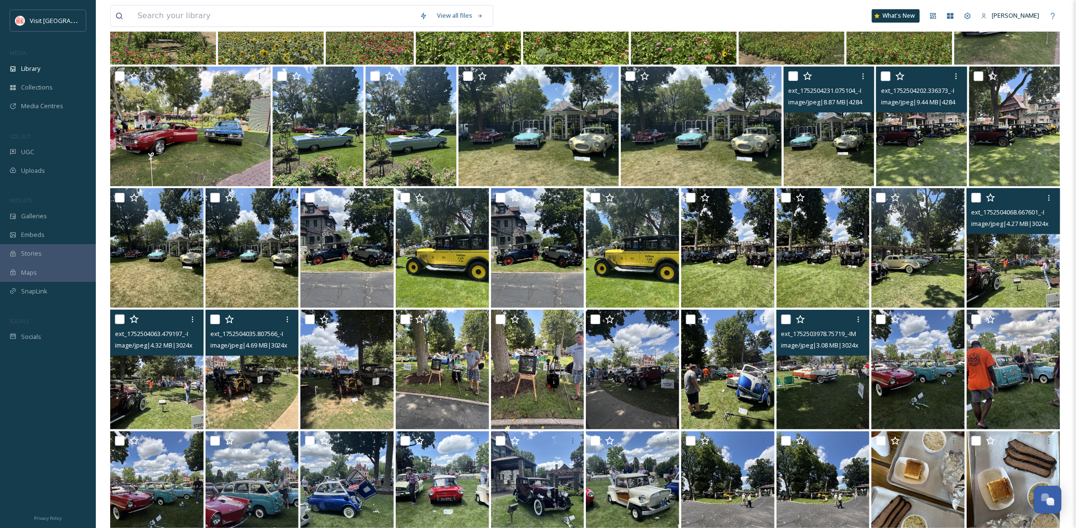
click at [171, 391] on img at bounding box center [156, 370] width 93 height 120
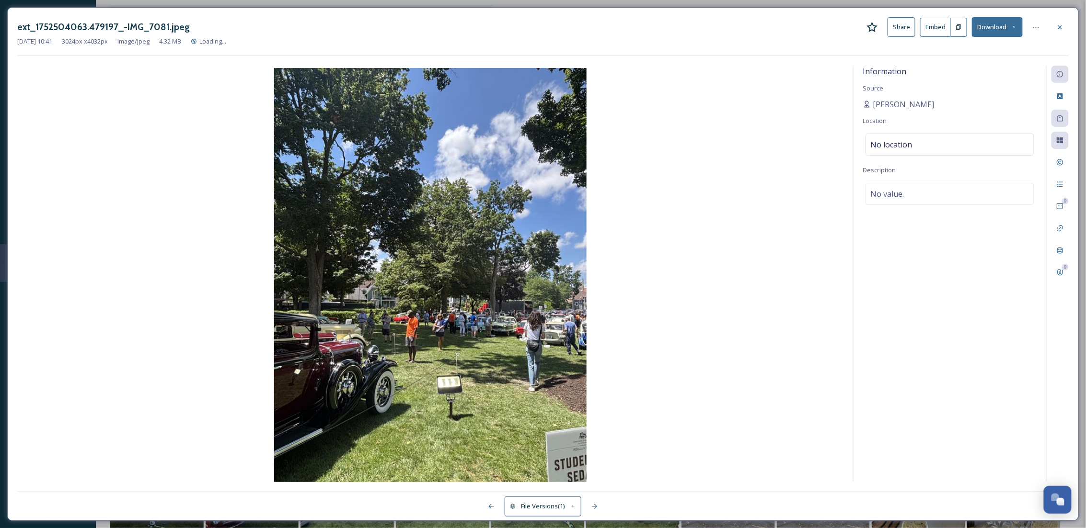
click at [1062, 23] on icon at bounding box center [1060, 27] width 8 height 8
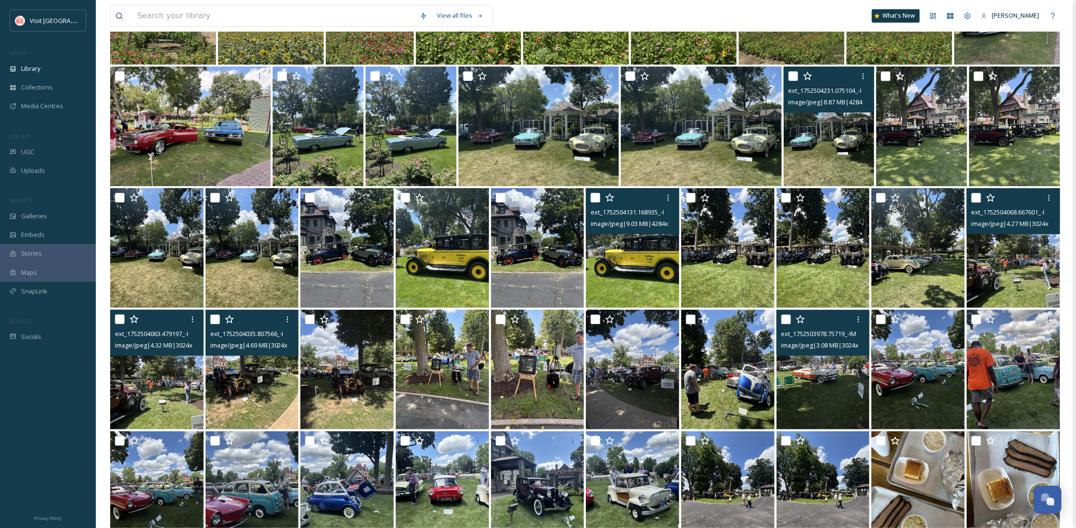
scroll to position [18737, 0]
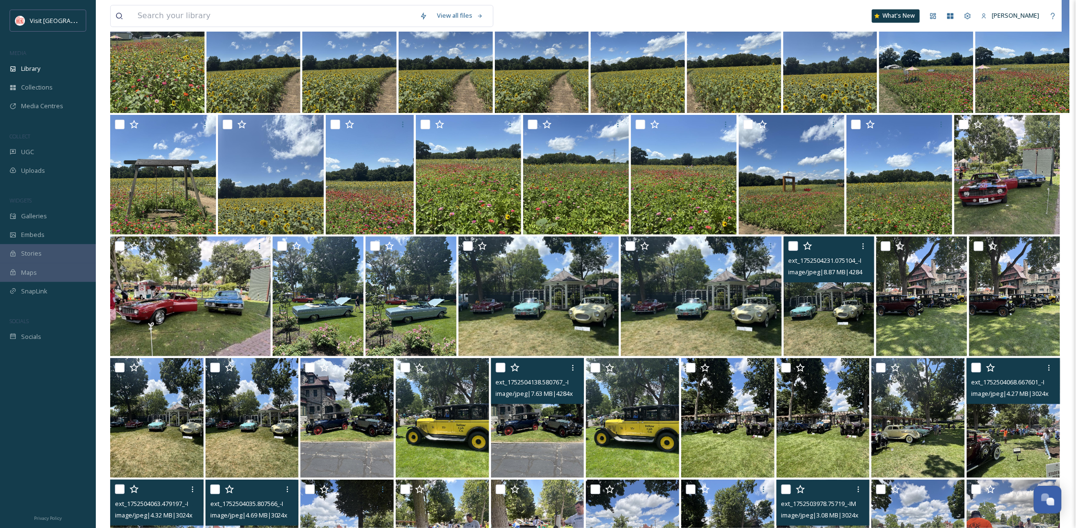
click at [531, 438] on img at bounding box center [537, 418] width 93 height 120
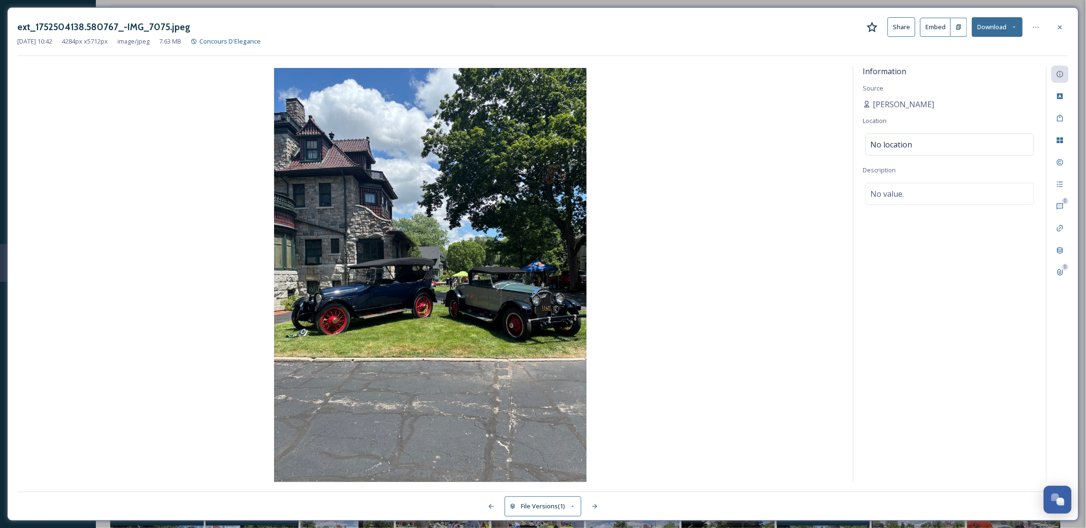
click at [1003, 27] on button "Download" at bounding box center [997, 27] width 51 height 20
click at [981, 54] on span "Download Original (4284 x 5712)" at bounding box center [972, 49] width 91 height 9
click at [1051, 27] on div at bounding box center [1059, 27] width 17 height 17
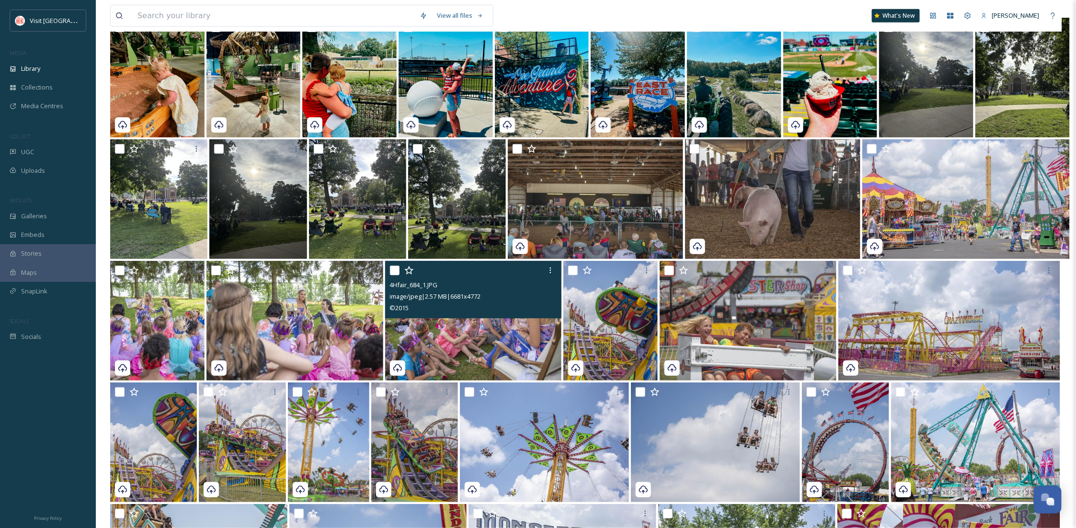
scroll to position [19674, 0]
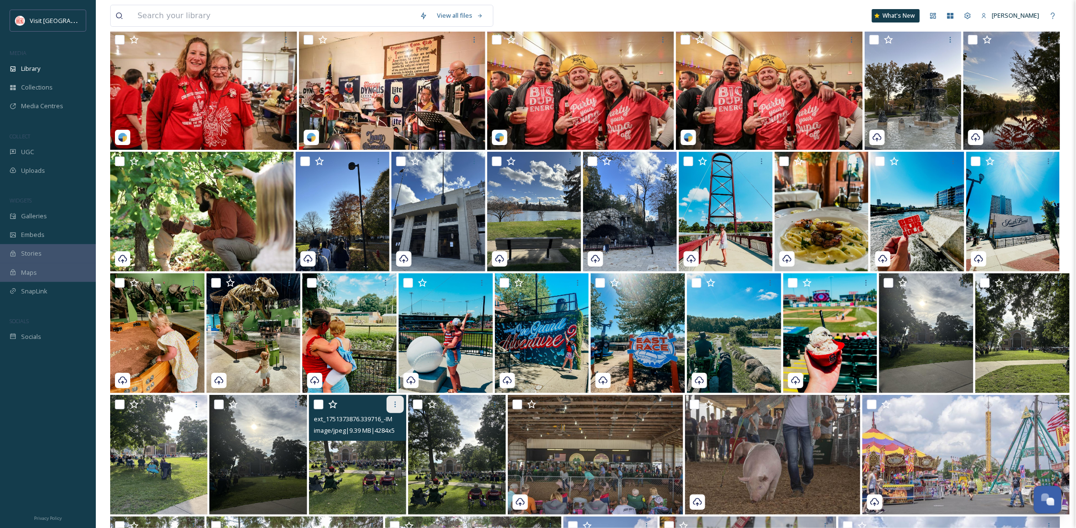
click at [395, 402] on icon at bounding box center [395, 405] width 1 height 6
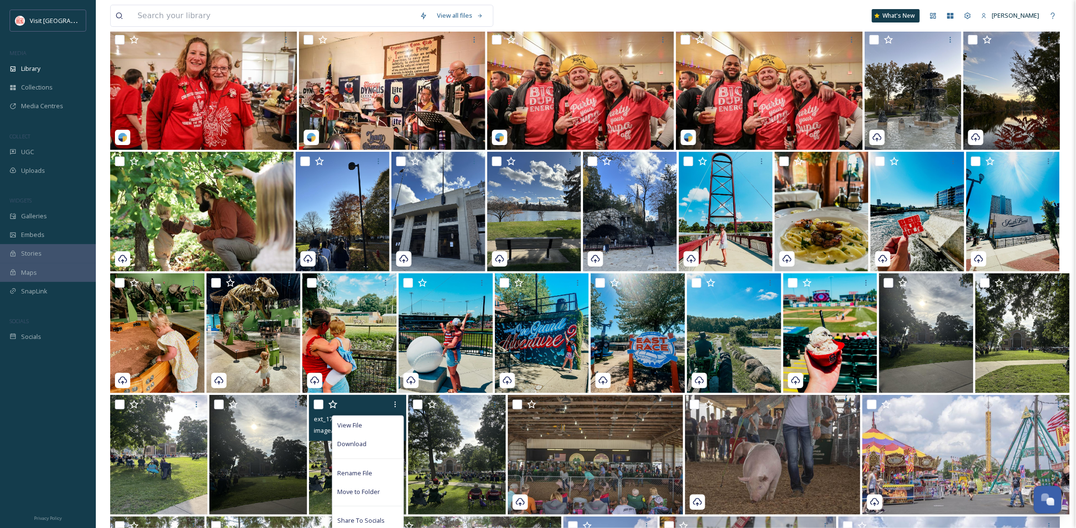
click at [365, 442] on span "Download" at bounding box center [351, 444] width 29 height 9
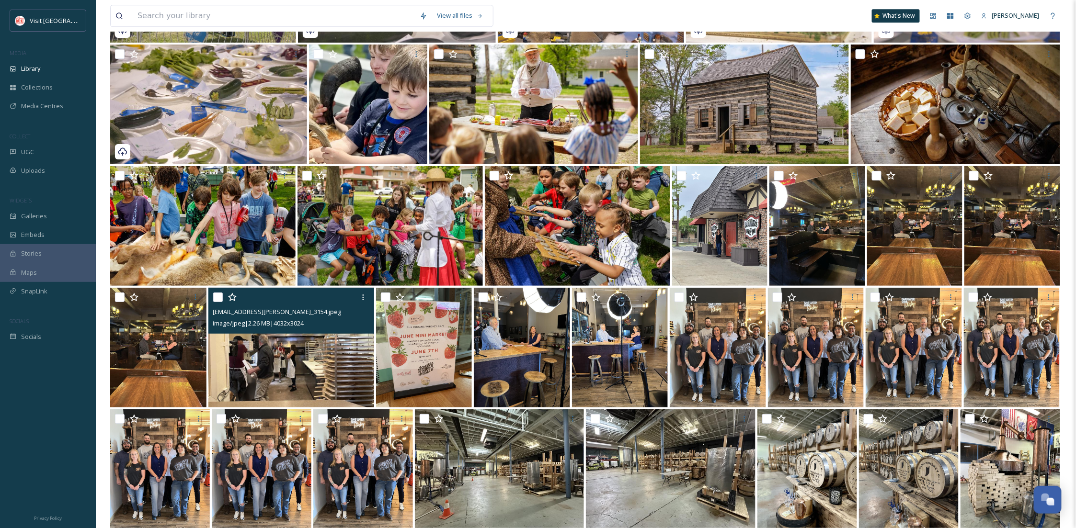
scroll to position [20781, 0]
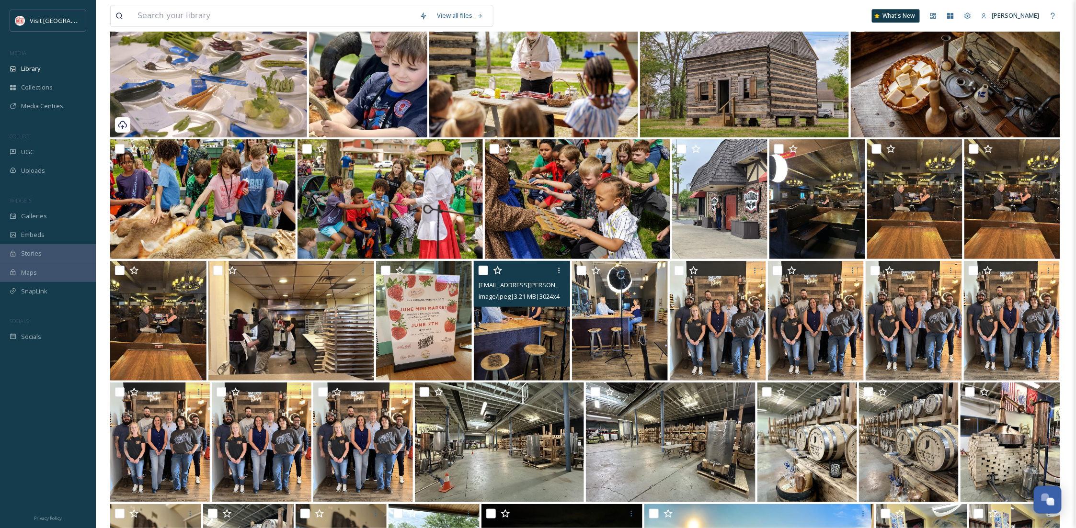
click at [504, 342] on img at bounding box center [522, 321] width 96 height 120
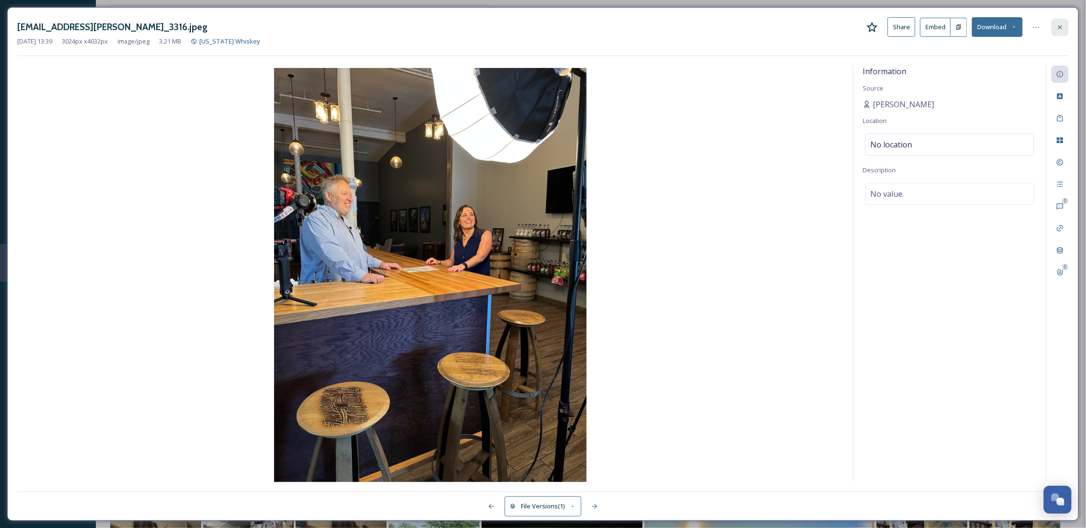
click at [1059, 25] on icon at bounding box center [1060, 27] width 8 height 8
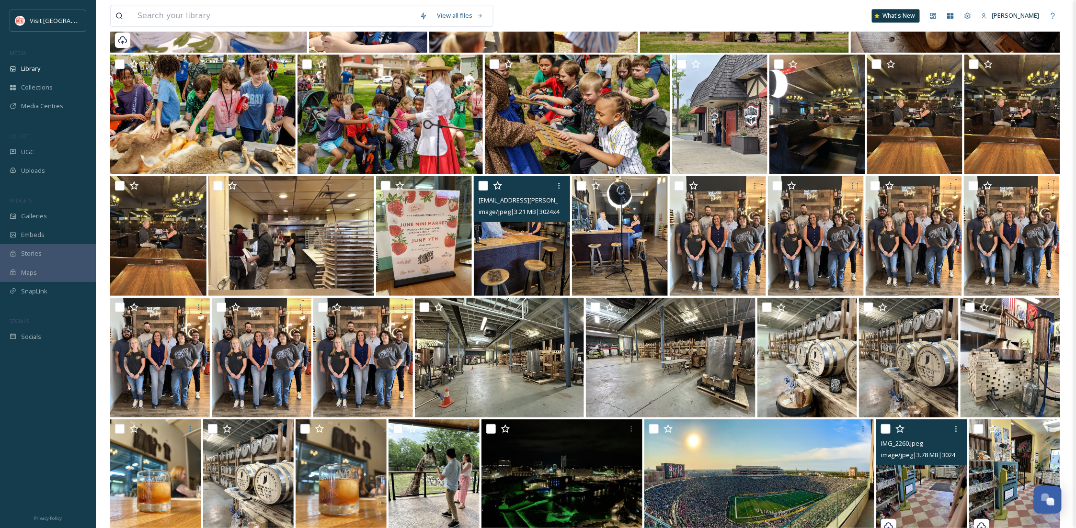
scroll to position [21207, 0]
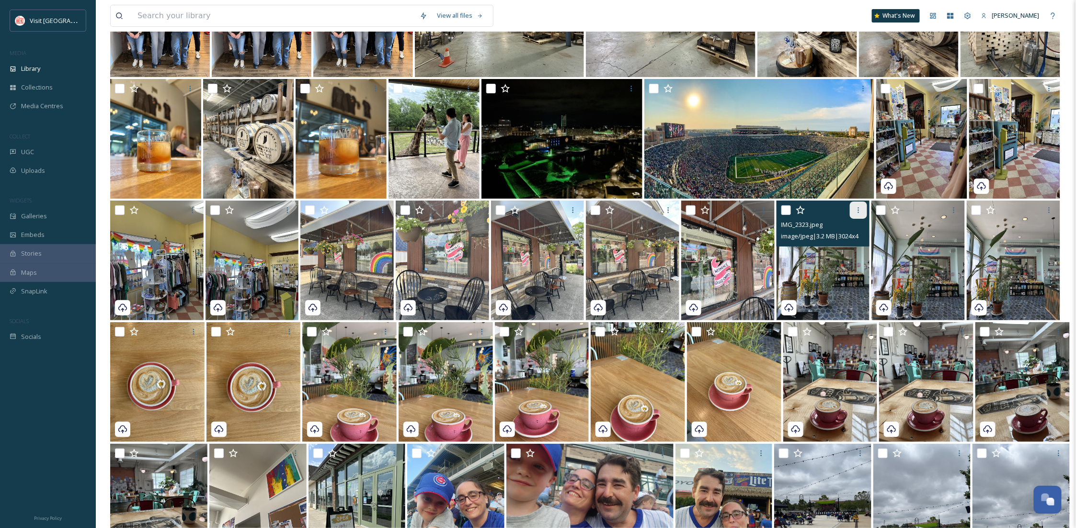
click at [859, 206] on icon at bounding box center [859, 210] width 8 height 8
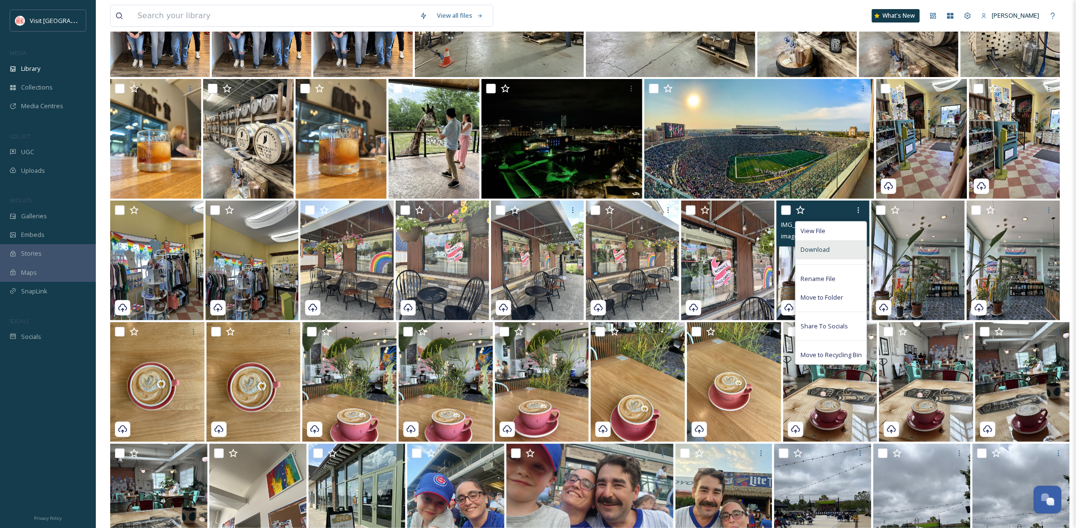
click at [839, 253] on div "Download" at bounding box center [831, 249] width 71 height 19
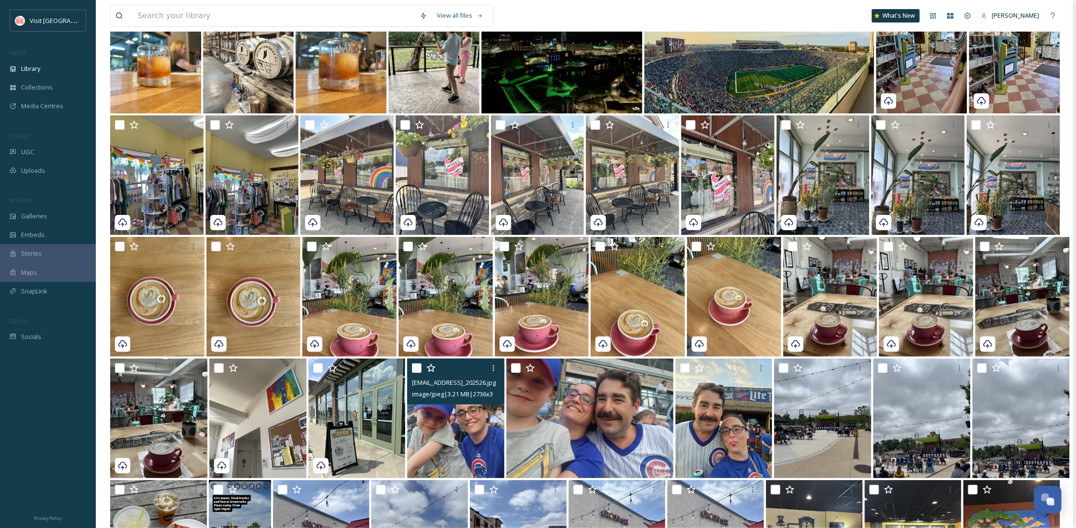
scroll to position [21377, 0]
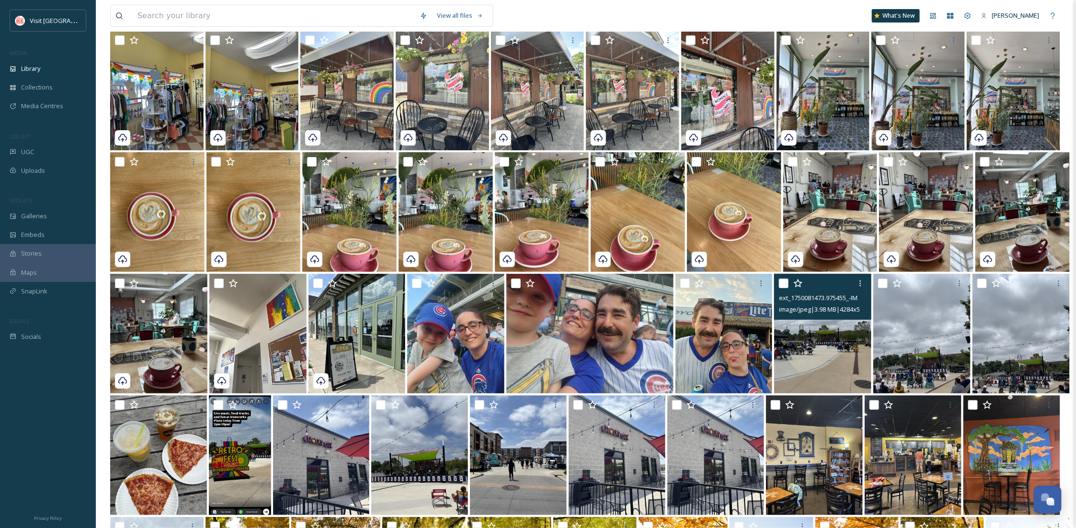
click at [793, 352] on img at bounding box center [822, 334] width 97 height 120
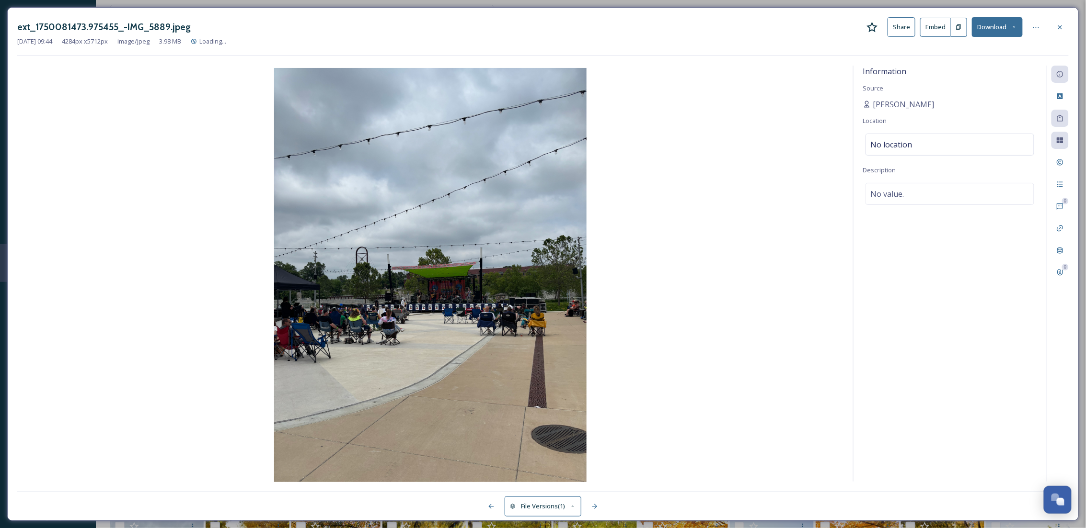
click at [1061, 24] on icon at bounding box center [1060, 27] width 8 height 8
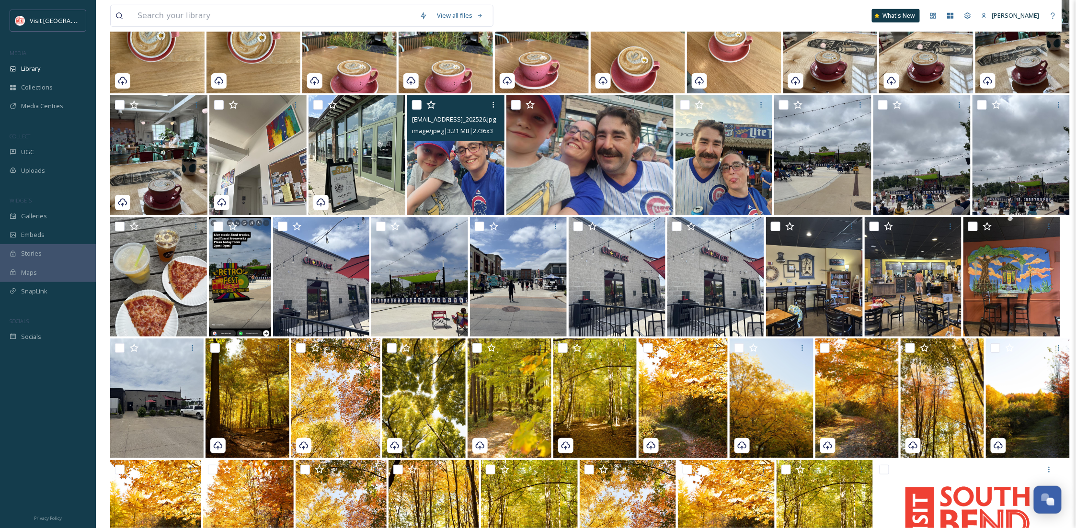
scroll to position [21548, 0]
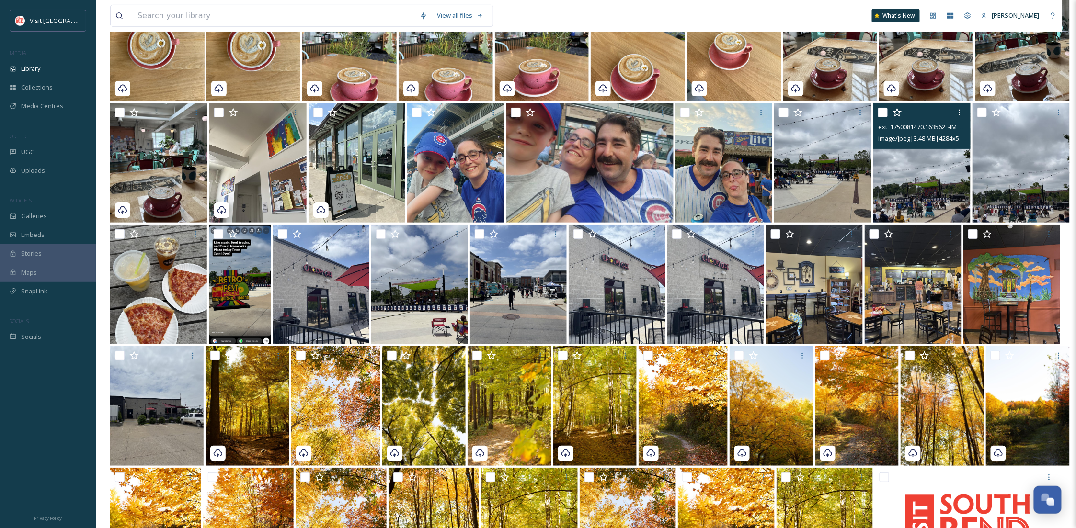
click at [936, 191] on img at bounding box center [921, 163] width 97 height 120
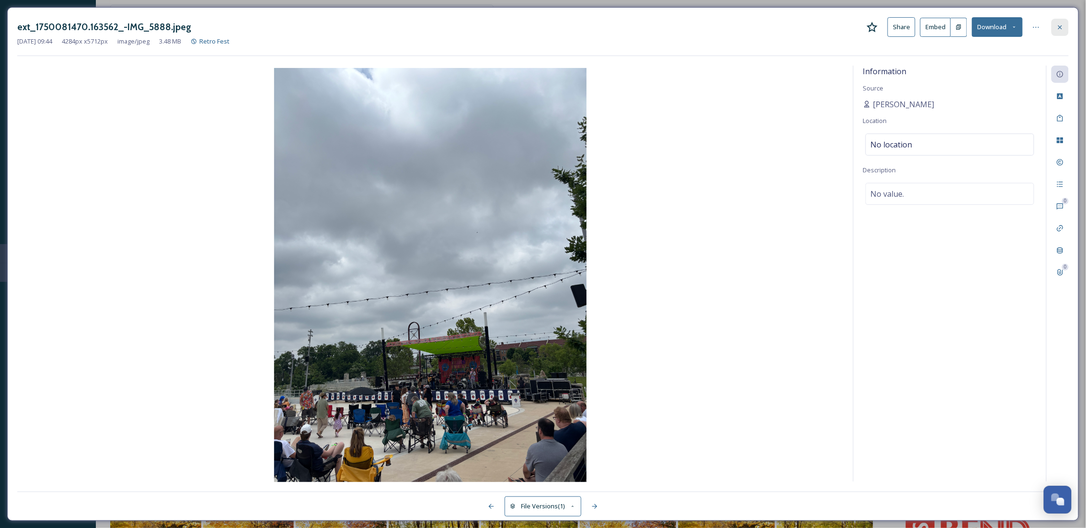
click at [1060, 27] on icon at bounding box center [1060, 27] width 4 height 4
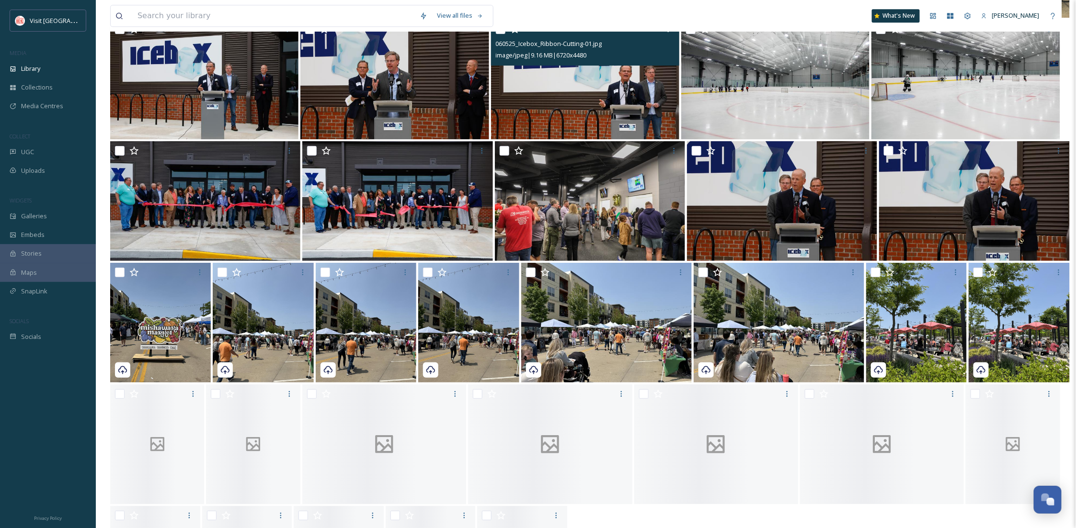
scroll to position [22484, 0]
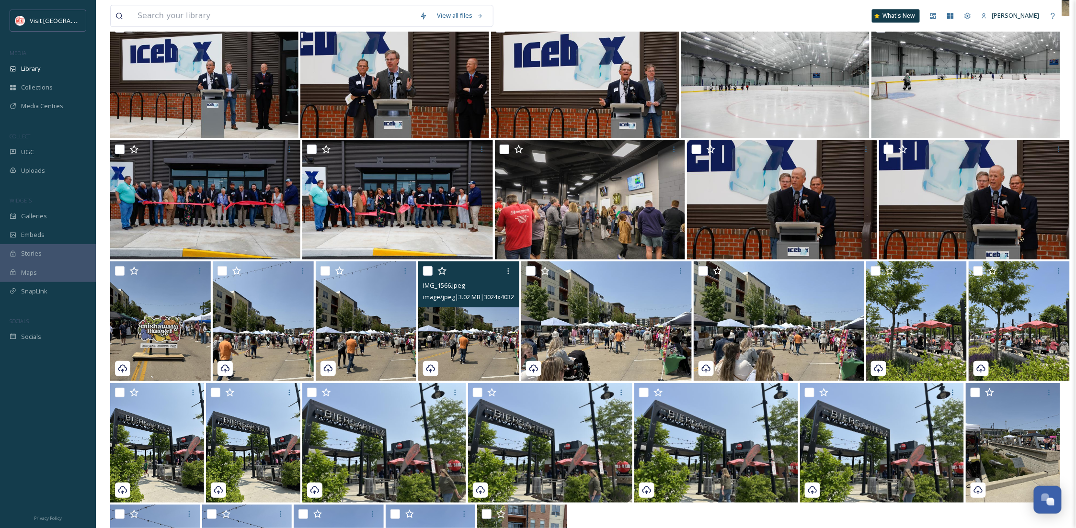
click at [482, 328] on img at bounding box center [468, 322] width 101 height 120
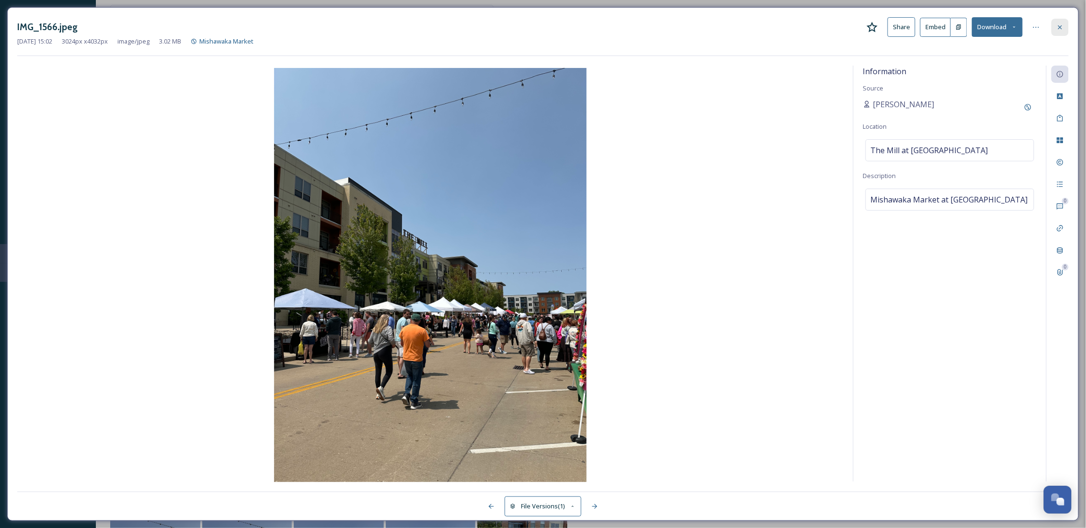
click at [1063, 24] on icon at bounding box center [1060, 27] width 8 height 8
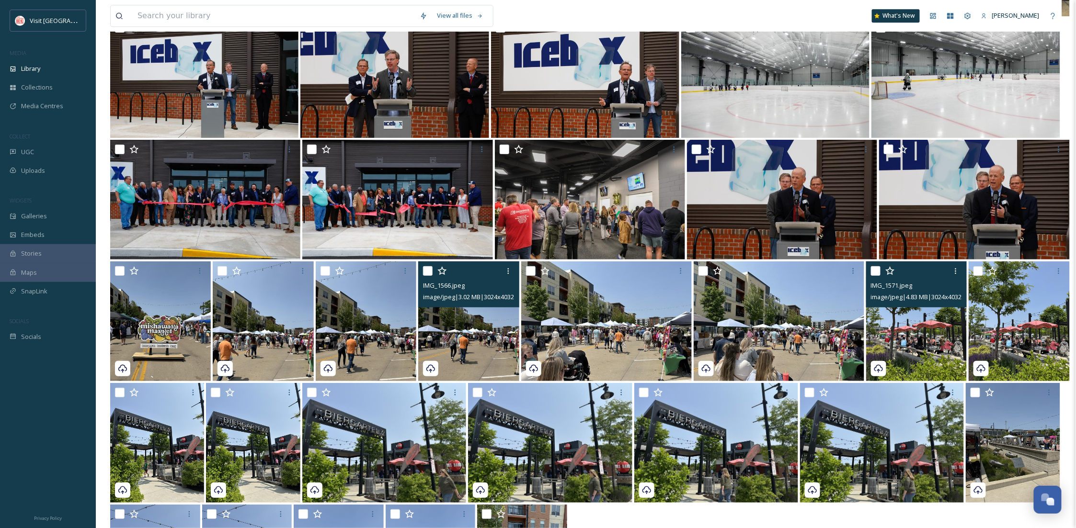
click at [945, 355] on img at bounding box center [916, 322] width 101 height 120
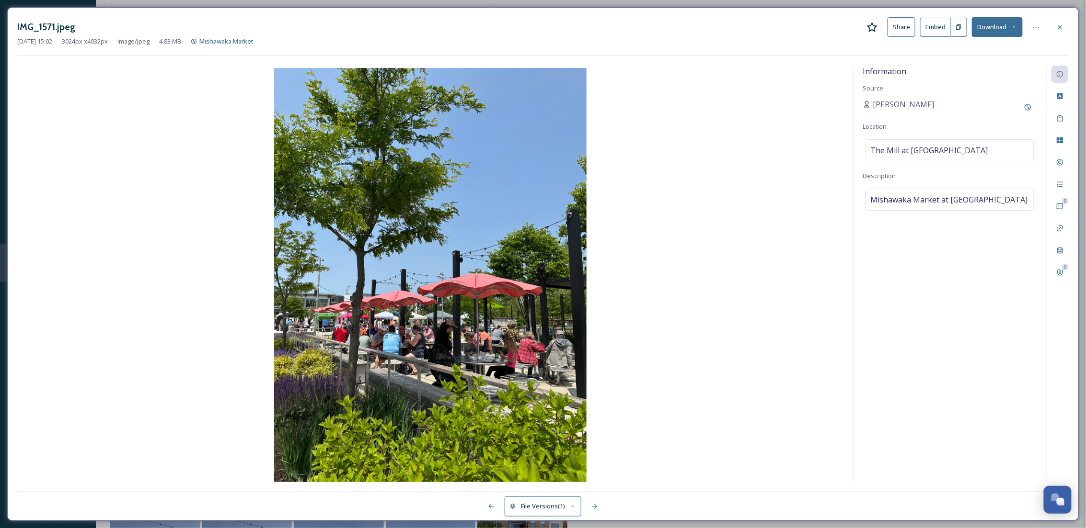
click at [1004, 23] on button "Download" at bounding box center [997, 27] width 51 height 20
click at [990, 54] on span "Download Original (3024 x 4032)" at bounding box center [972, 49] width 91 height 9
click at [1054, 27] on div at bounding box center [1059, 27] width 17 height 17
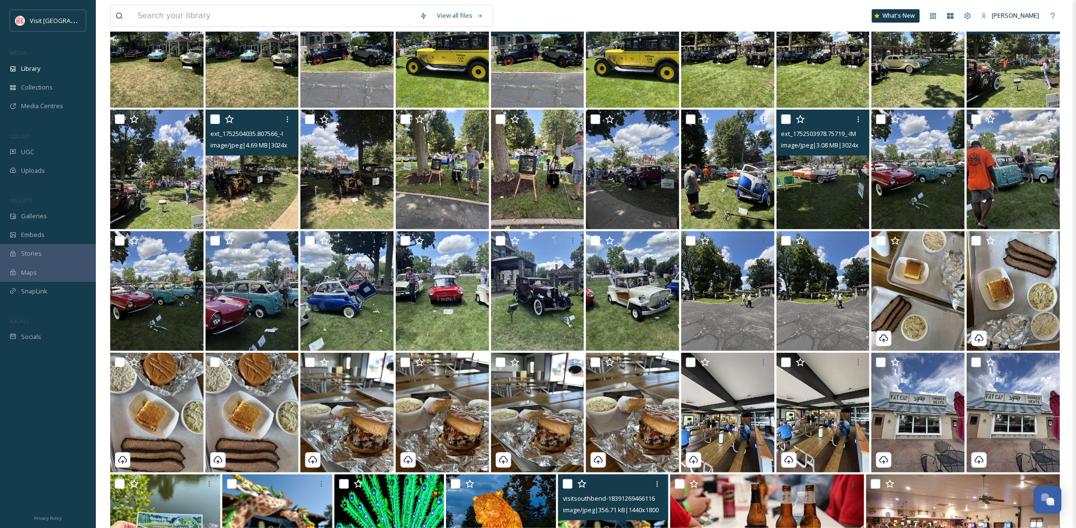
scroll to position [19099, 0]
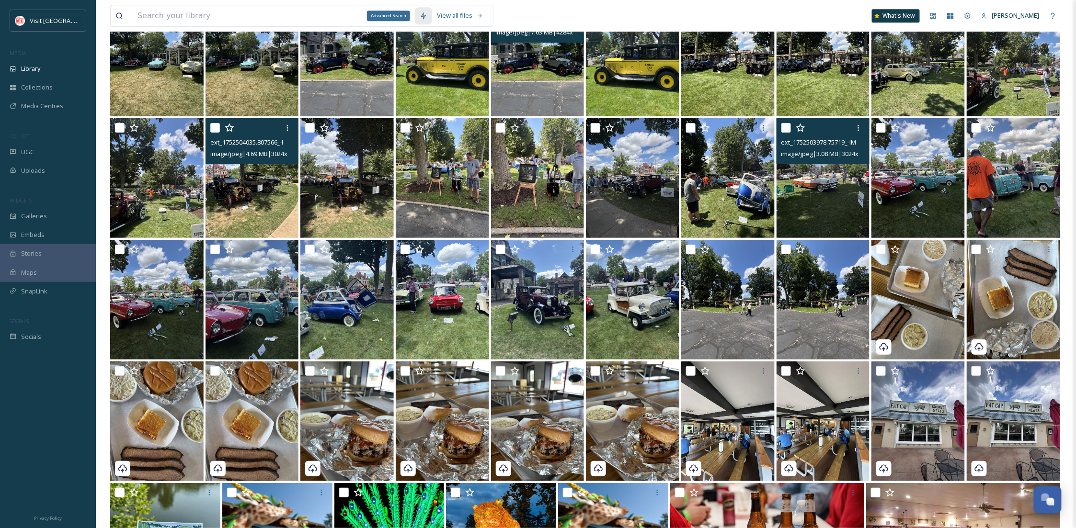
click at [424, 18] on icon at bounding box center [423, 16] width 5 height 8
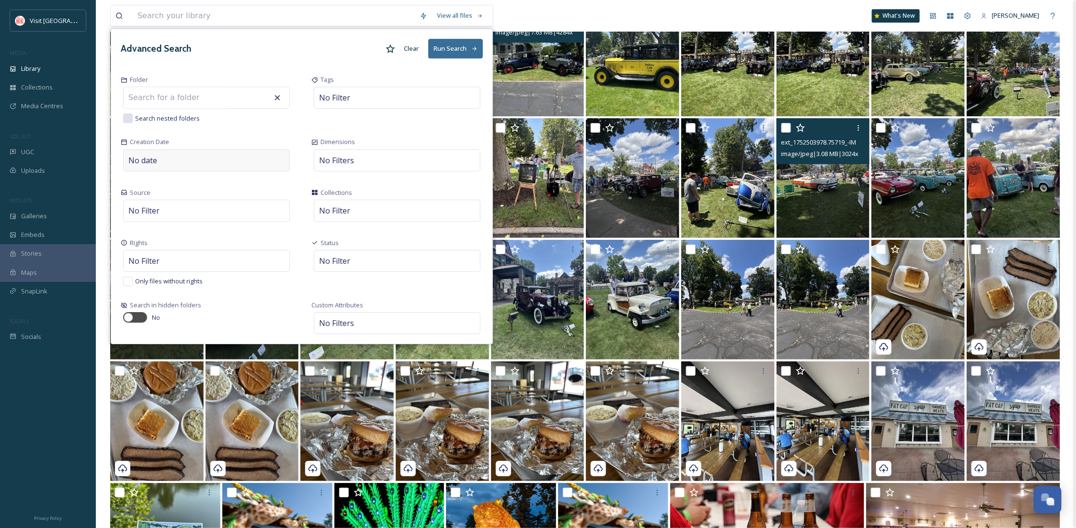
click at [153, 159] on span "No date" at bounding box center [142, 160] width 29 height 11
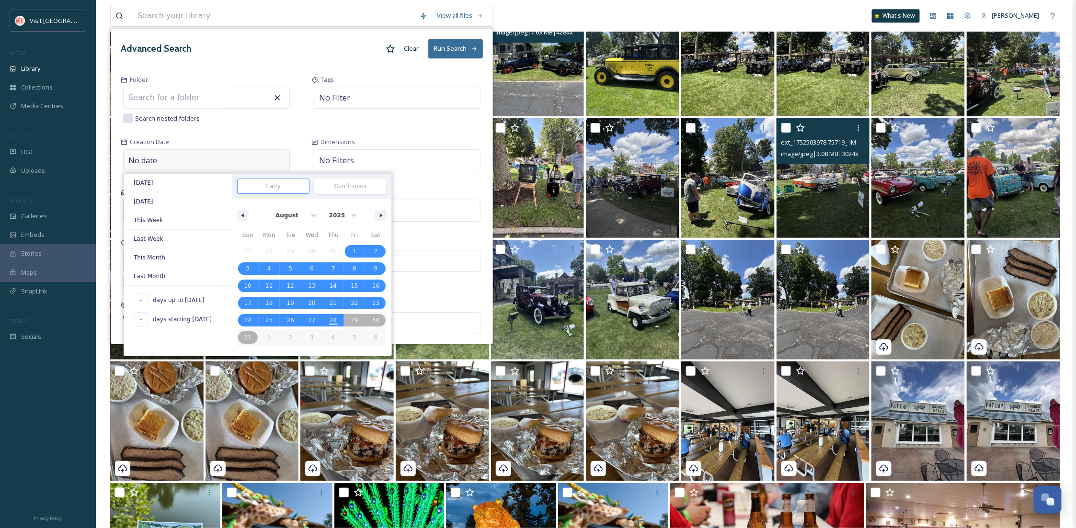
click at [252, 215] on div "January February March April May June July August September October November De…" at bounding box center [311, 213] width 159 height 29
click at [244, 217] on button "button" at bounding box center [242, 215] width 11 height 11
click at [239, 217] on icon "button" at bounding box center [241, 216] width 5 height 4
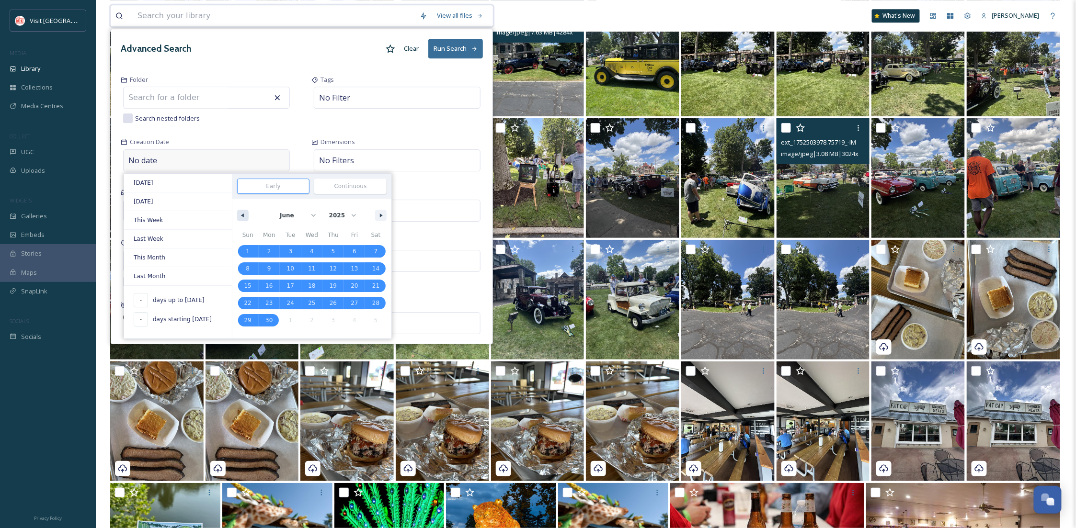
click at [238, 217] on button "button" at bounding box center [242, 215] width 11 height 11
click at [240, 216] on icon "button" at bounding box center [241, 216] width 5 height 4
click at [382, 215] on icon "button" at bounding box center [382, 216] width 5 height 4
select select "4"
click at [377, 303] on span "24" at bounding box center [375, 303] width 7 height 17
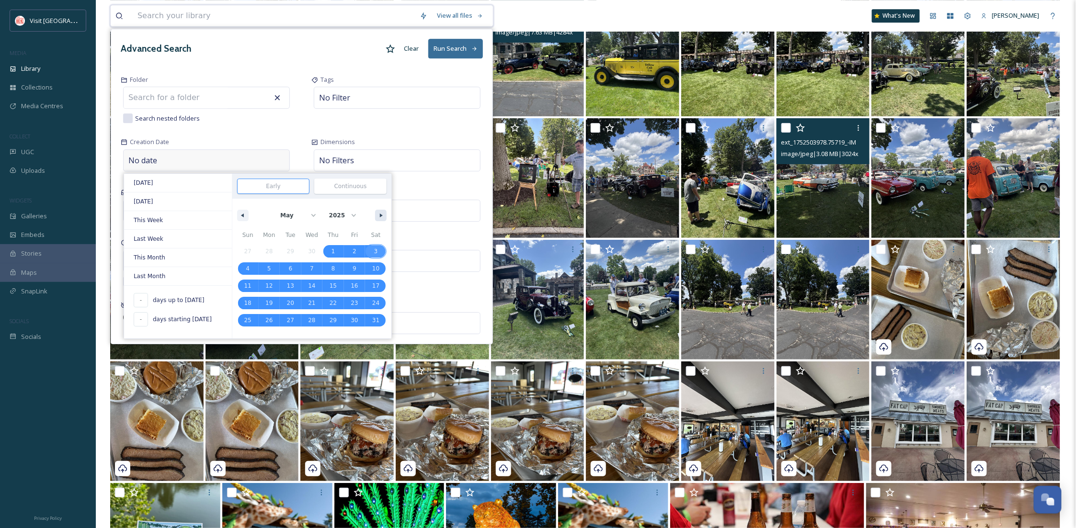
type input "May 24, 2025"
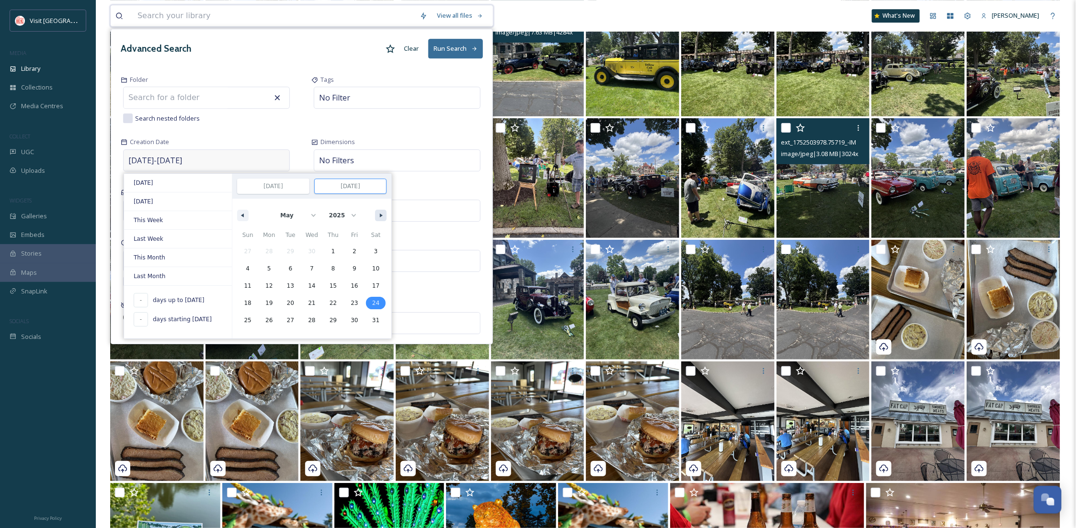
click at [381, 214] on icon "button" at bounding box center [382, 216] width 5 height 4
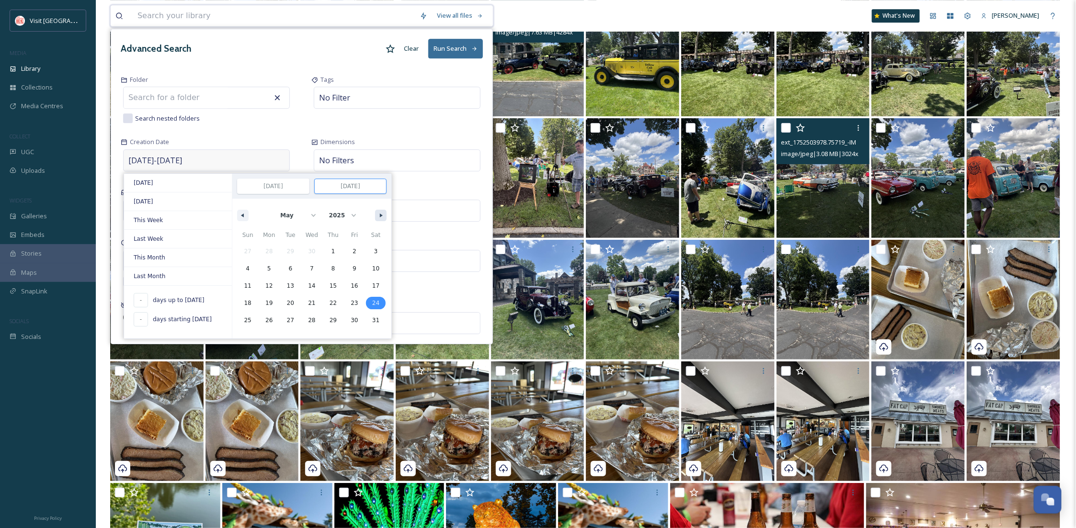
click at [381, 214] on icon "button" at bounding box center [382, 216] width 5 height 4
select select "7"
click at [380, 215] on icon "button" at bounding box center [382, 216] width 5 height 4
click at [332, 319] on span "28" at bounding box center [333, 320] width 7 height 17
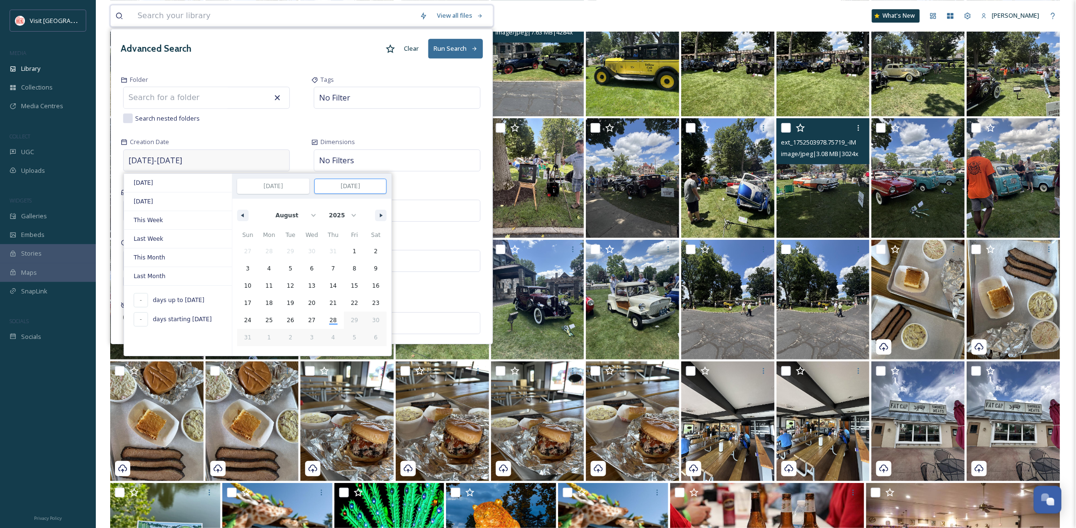
type input "97"
type input "Aug 28, 2025"
select select "4"
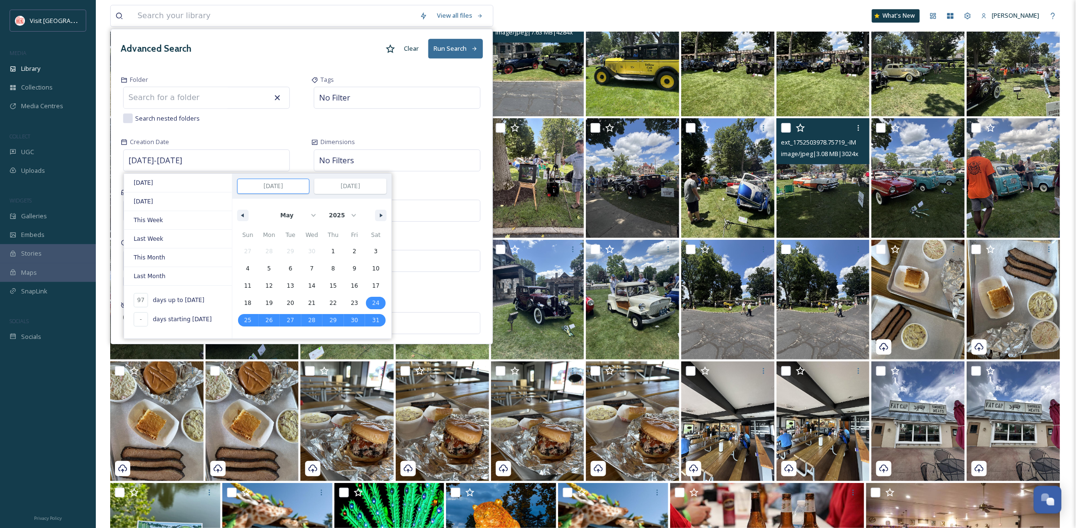
click at [467, 48] on button "Run Search" at bounding box center [455, 49] width 55 height 20
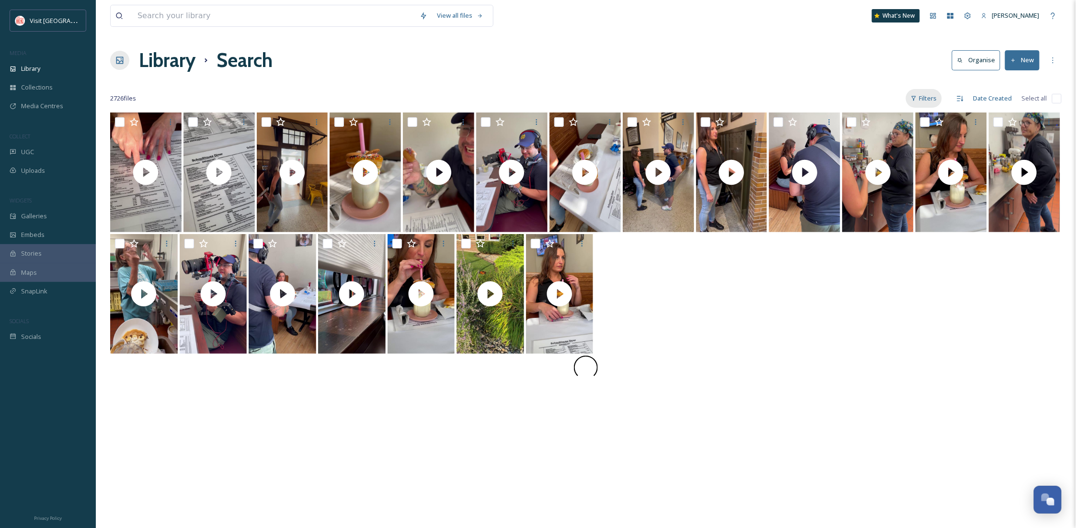
click at [928, 93] on div "Filters" at bounding box center [924, 98] width 36 height 19
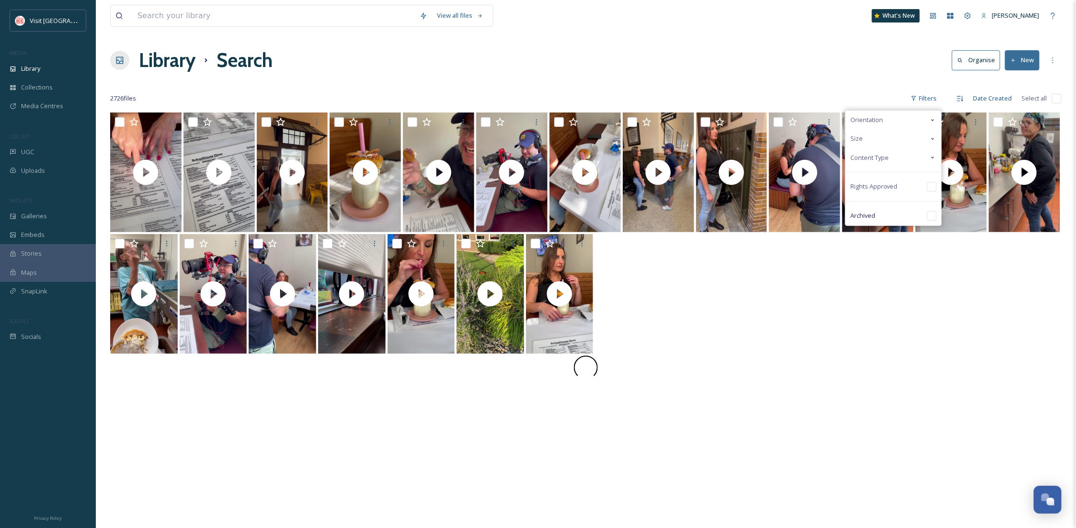
click at [876, 159] on span "Content Type" at bounding box center [869, 157] width 38 height 9
click at [874, 174] on span "Image" at bounding box center [878, 176] width 17 height 9
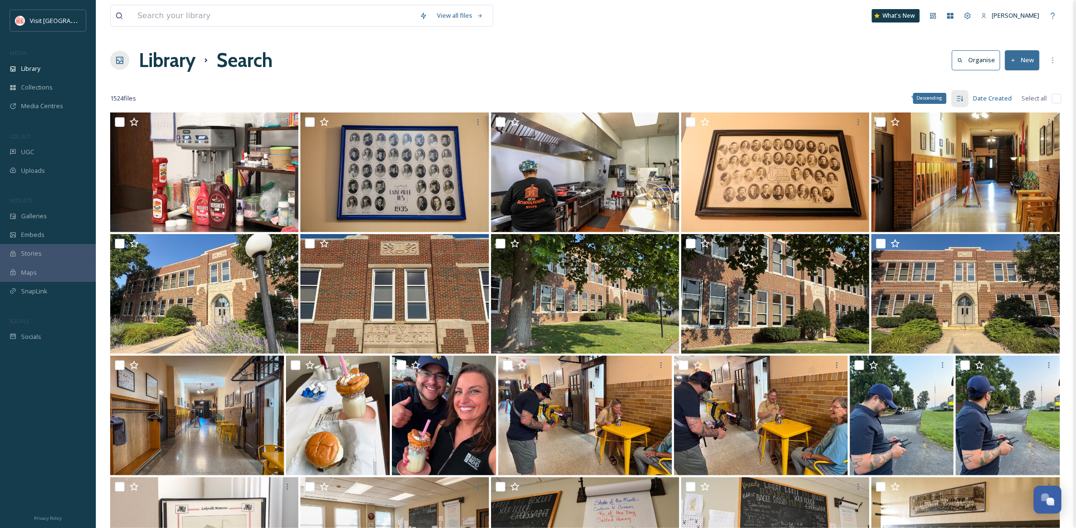
click at [965, 100] on div "Descending" at bounding box center [959, 98] width 17 height 17
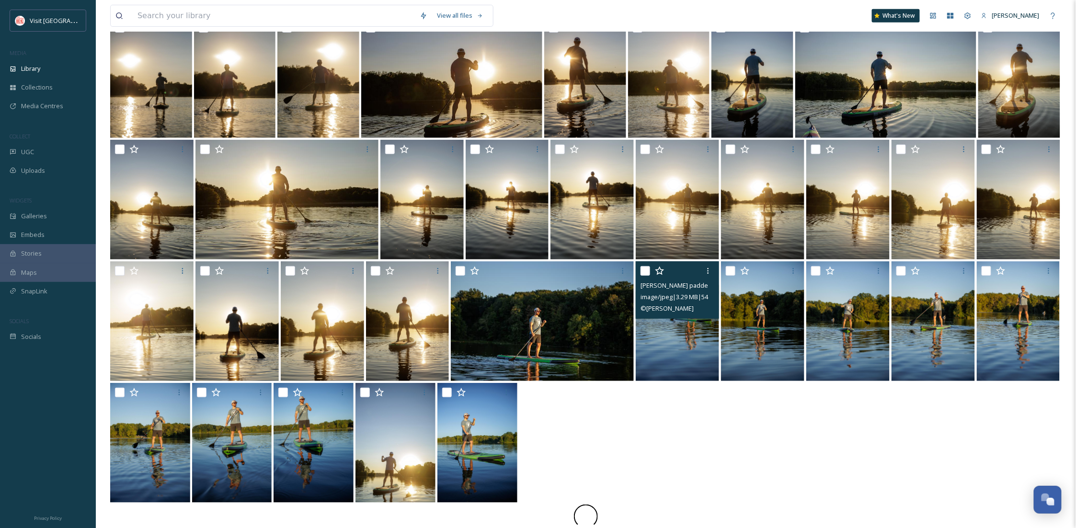
scroll to position [218, 0]
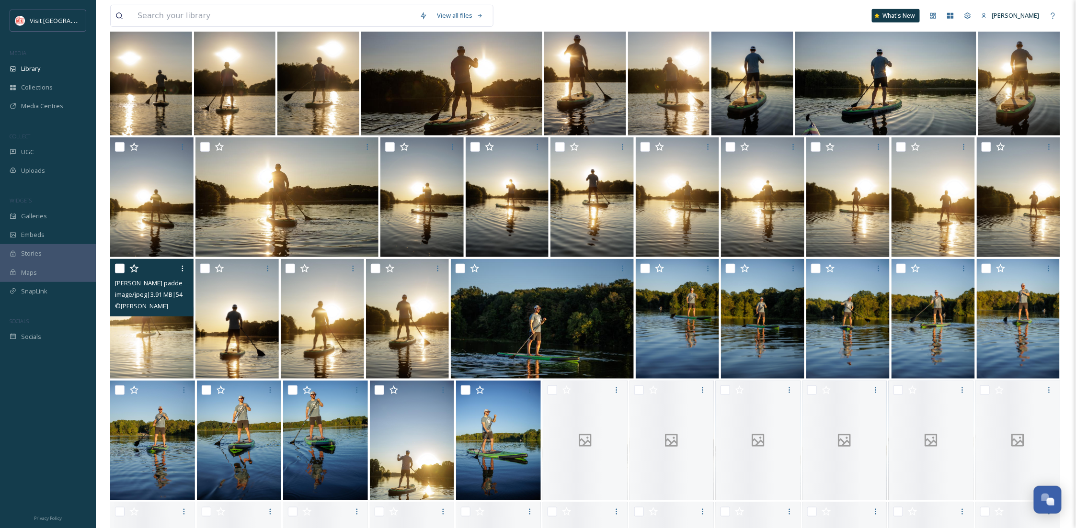
click at [143, 326] on img at bounding box center [151, 319] width 83 height 120
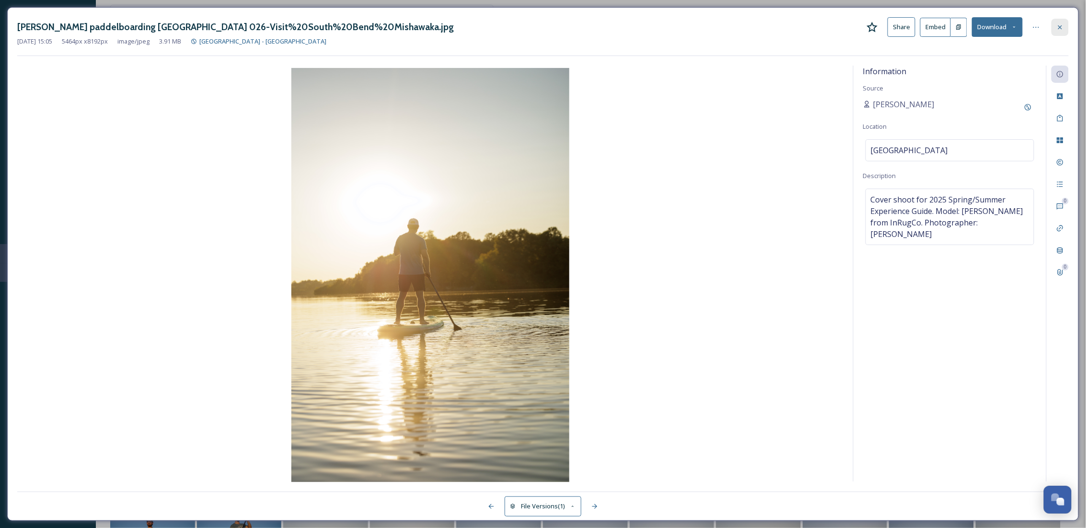
click at [1058, 30] on icon at bounding box center [1060, 27] width 8 height 8
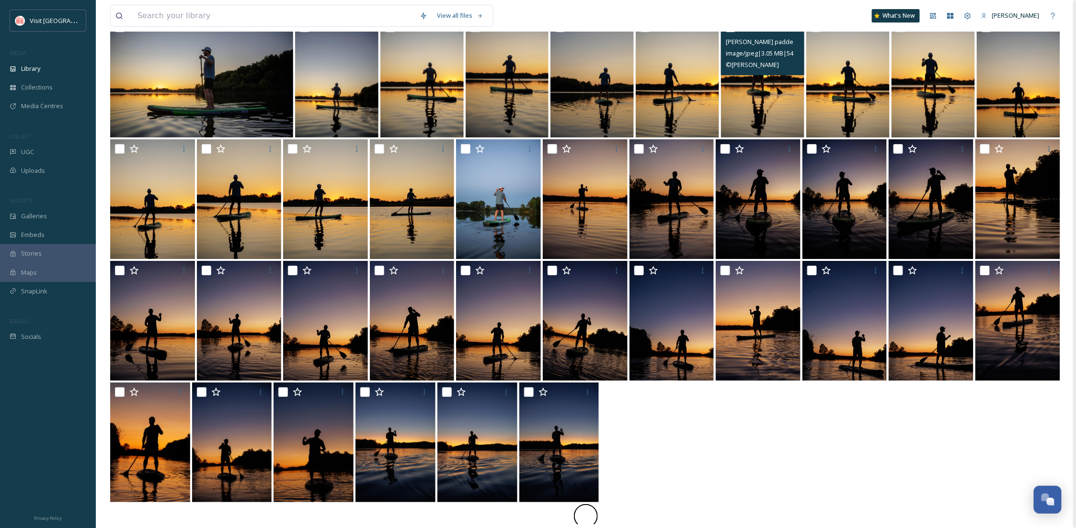
scroll to position [1557, 0]
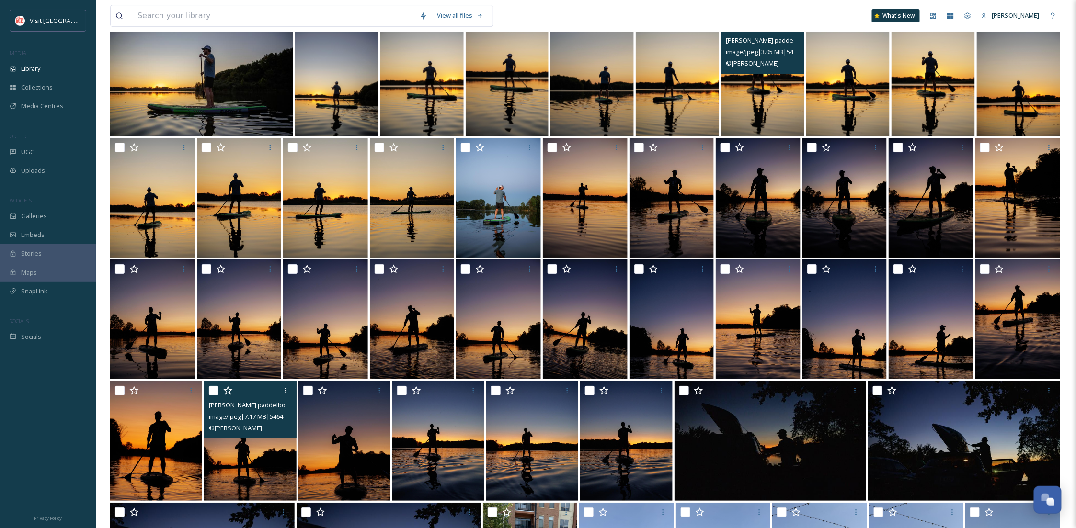
click at [252, 479] on img at bounding box center [250, 441] width 92 height 120
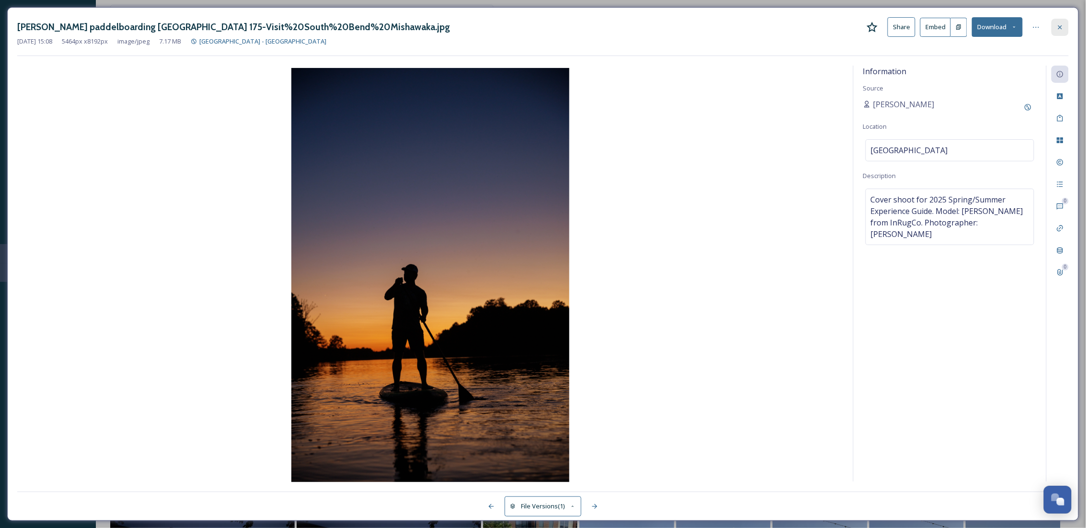
click at [1059, 27] on icon at bounding box center [1060, 27] width 4 height 4
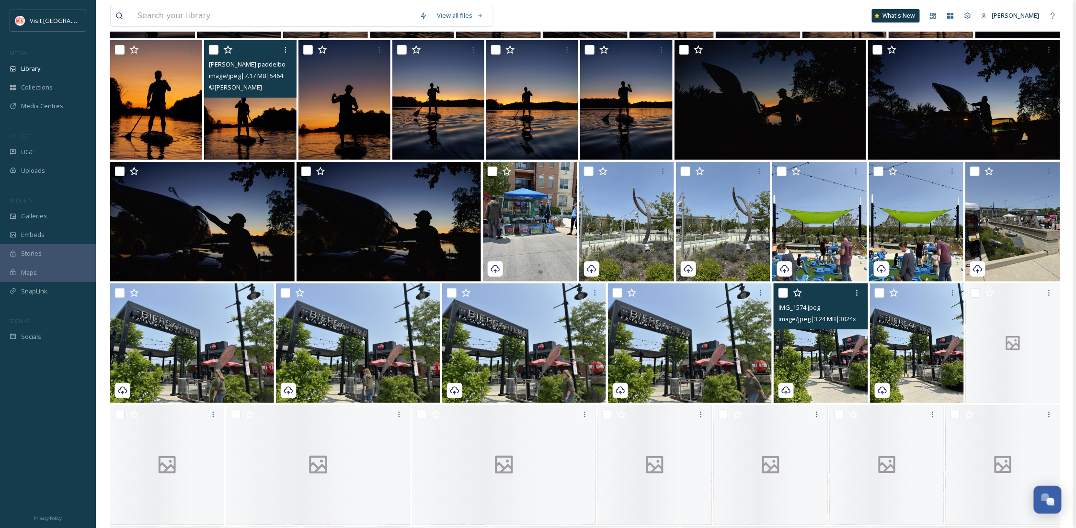
scroll to position [1642, 0]
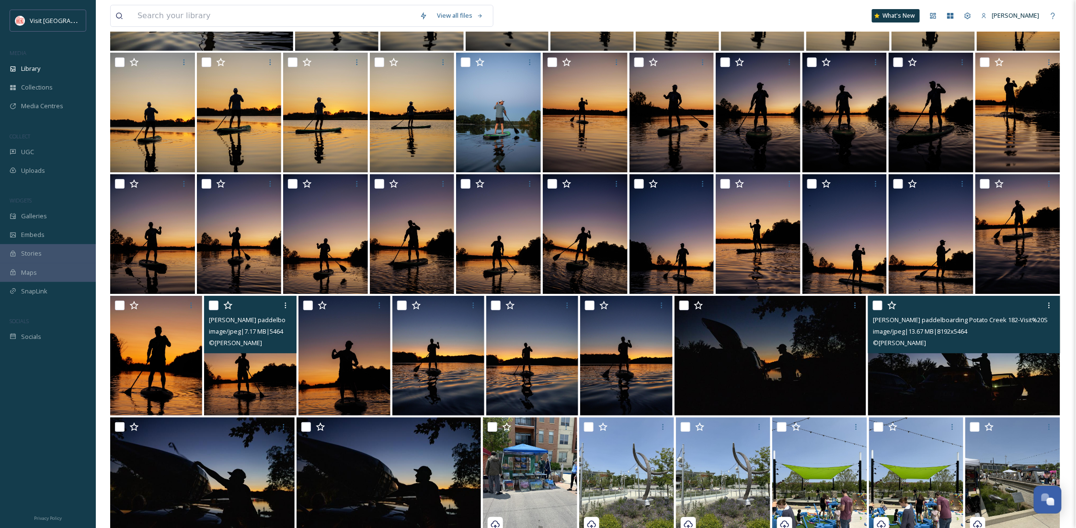
click at [1003, 369] on img at bounding box center [964, 356] width 192 height 120
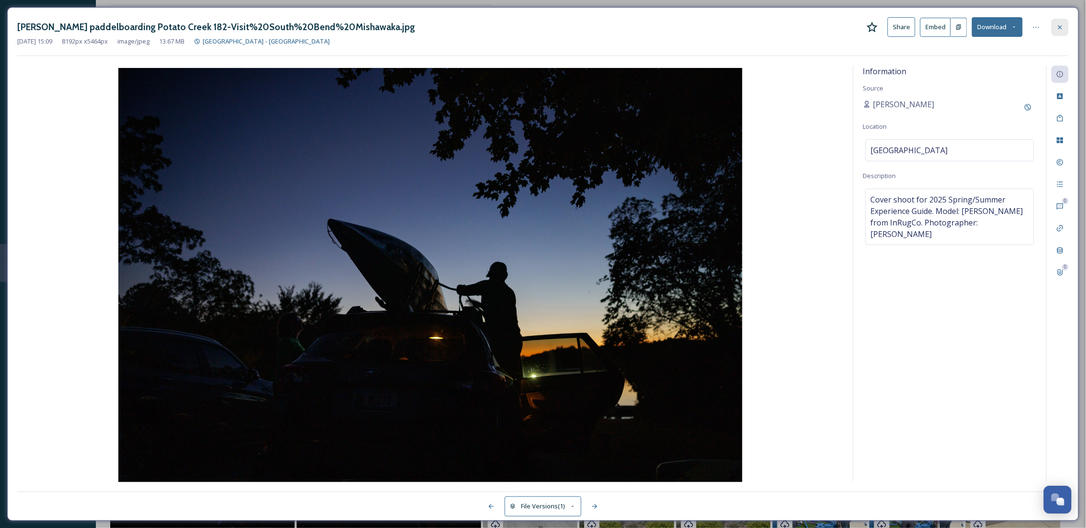
click at [1061, 28] on icon at bounding box center [1060, 27] width 4 height 4
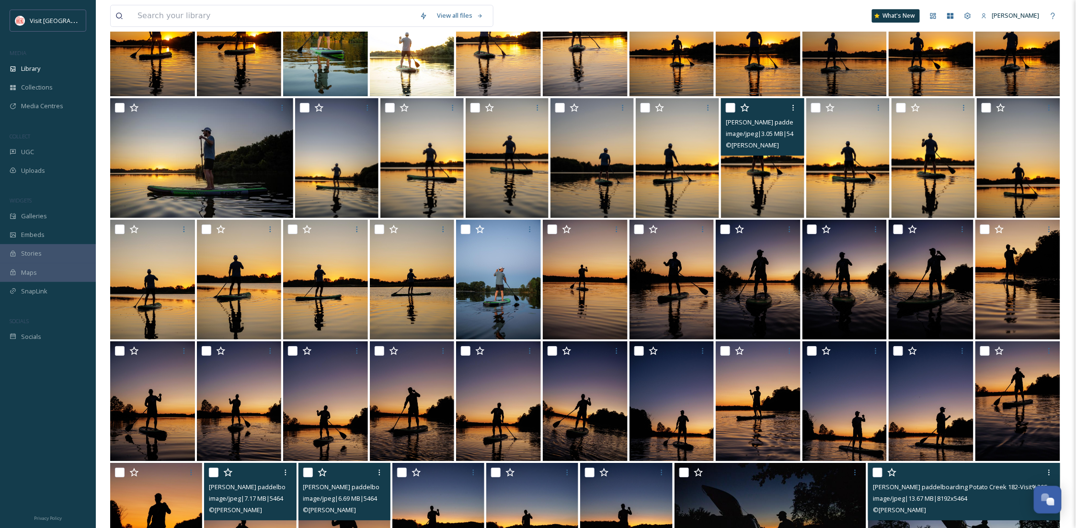
scroll to position [1471, 0]
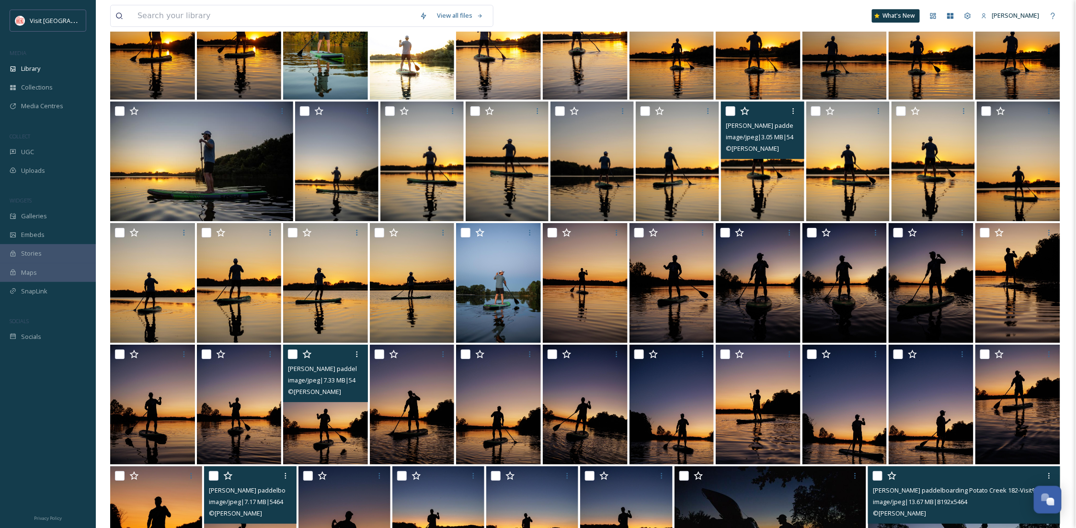
click at [353, 438] on img at bounding box center [325, 405] width 85 height 120
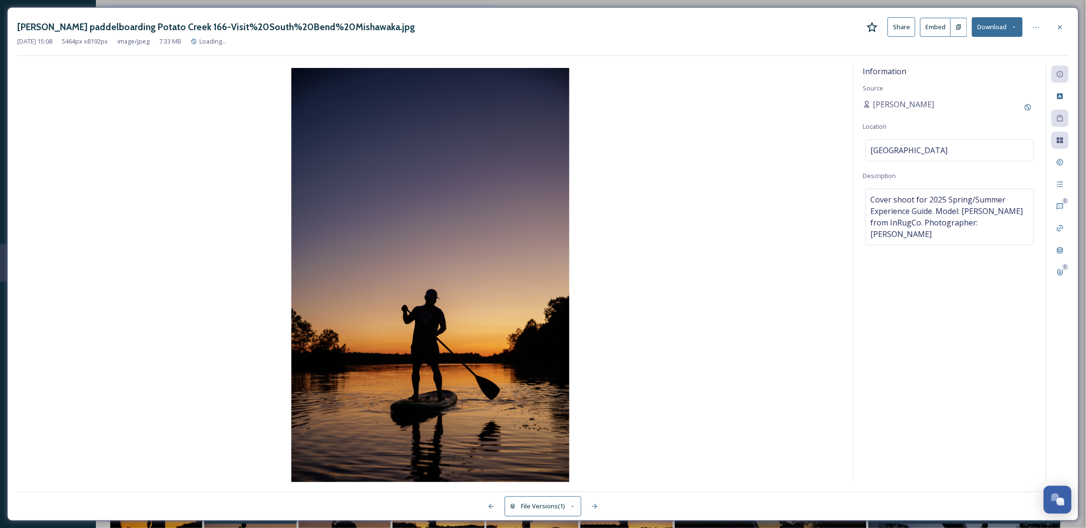
click at [1000, 34] on button "Download" at bounding box center [997, 27] width 51 height 20
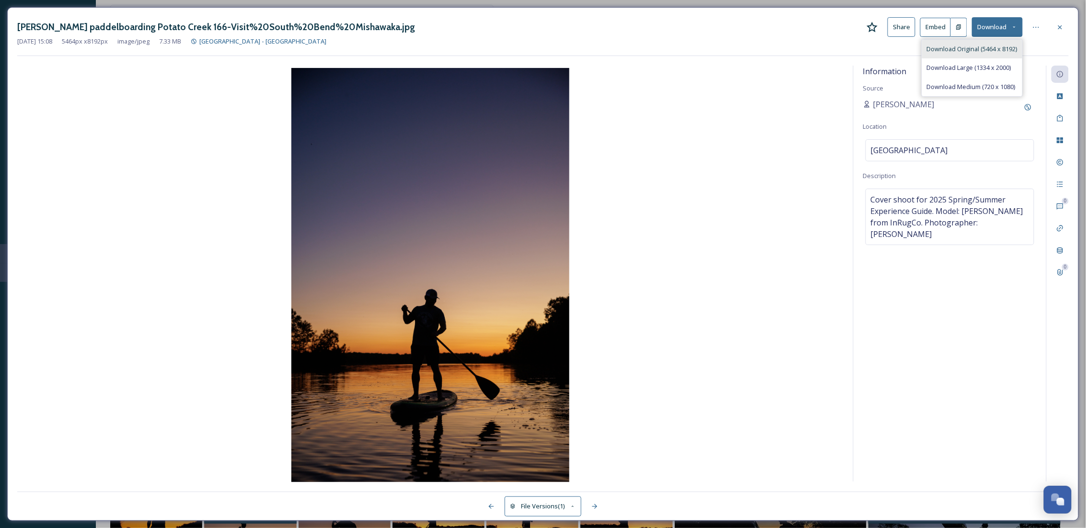
click at [989, 52] on span "Download Original (5464 x 8192)" at bounding box center [972, 49] width 91 height 9
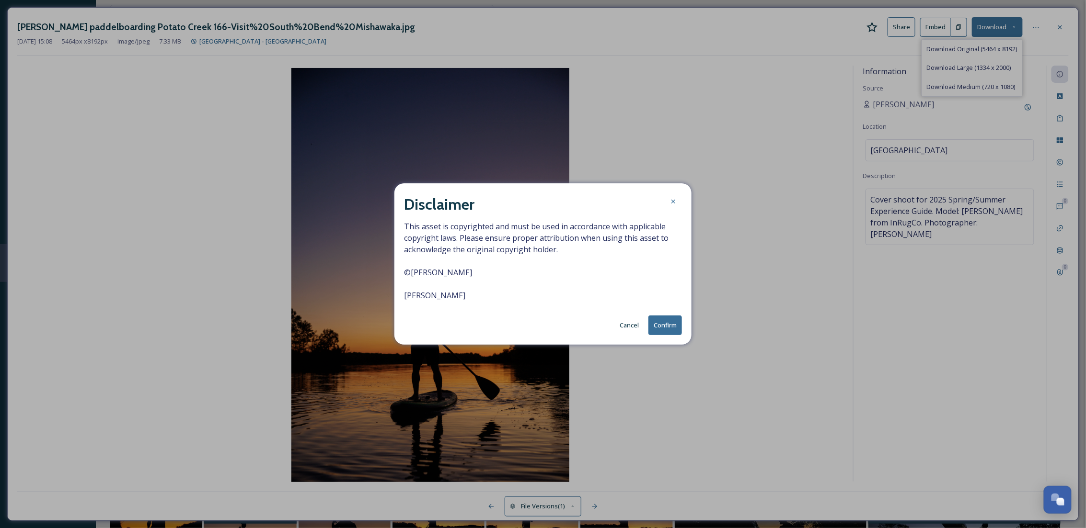
click at [667, 322] on button "Confirm" at bounding box center [665, 326] width 34 height 20
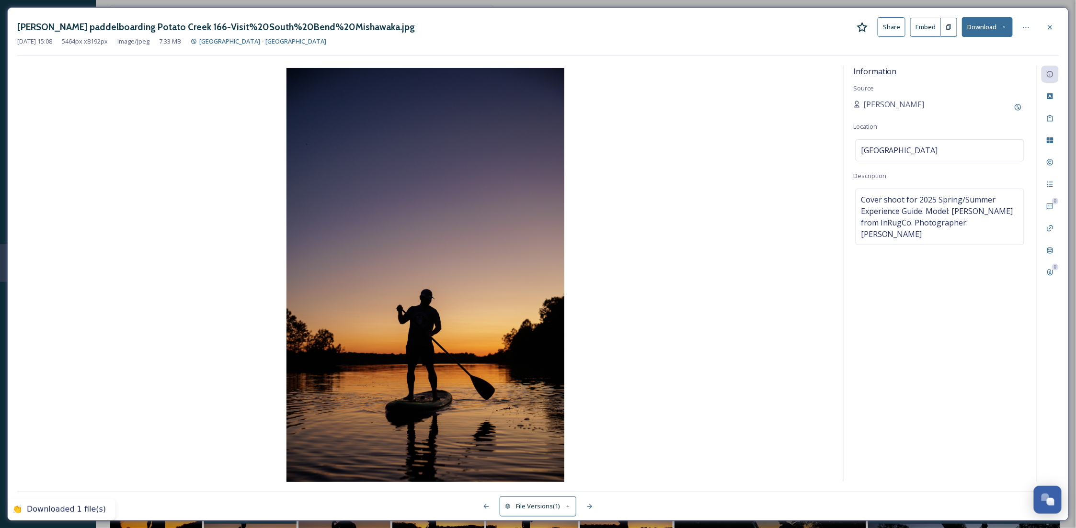
click at [1054, 24] on div at bounding box center [1050, 27] width 17 height 17
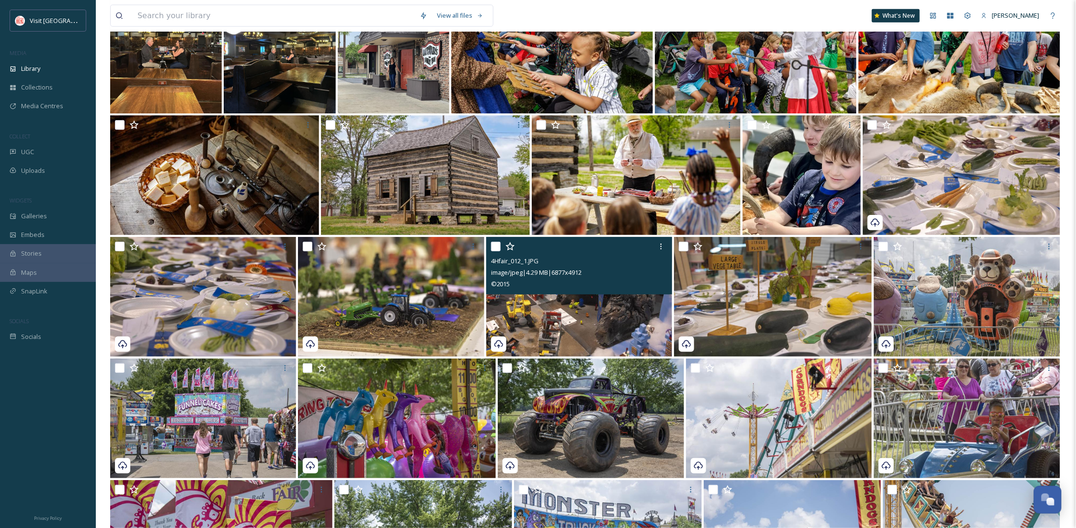
scroll to position [4049, 0]
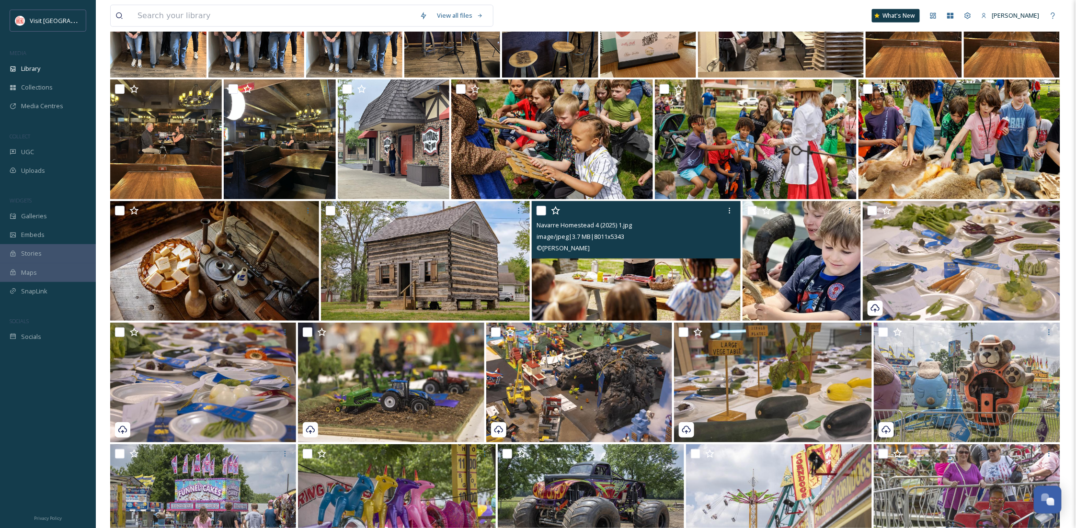
click at [677, 283] on img at bounding box center [636, 261] width 209 height 120
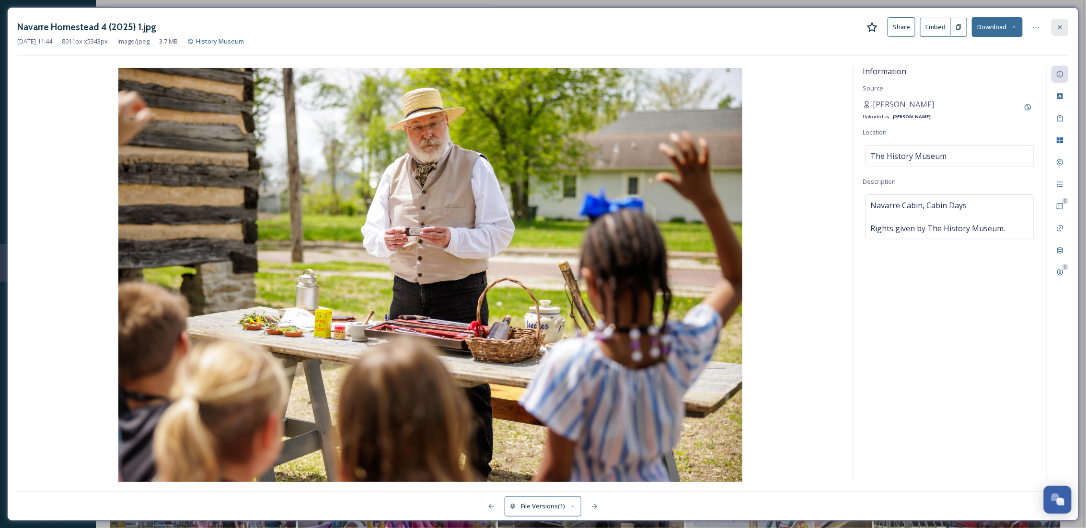
click at [1063, 31] on div at bounding box center [1059, 27] width 17 height 17
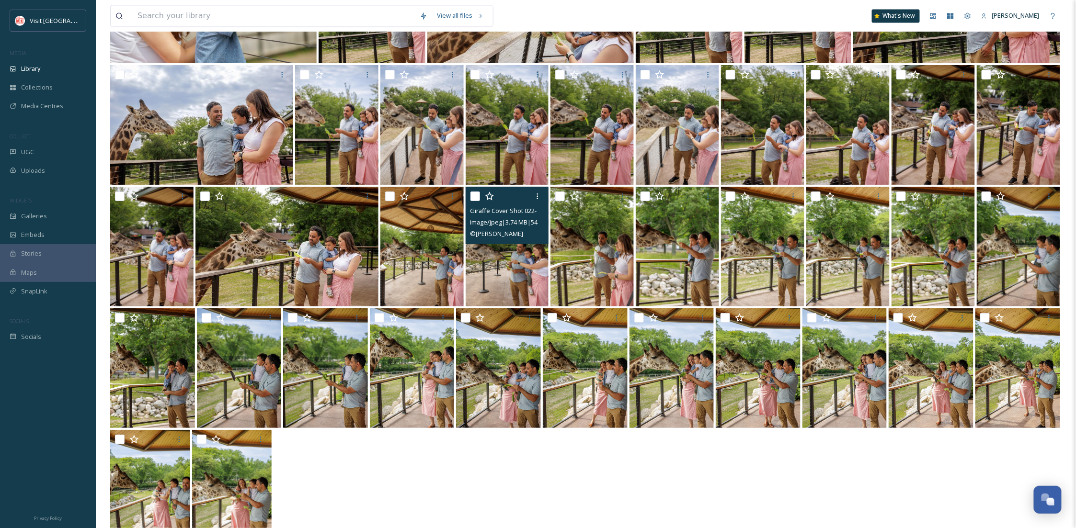
scroll to position [9950, 0]
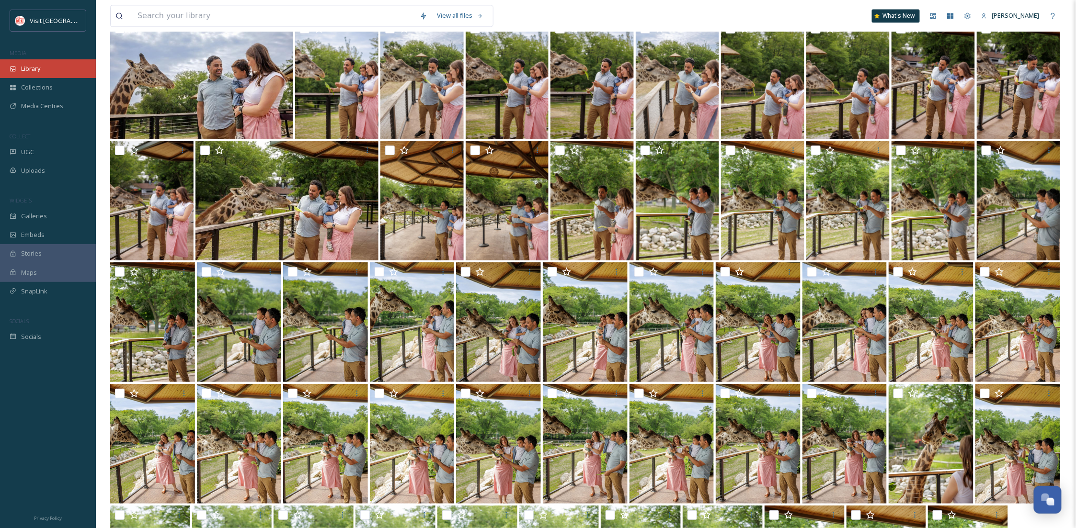
click at [54, 71] on div "Library" at bounding box center [48, 68] width 96 height 19
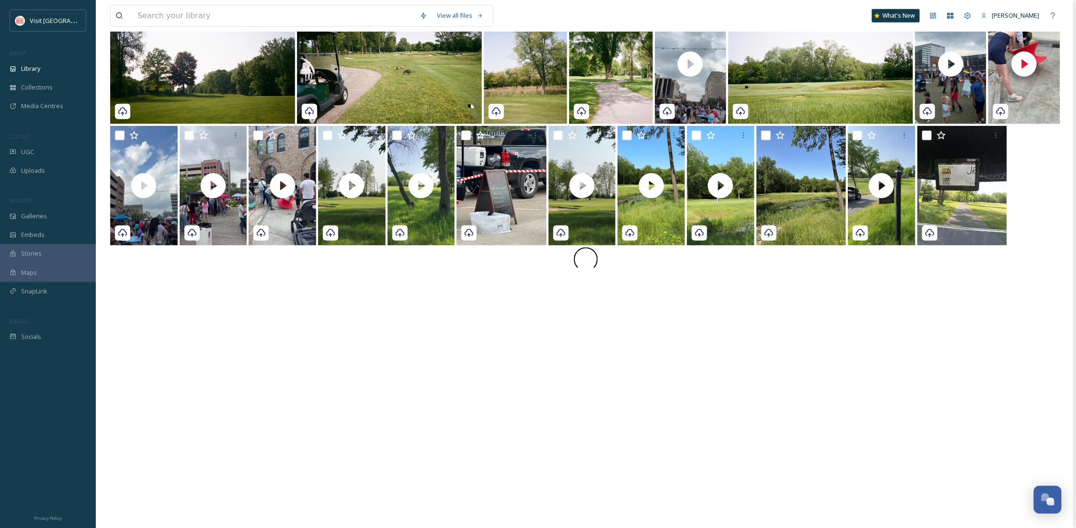
scroll to position [170, 0]
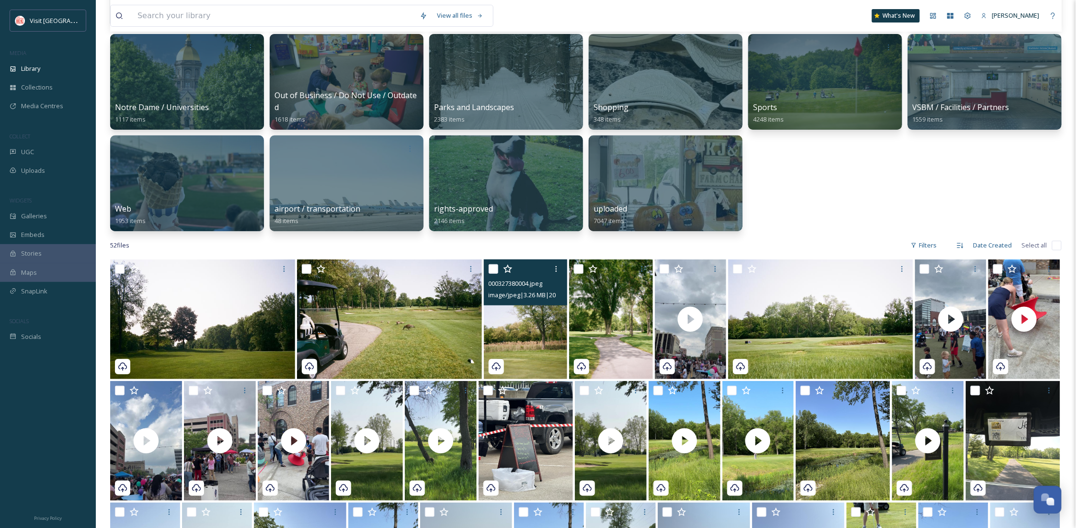
click at [523, 349] on img at bounding box center [525, 320] width 83 height 120
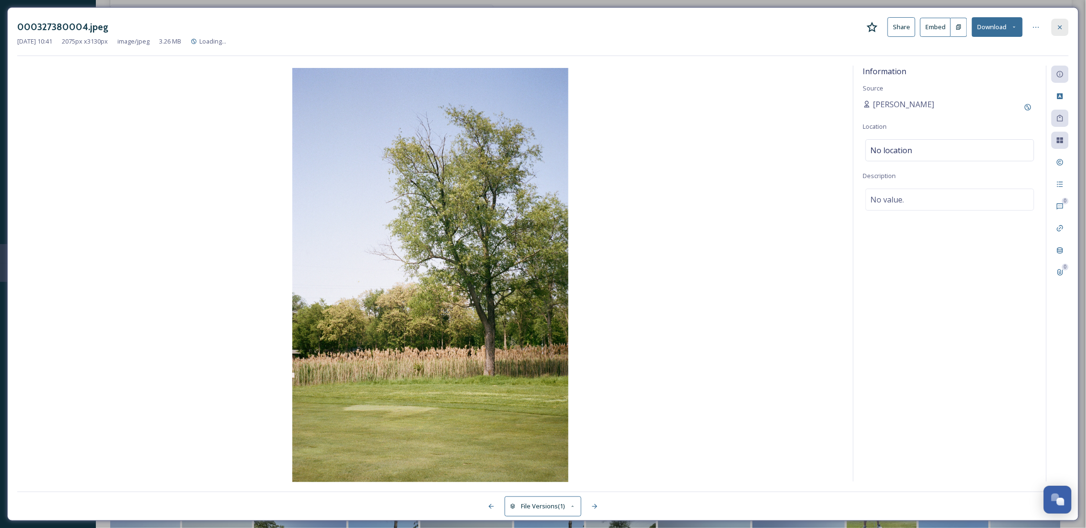
click at [1054, 31] on div at bounding box center [1059, 27] width 17 height 17
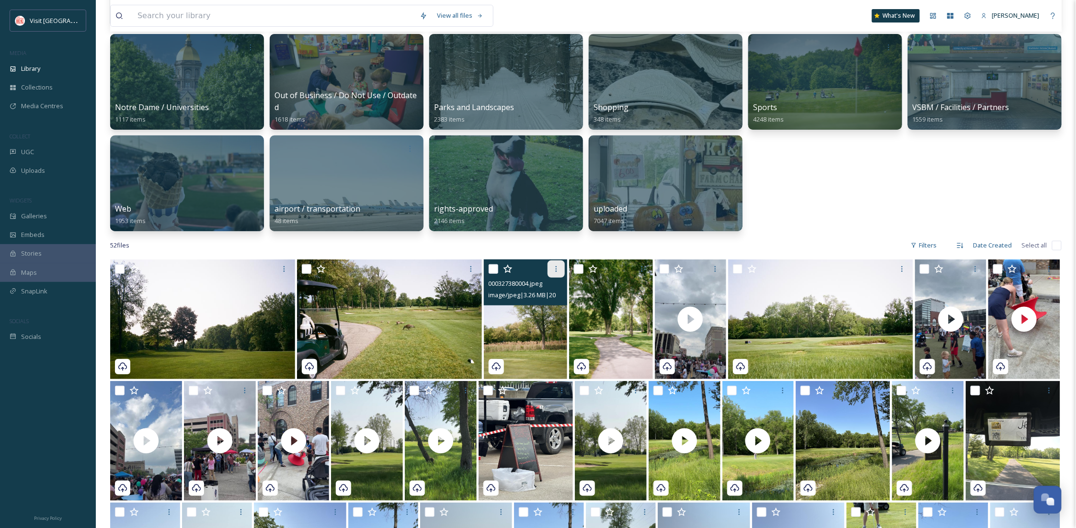
click at [557, 267] on icon at bounding box center [556, 269] width 1 height 6
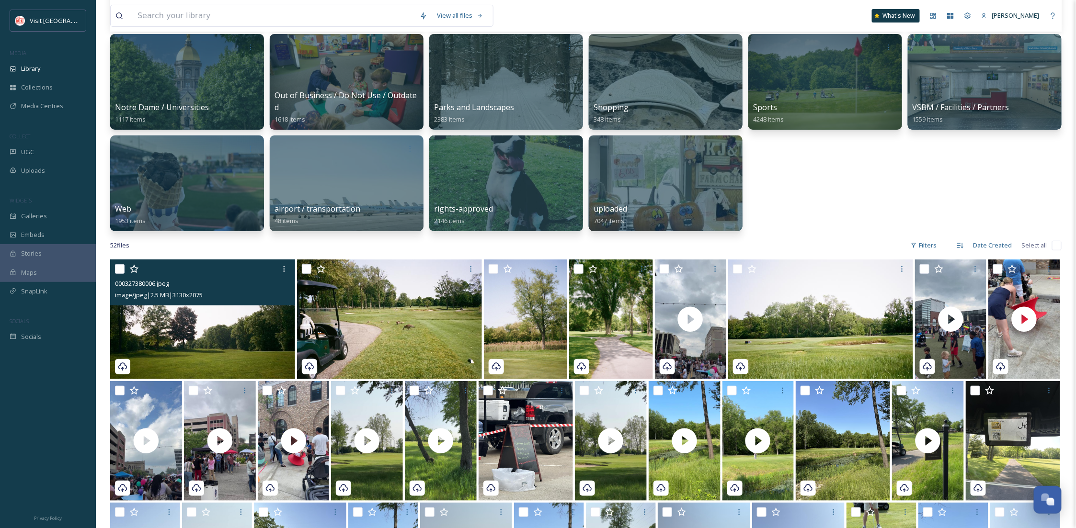
click at [219, 336] on img at bounding box center [202, 320] width 185 height 120
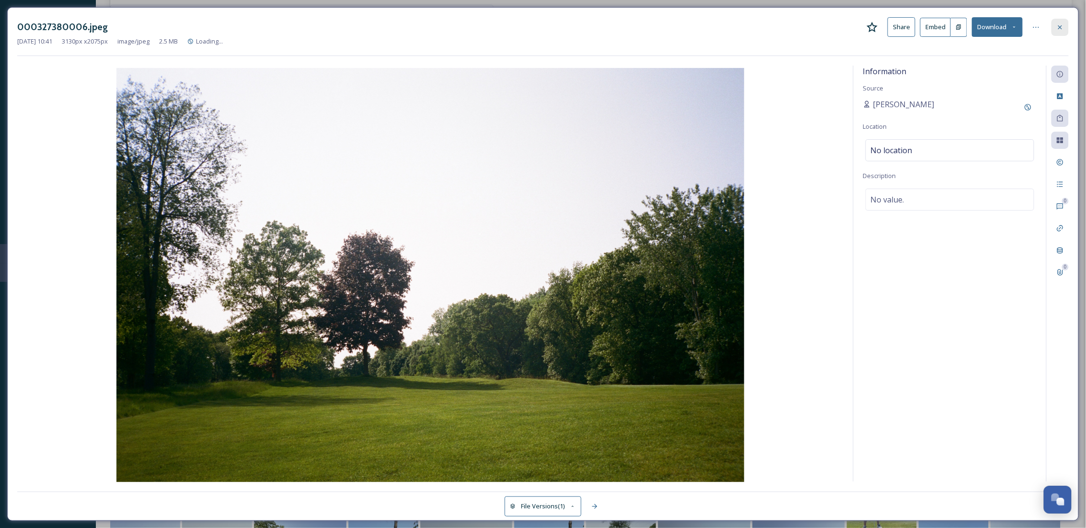
click at [1057, 31] on icon at bounding box center [1060, 27] width 8 height 8
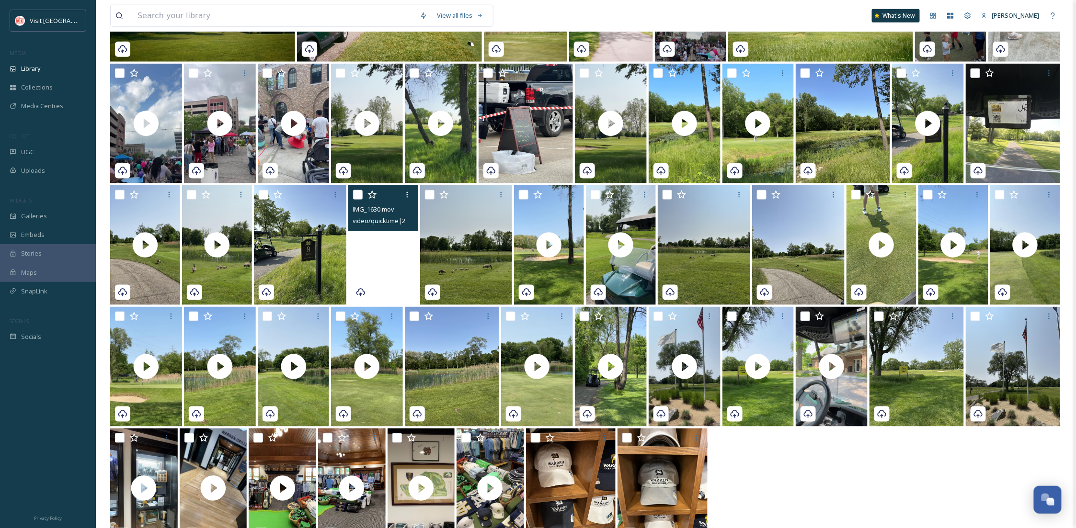
scroll to position [521, 0]
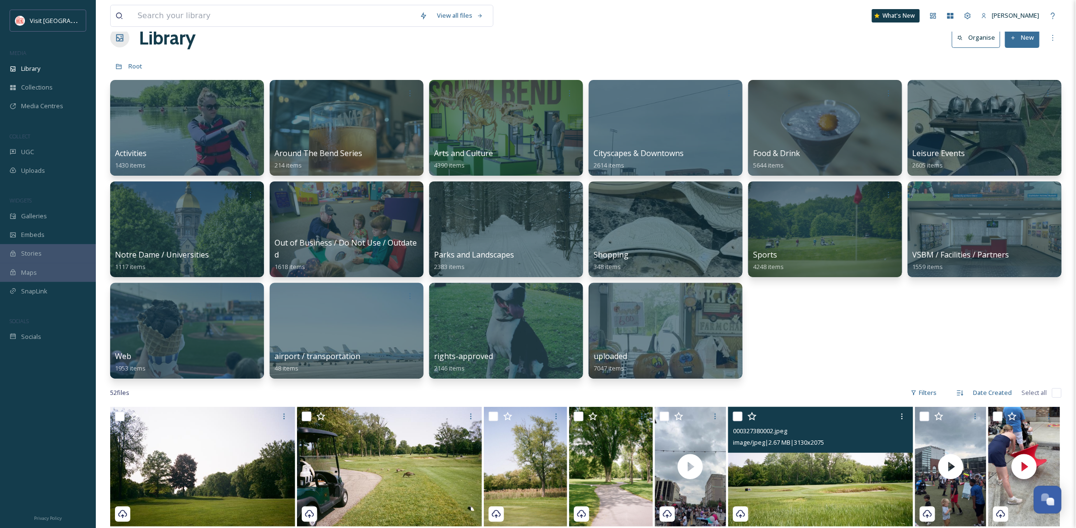
scroll to position [430, 0]
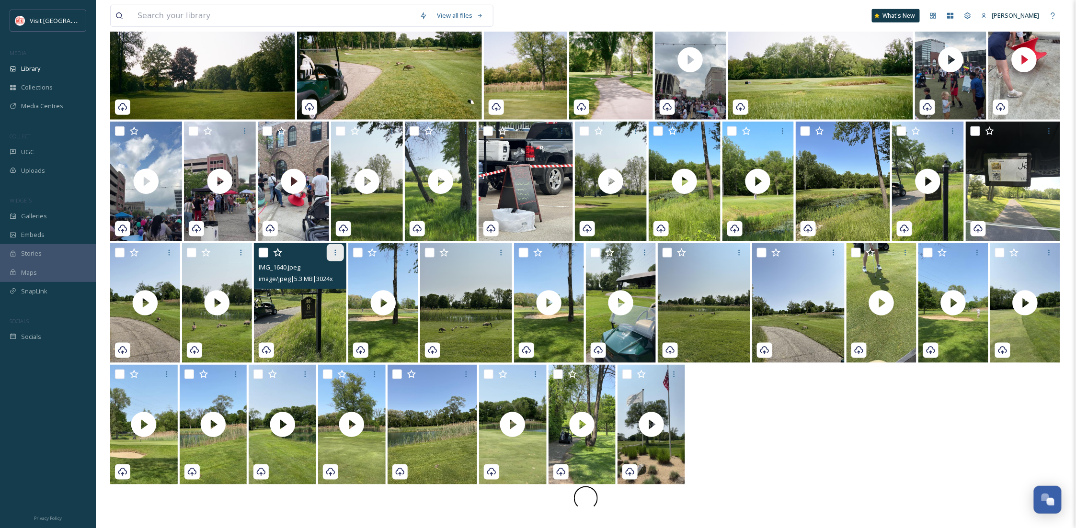
click at [336, 247] on div at bounding box center [335, 252] width 17 height 17
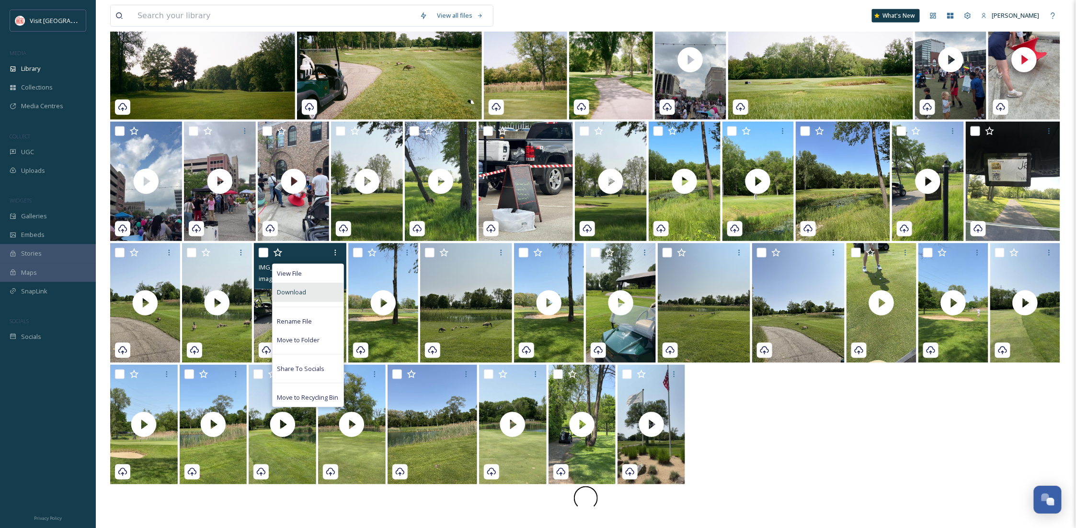
click at [319, 287] on div "Download" at bounding box center [308, 292] width 71 height 19
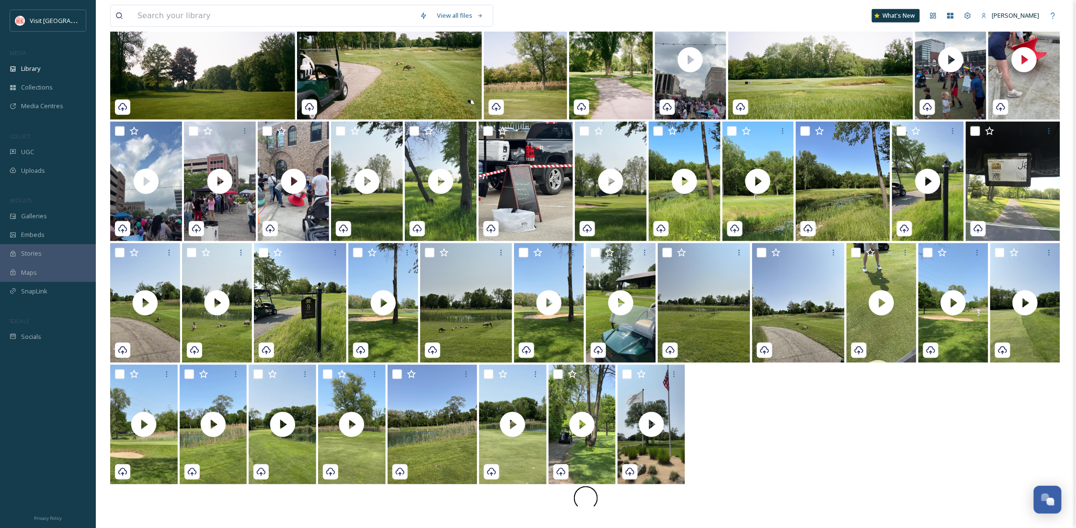
click at [773, 389] on div at bounding box center [585, 426] width 951 height 122
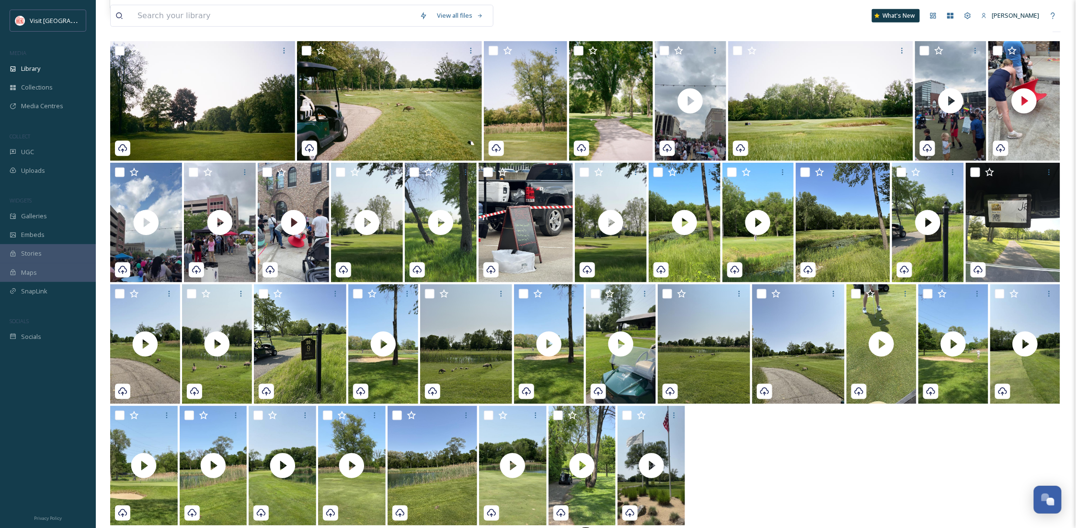
scroll to position [260, 0]
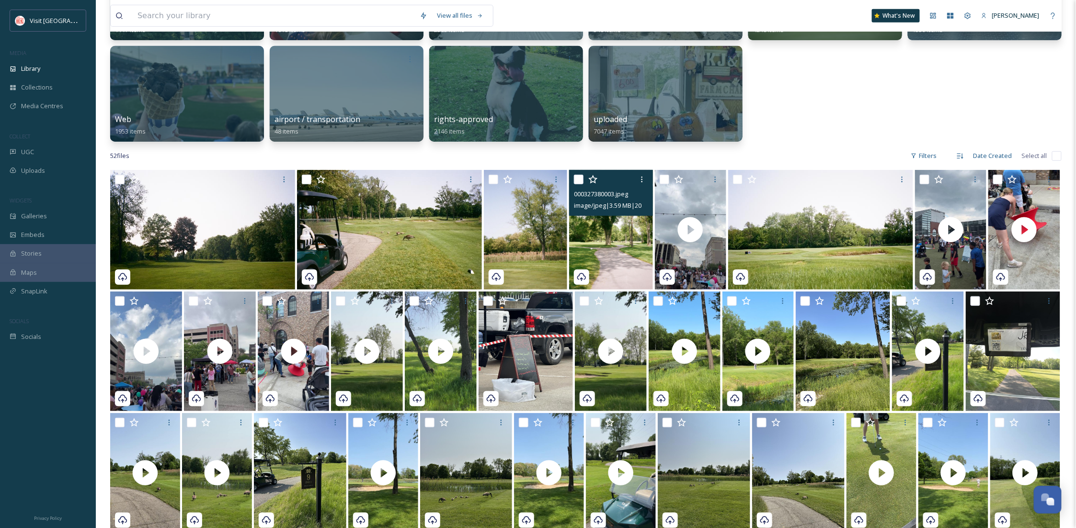
click at [619, 243] on img at bounding box center [610, 230] width 83 height 120
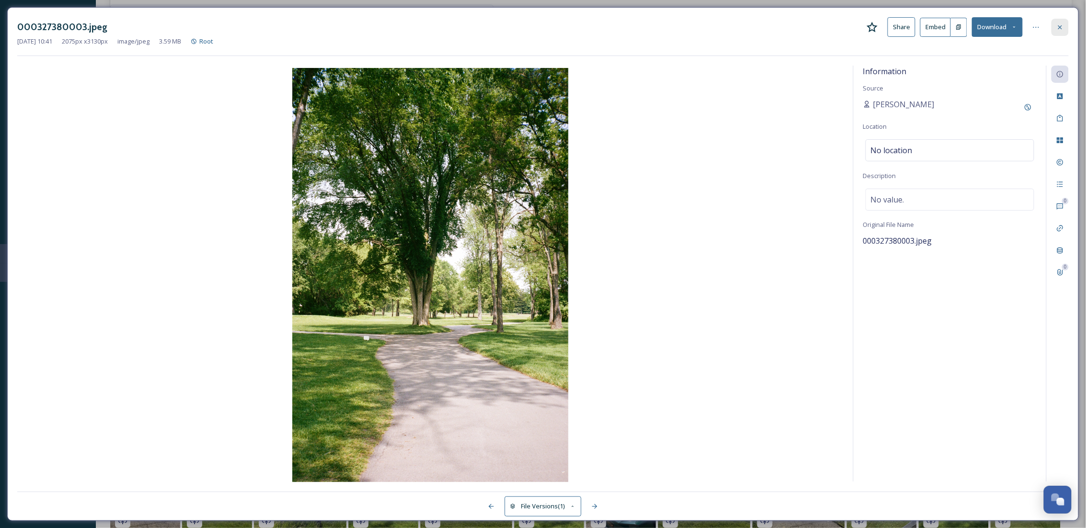
click at [1058, 24] on icon at bounding box center [1060, 27] width 8 height 8
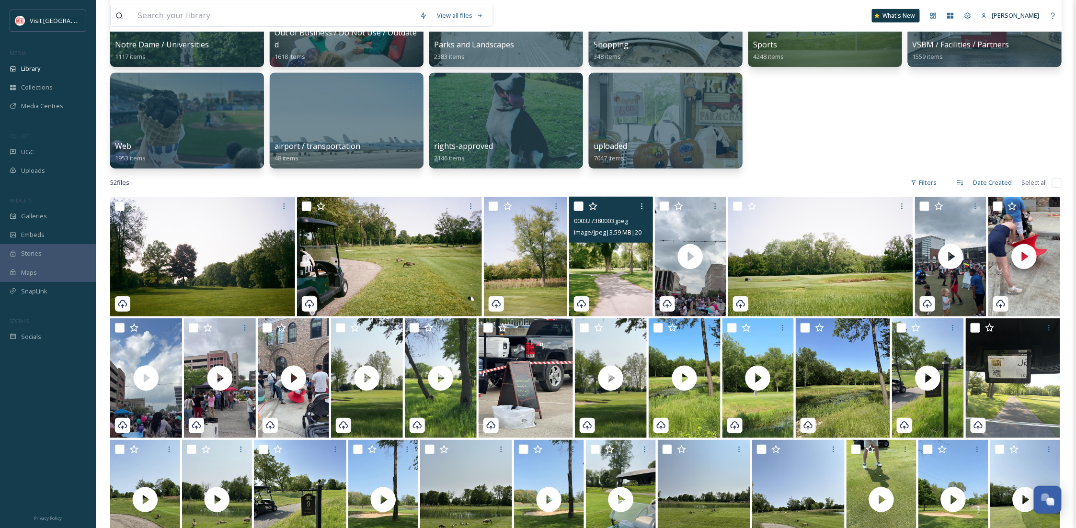
scroll to position [180, 0]
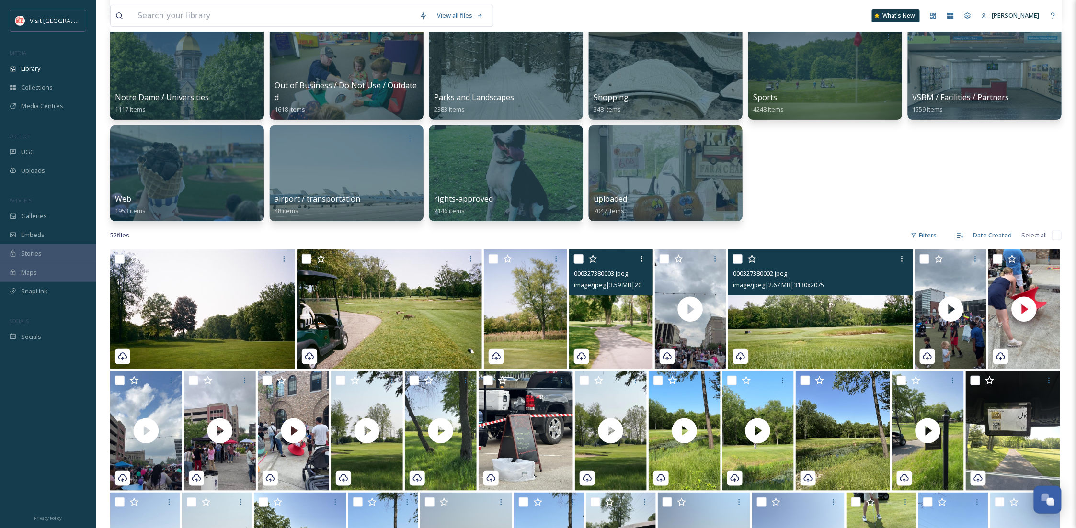
click at [859, 342] on img at bounding box center [820, 310] width 185 height 120
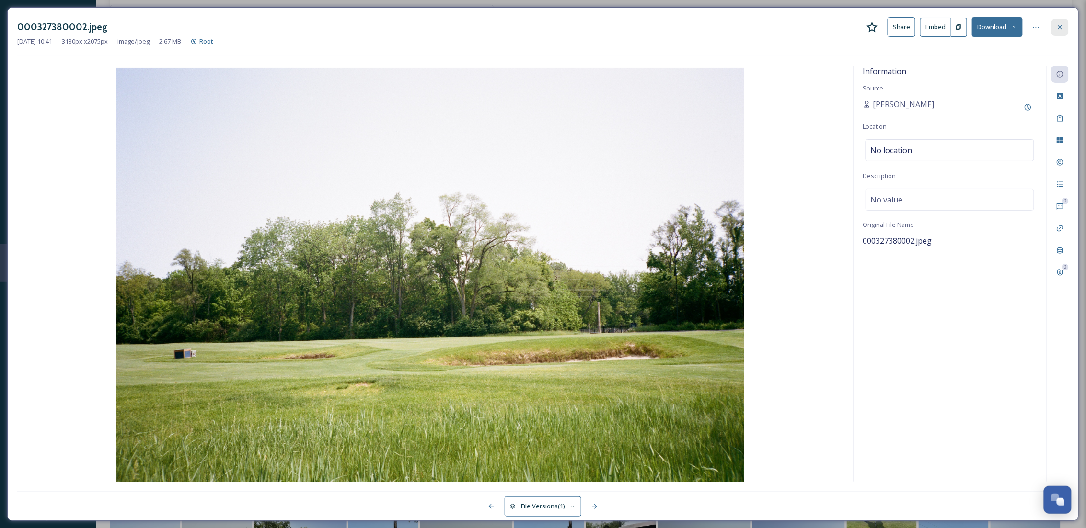
click at [1059, 27] on icon at bounding box center [1060, 27] width 8 height 8
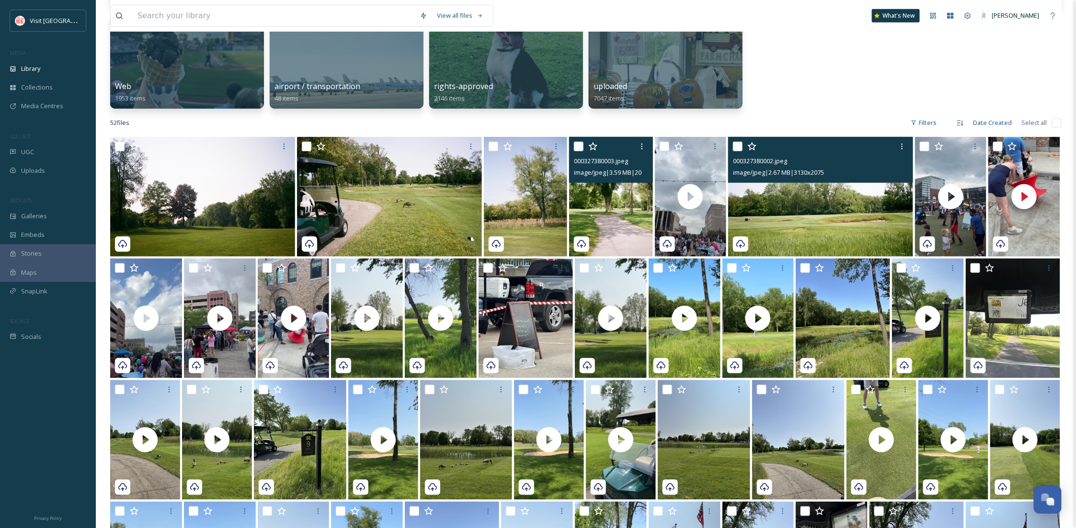
scroll to position [265, 0]
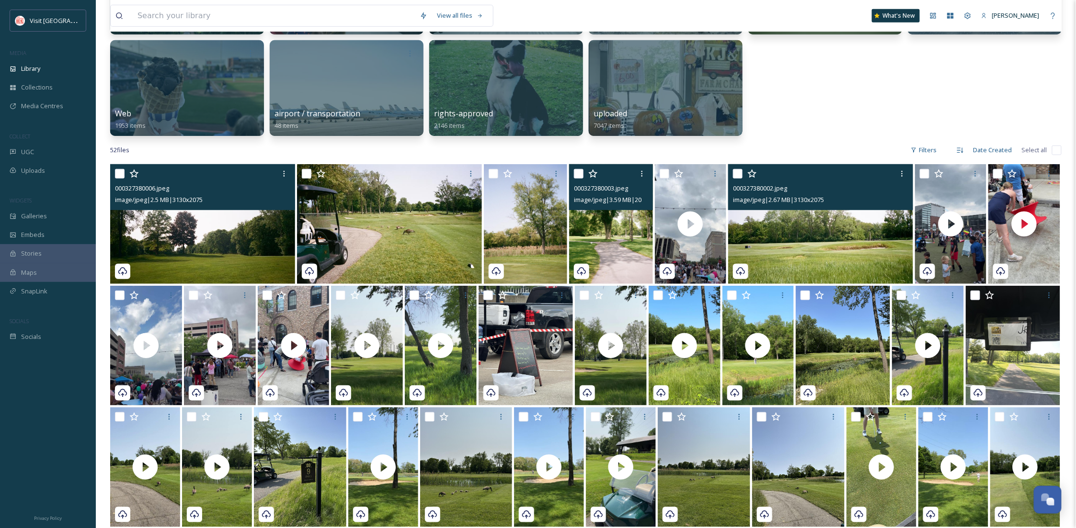
click at [177, 254] on img at bounding box center [202, 224] width 185 height 120
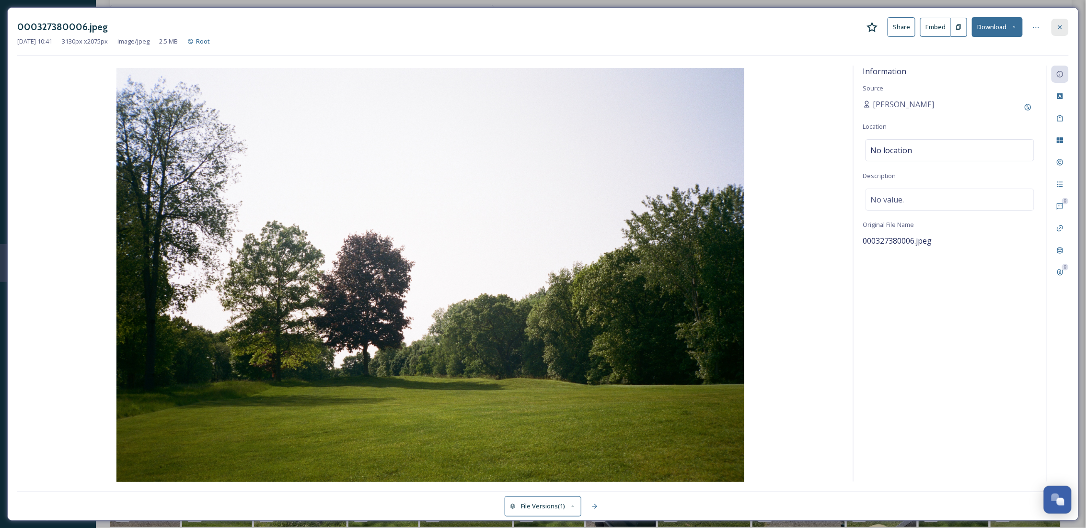
click at [1063, 30] on icon at bounding box center [1060, 27] width 8 height 8
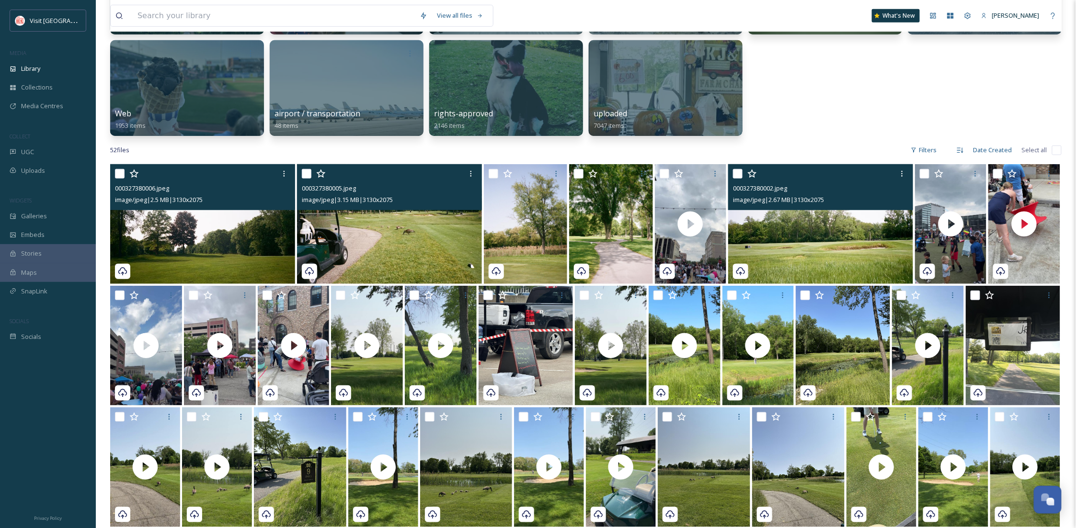
click at [366, 250] on img at bounding box center [389, 224] width 185 height 120
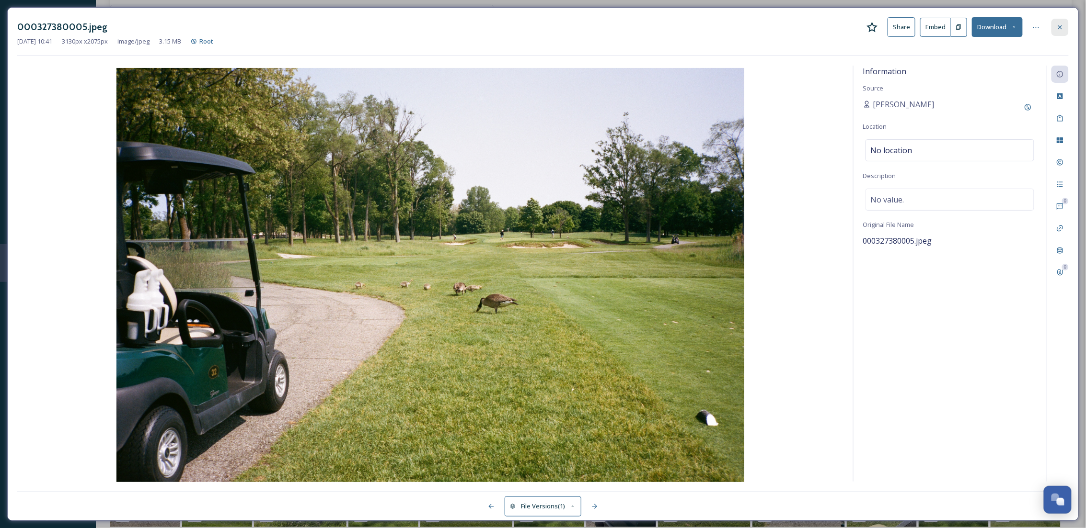
click at [1058, 32] on div at bounding box center [1059, 27] width 17 height 17
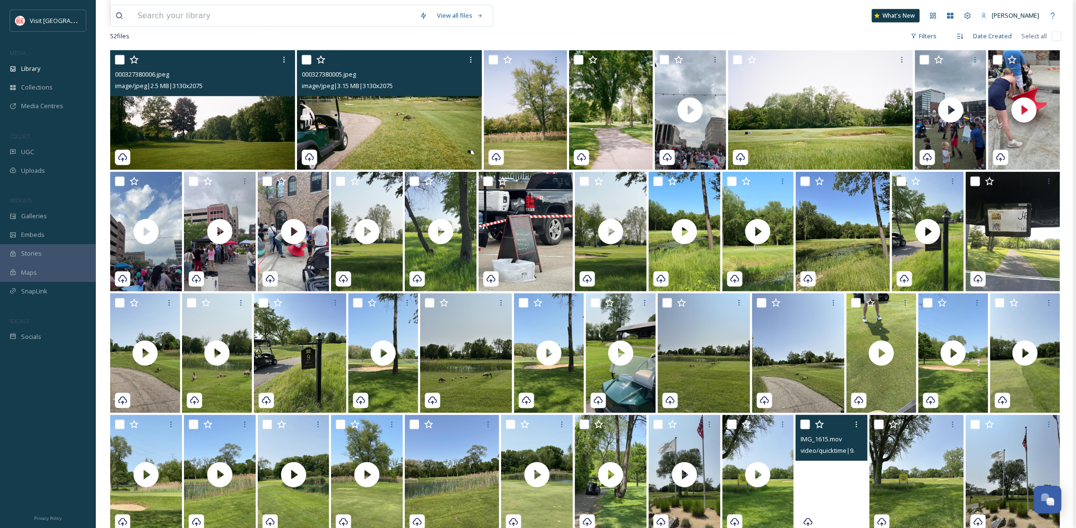
scroll to position [351, 0]
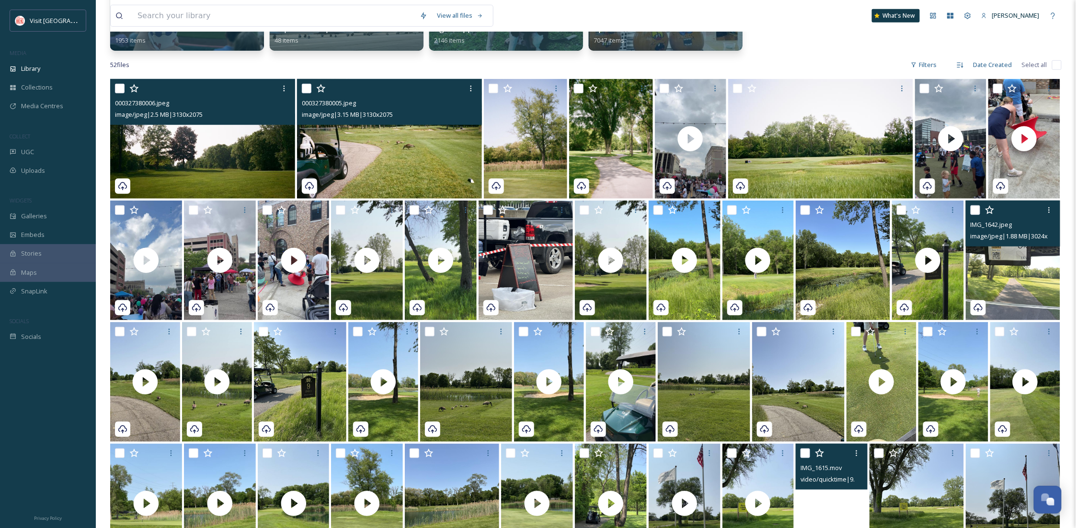
click at [1011, 276] on img at bounding box center [1013, 261] width 94 height 120
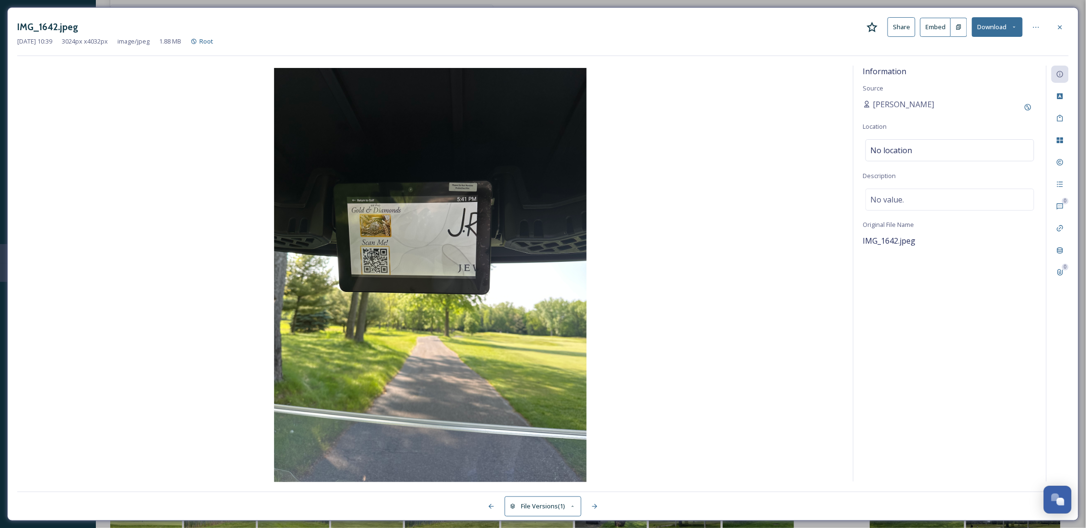
click at [1008, 21] on button "Download" at bounding box center [997, 27] width 51 height 20
click at [991, 45] on span "Download Original (3024 x 4032)" at bounding box center [972, 49] width 91 height 9
click at [1059, 27] on icon at bounding box center [1060, 27] width 8 height 8
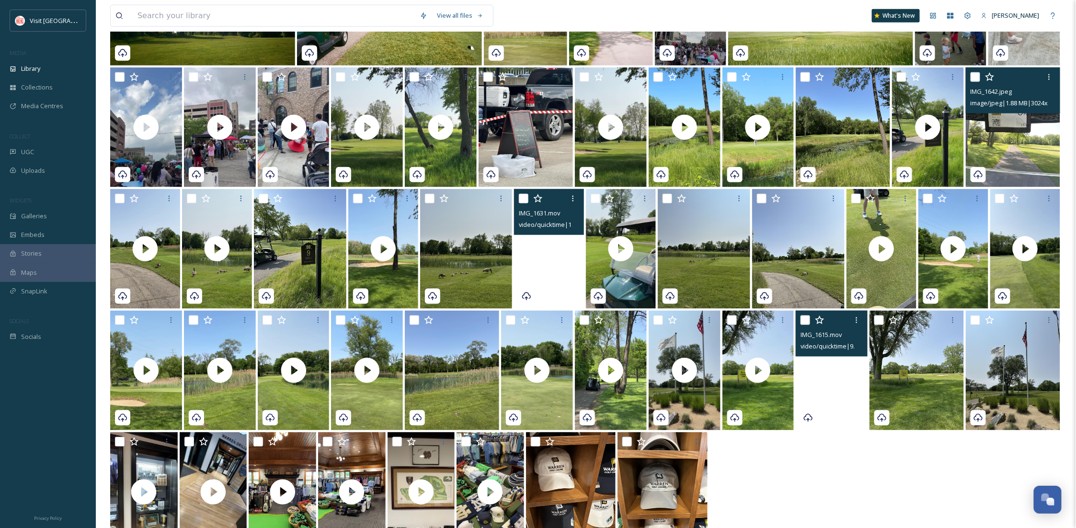
scroll to position [521, 0]
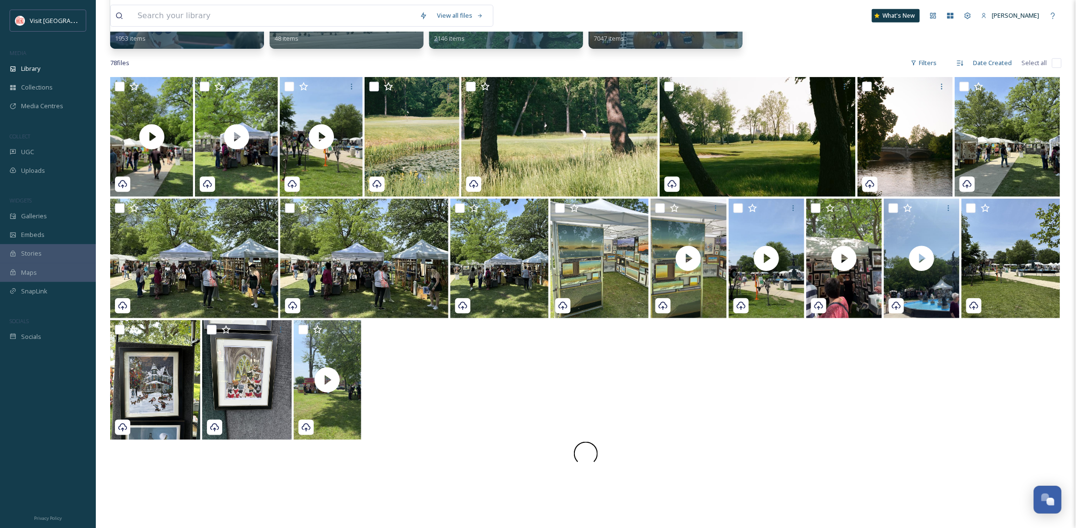
scroll to position [344, 0]
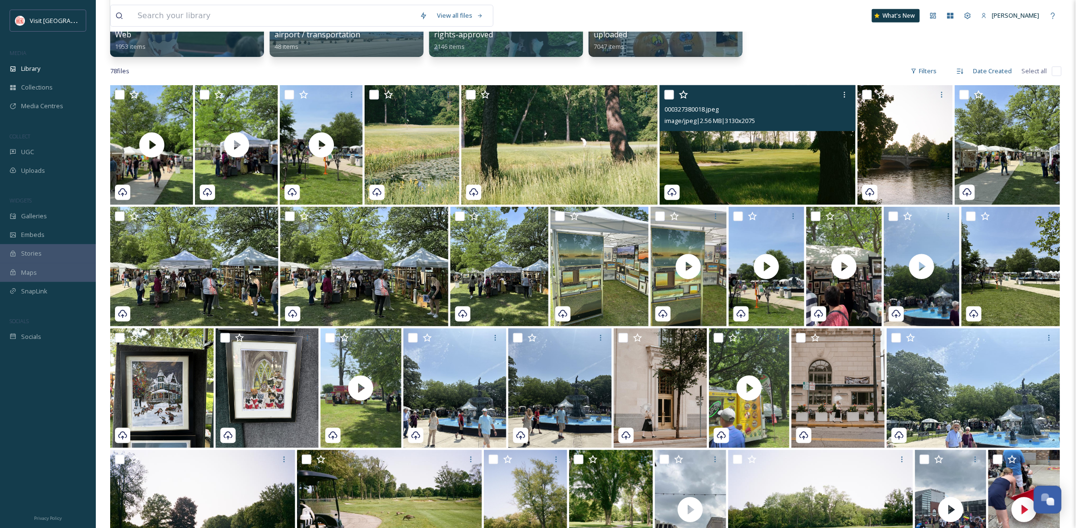
click at [787, 164] on img at bounding box center [758, 145] width 196 height 120
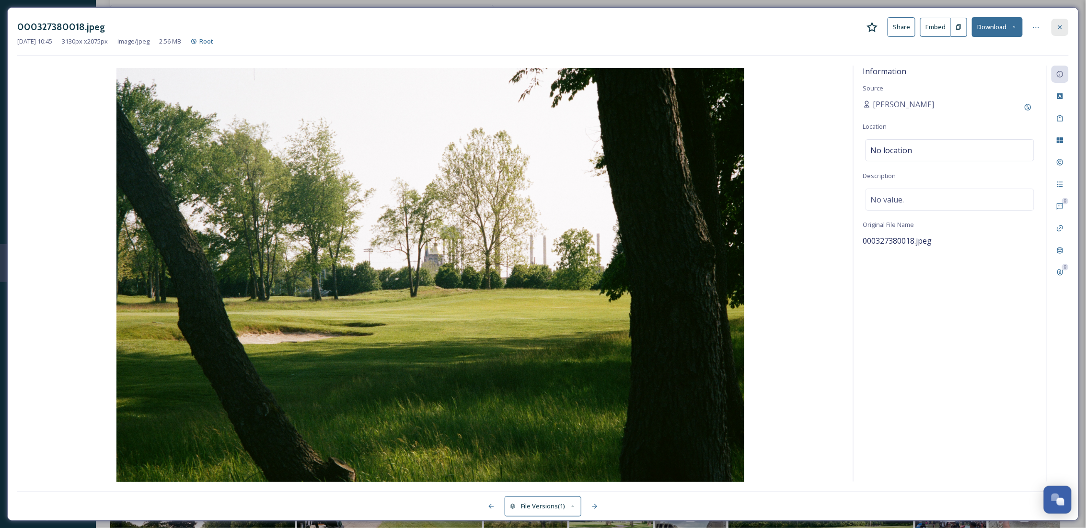
click at [1054, 27] on div at bounding box center [1059, 27] width 17 height 17
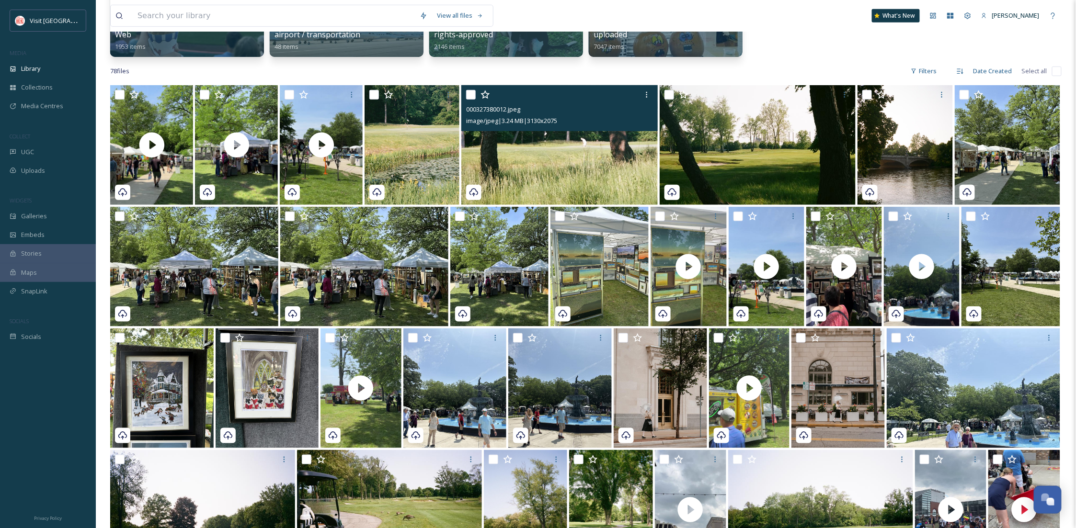
click at [513, 178] on img at bounding box center [559, 145] width 196 height 120
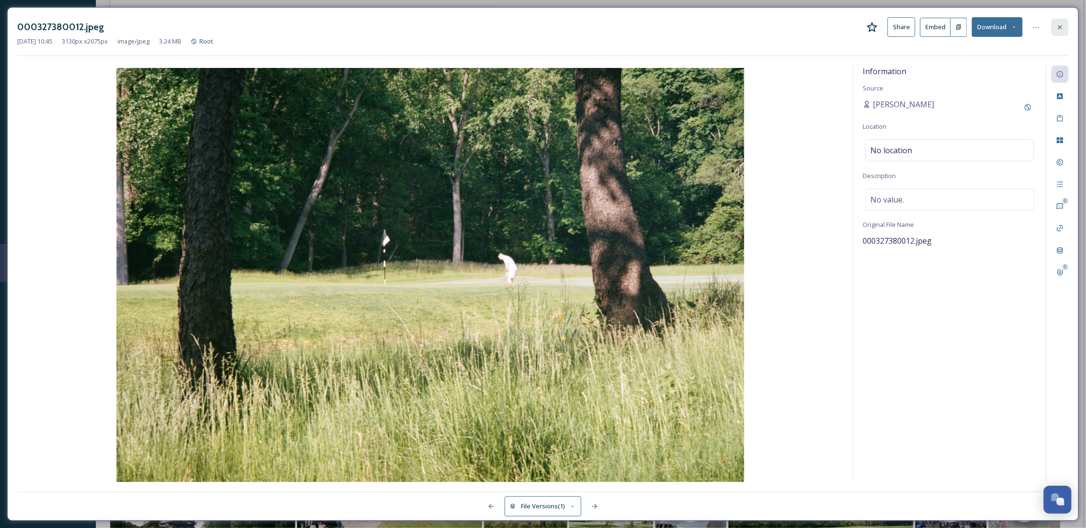
click at [1060, 28] on icon at bounding box center [1060, 27] width 8 height 8
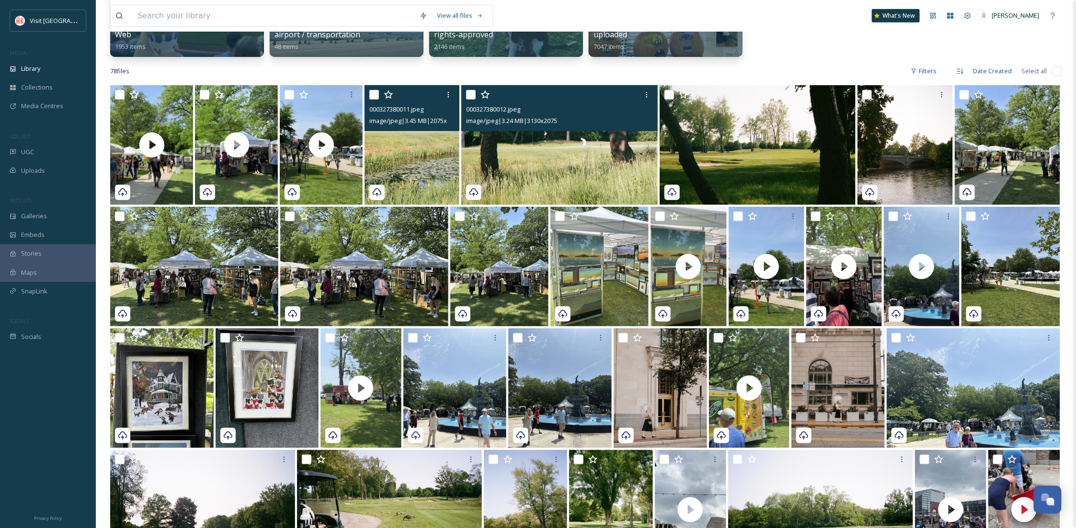
click at [417, 186] on img at bounding box center [412, 145] width 95 height 120
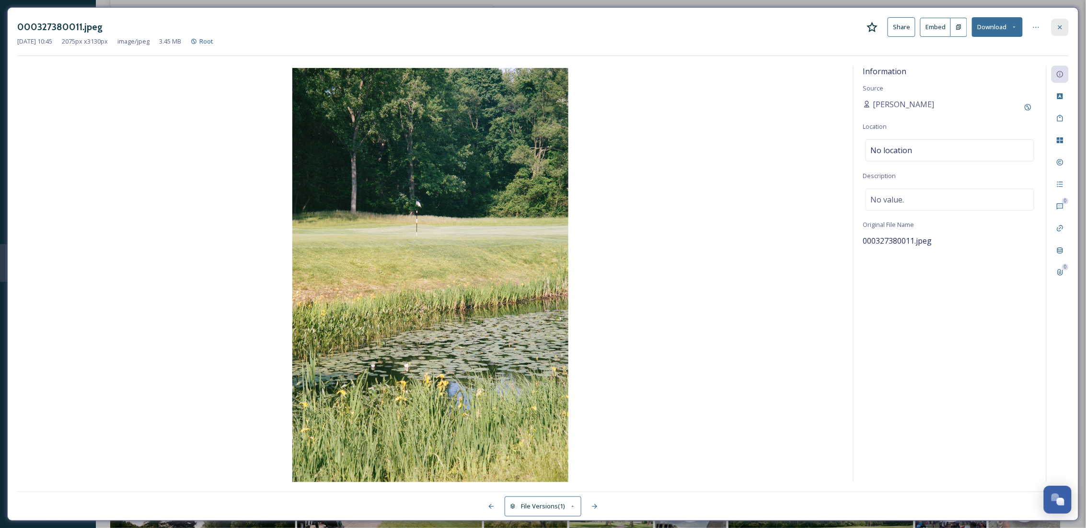
click at [1061, 30] on icon at bounding box center [1060, 27] width 8 height 8
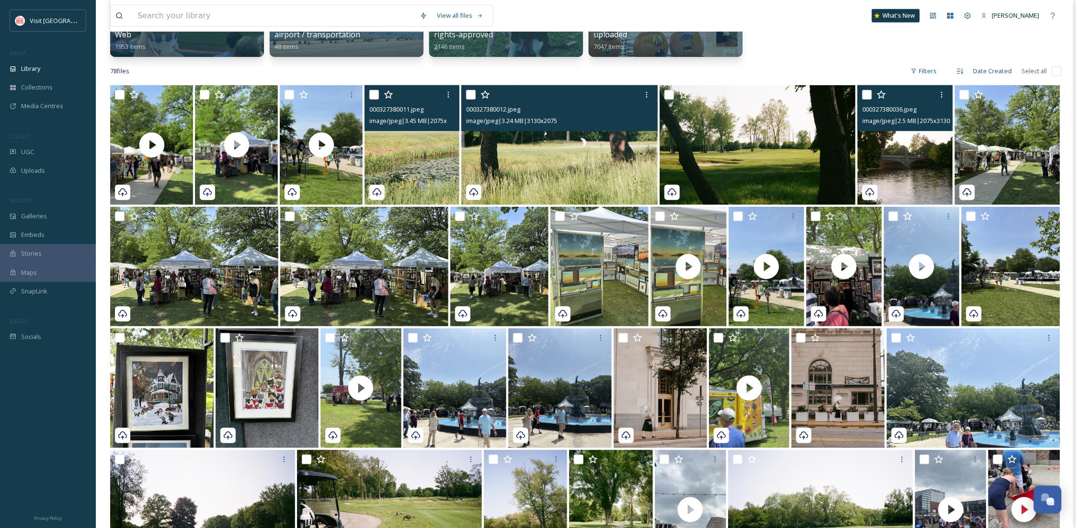
click at [915, 181] on img at bounding box center [905, 145] width 95 height 120
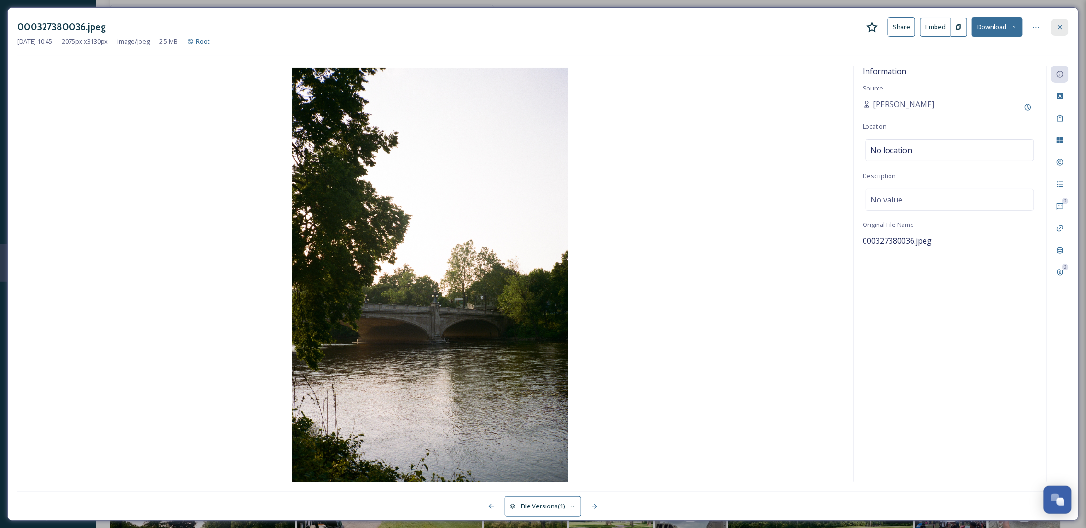
click at [1064, 22] on div at bounding box center [1059, 27] width 17 height 17
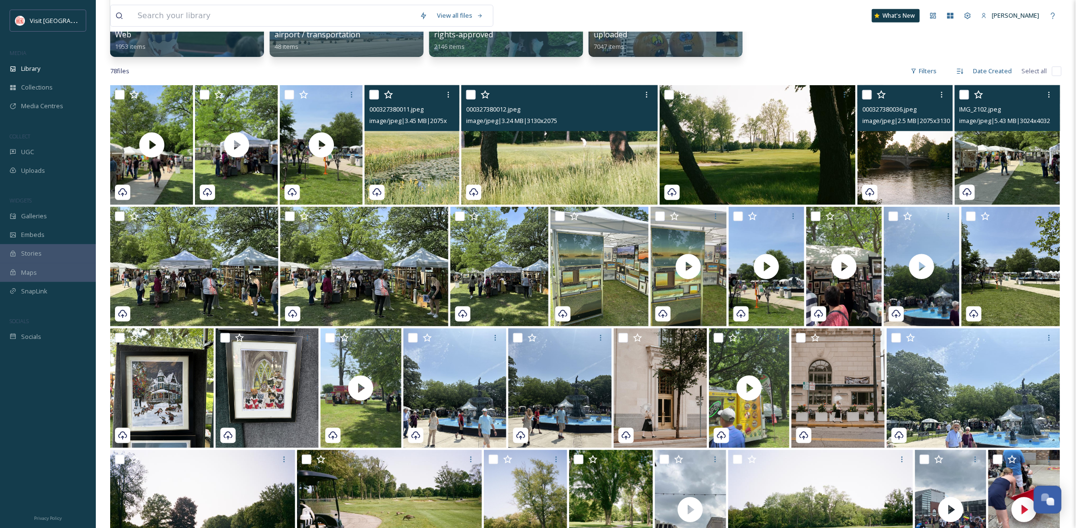
click at [1019, 179] on img at bounding box center [1007, 145] width 105 height 120
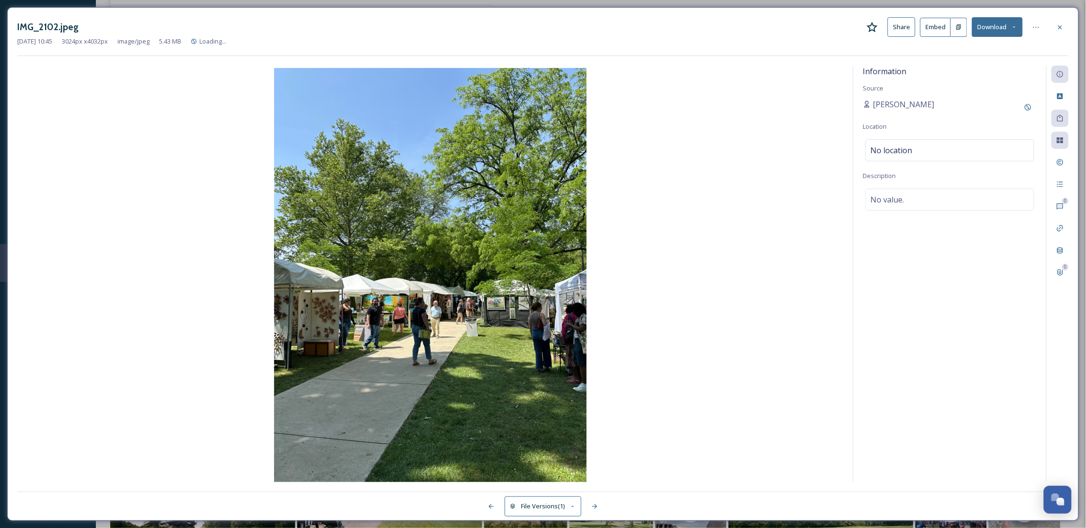
click at [985, 25] on button "Download" at bounding box center [997, 27] width 51 height 20
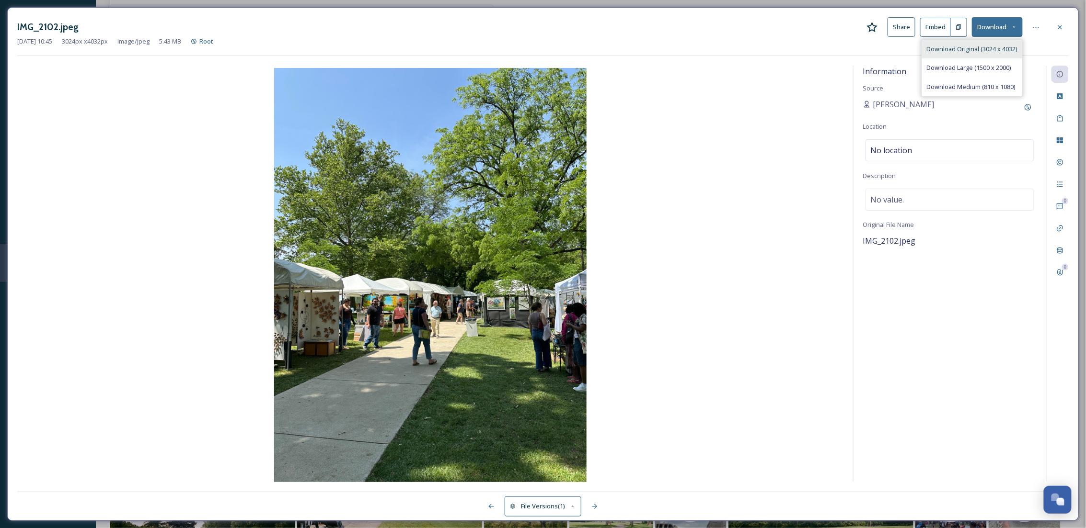
click at [972, 48] on span "Download Original (3024 x 4032)" at bounding box center [972, 49] width 91 height 9
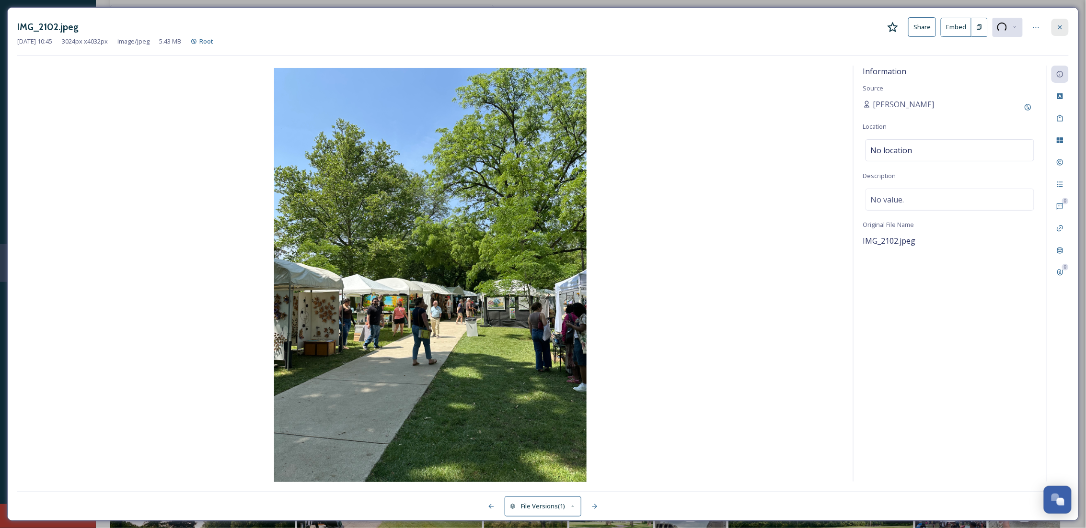
click at [1059, 28] on icon at bounding box center [1060, 27] width 4 height 4
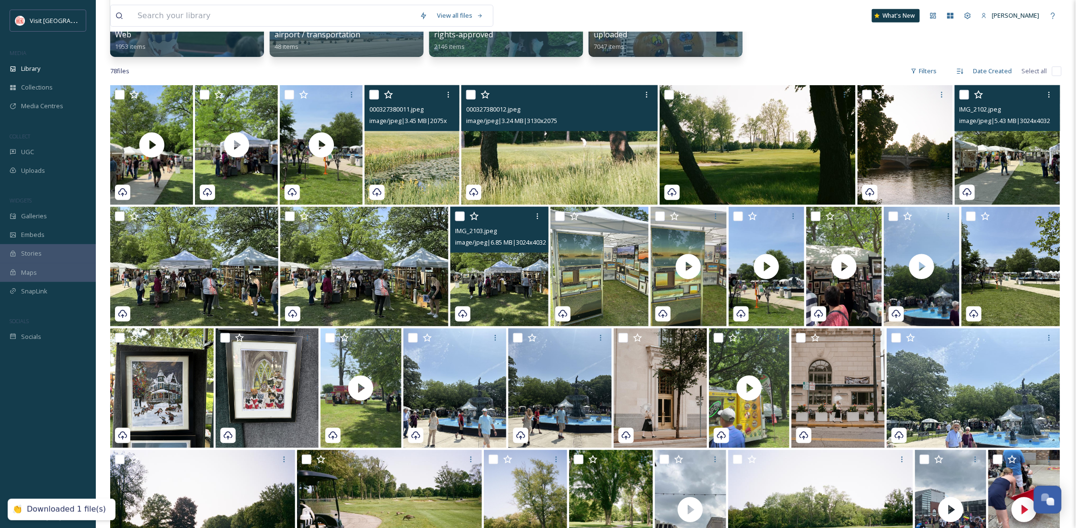
click at [523, 311] on img at bounding box center [499, 267] width 98 height 120
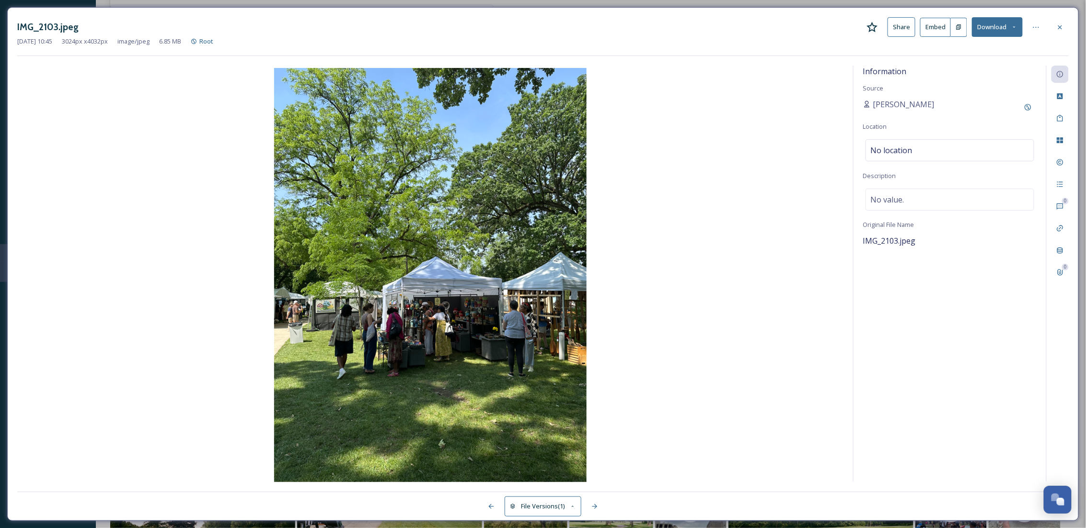
click at [1072, 23] on div "IMG_2103.jpeg Share Embed Download [DATE] 10:45 3024 px x 4032 px image/jpeg 6.…" at bounding box center [542, 264] width 1071 height 514
click at [1061, 26] on icon at bounding box center [1060, 27] width 4 height 4
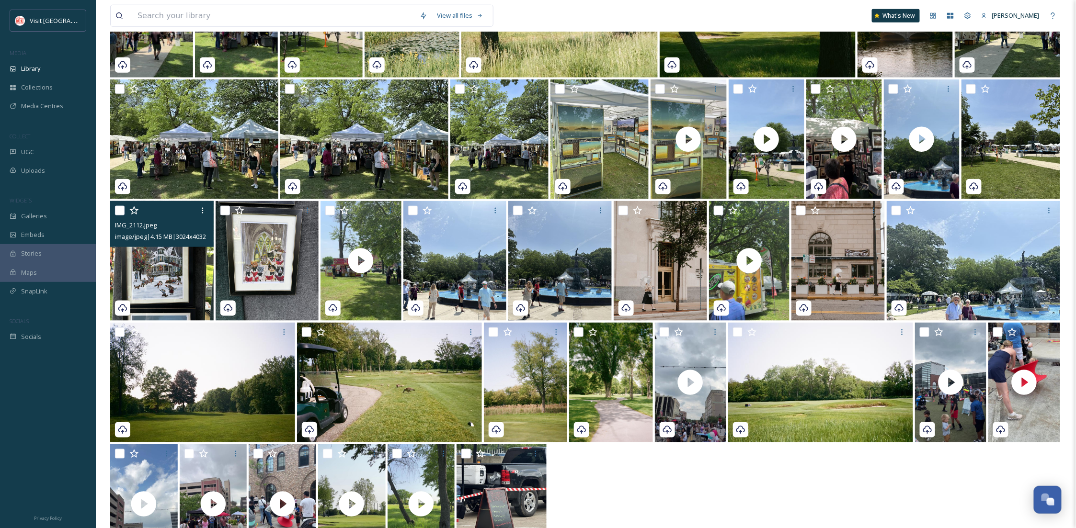
scroll to position [515, 0]
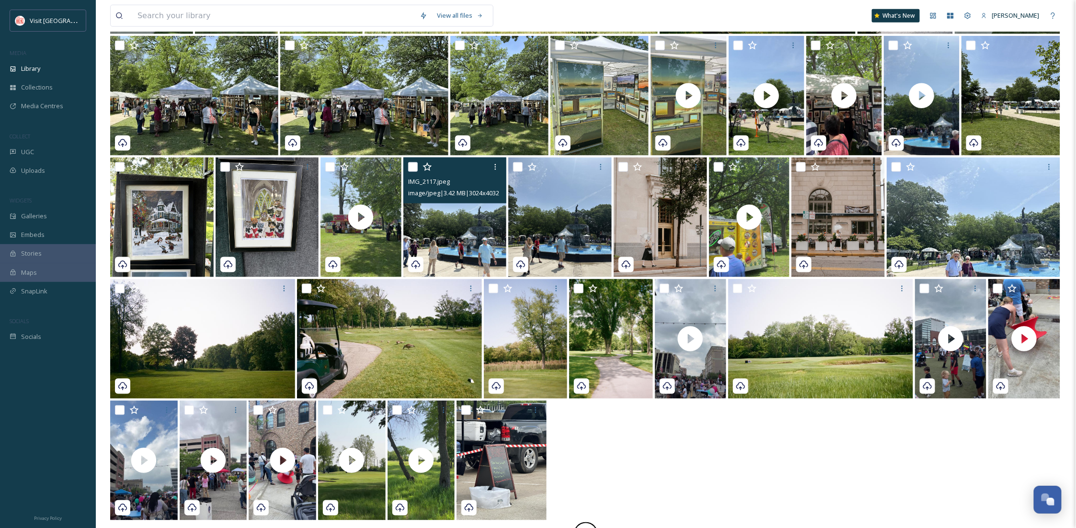
click at [484, 239] on img at bounding box center [454, 218] width 103 height 120
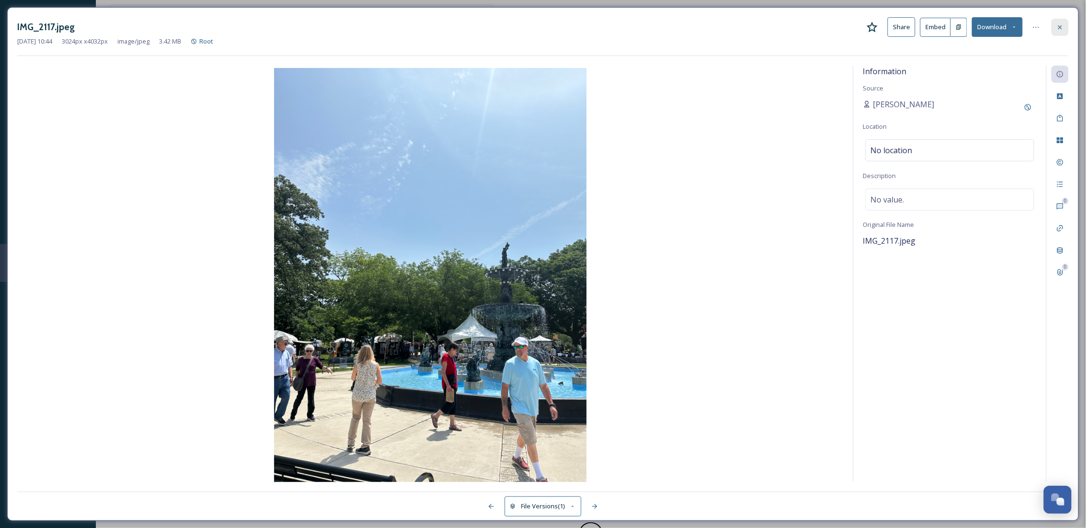
click at [1066, 29] on div at bounding box center [1059, 27] width 17 height 17
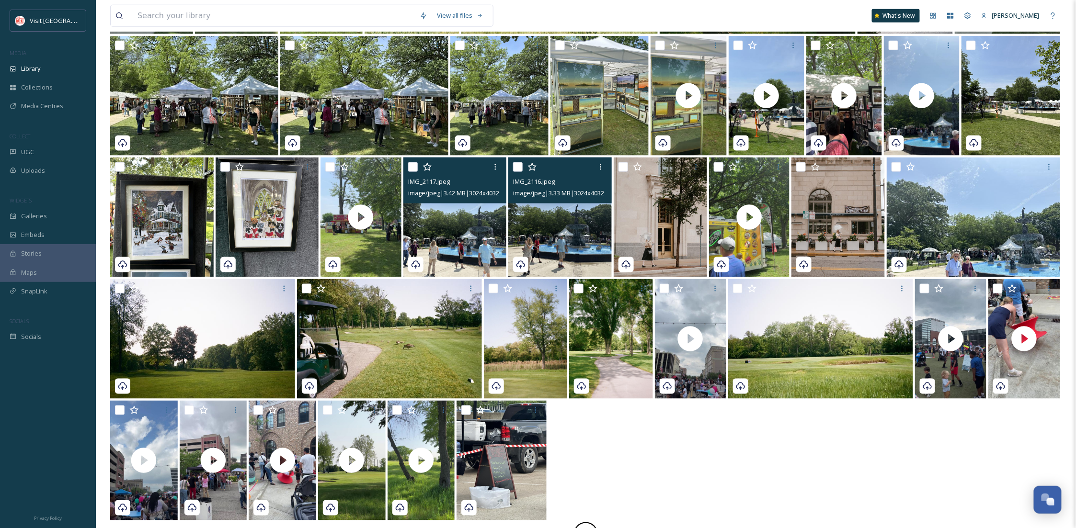
click at [572, 260] on img at bounding box center [559, 218] width 103 height 120
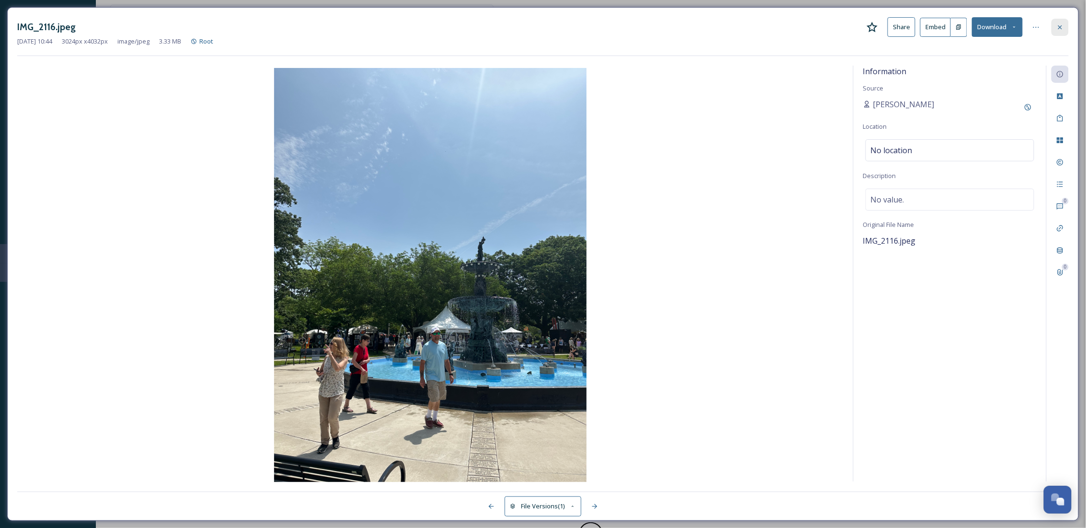
click at [1060, 28] on icon at bounding box center [1060, 27] width 8 height 8
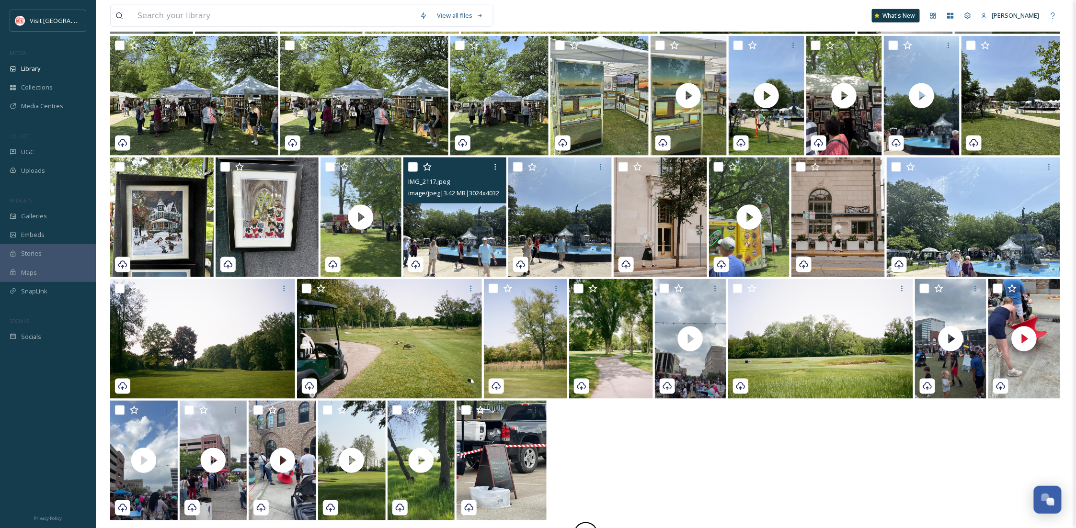
click at [483, 250] on img at bounding box center [454, 218] width 103 height 120
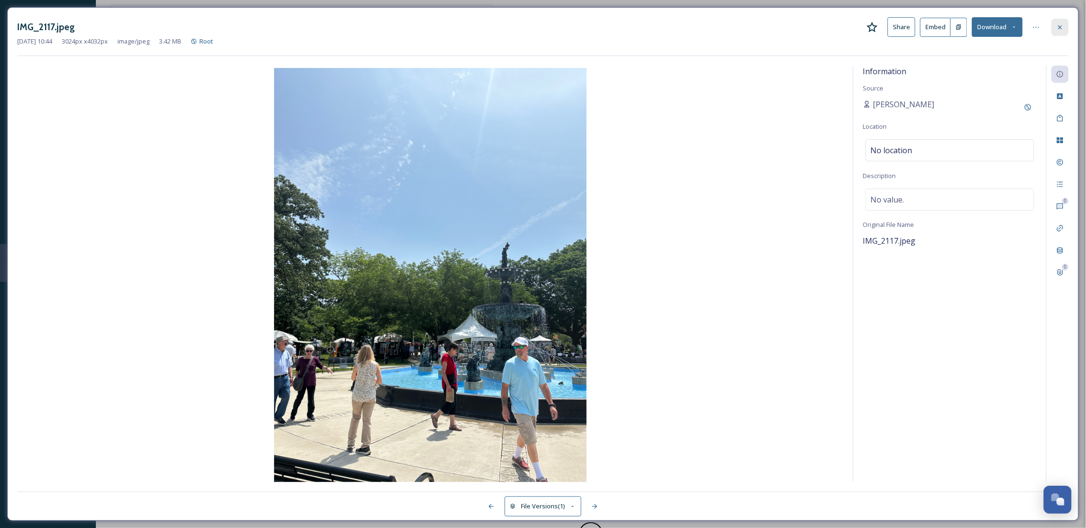
click at [1056, 28] on icon at bounding box center [1060, 27] width 8 height 8
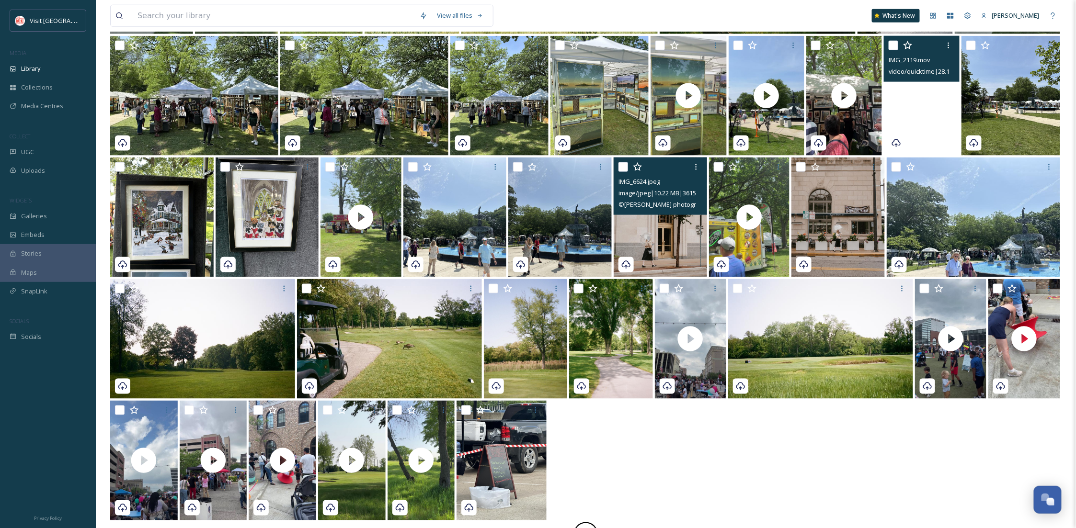
click at [638, 238] on img at bounding box center [660, 218] width 93 height 120
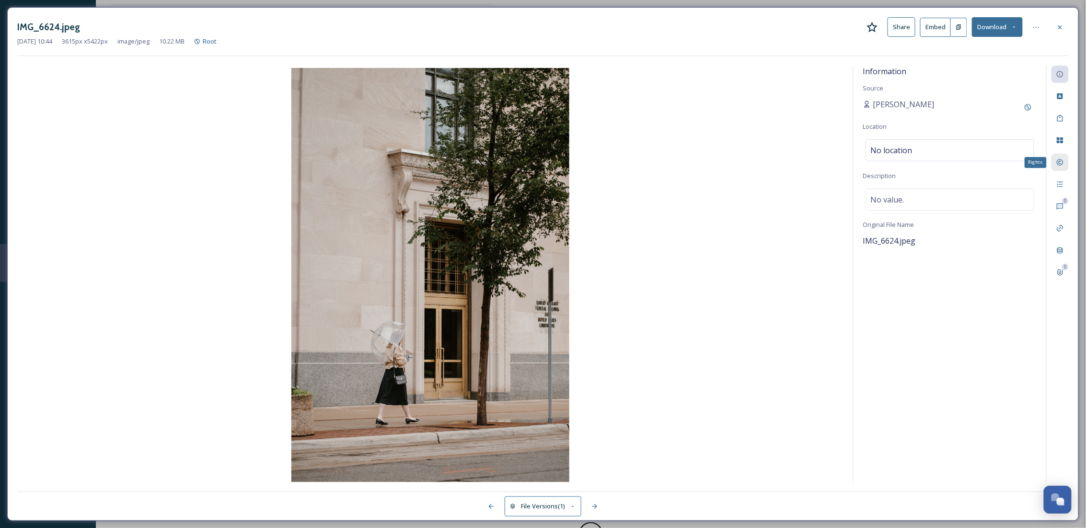
click at [1064, 166] on div "Rights" at bounding box center [1059, 162] width 17 height 17
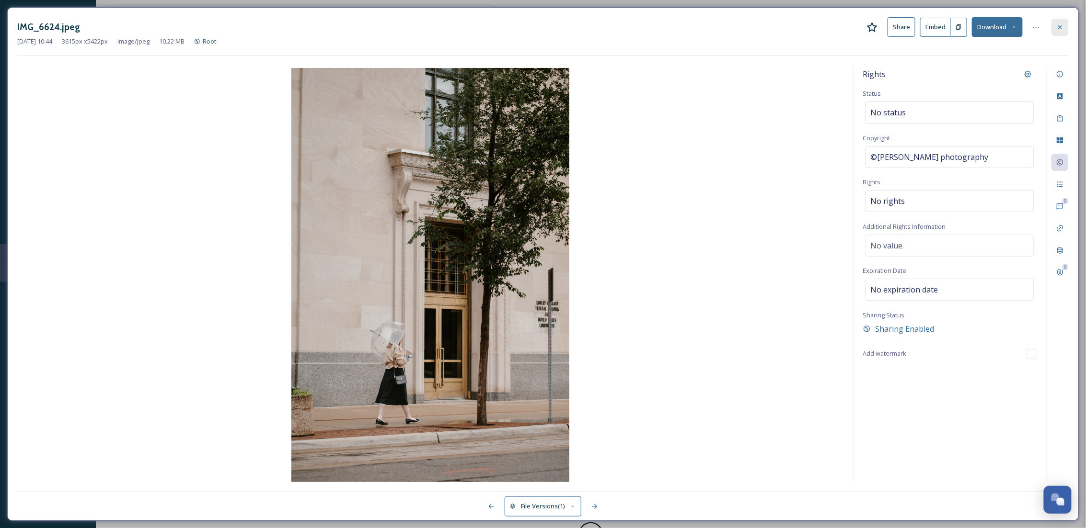
click at [1062, 19] on div at bounding box center [1059, 27] width 17 height 17
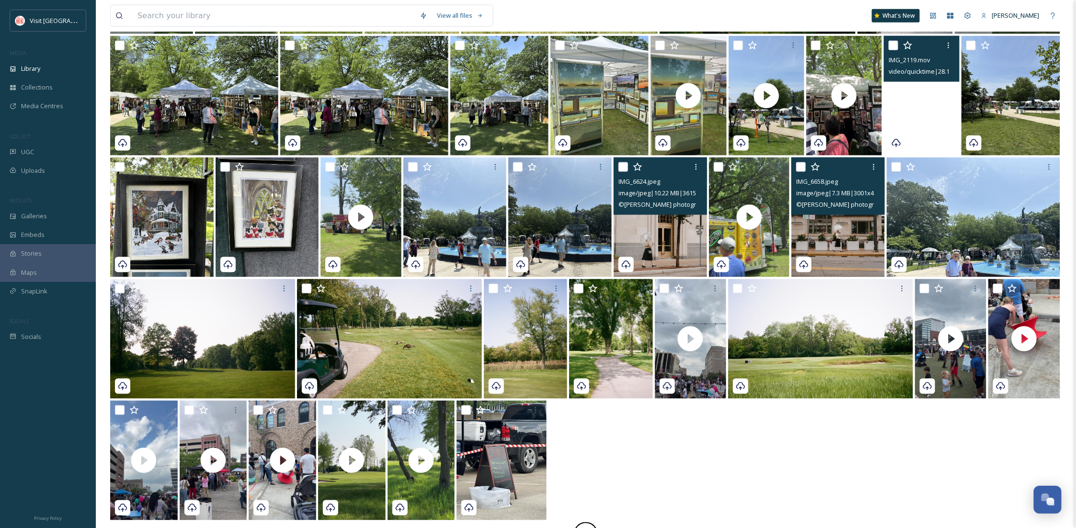
click at [862, 261] on img at bounding box center [837, 218] width 93 height 120
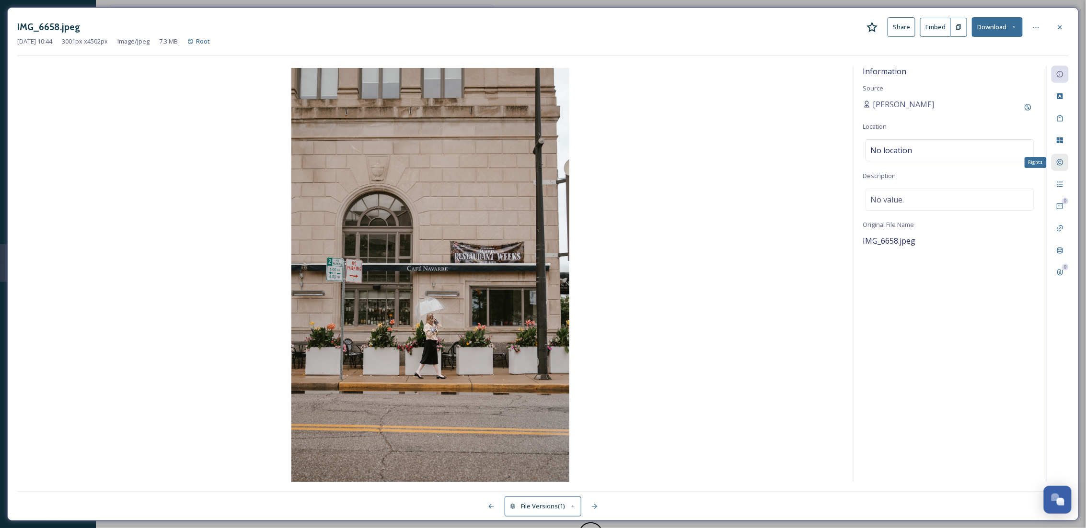
click at [1058, 162] on icon at bounding box center [1060, 163] width 8 height 8
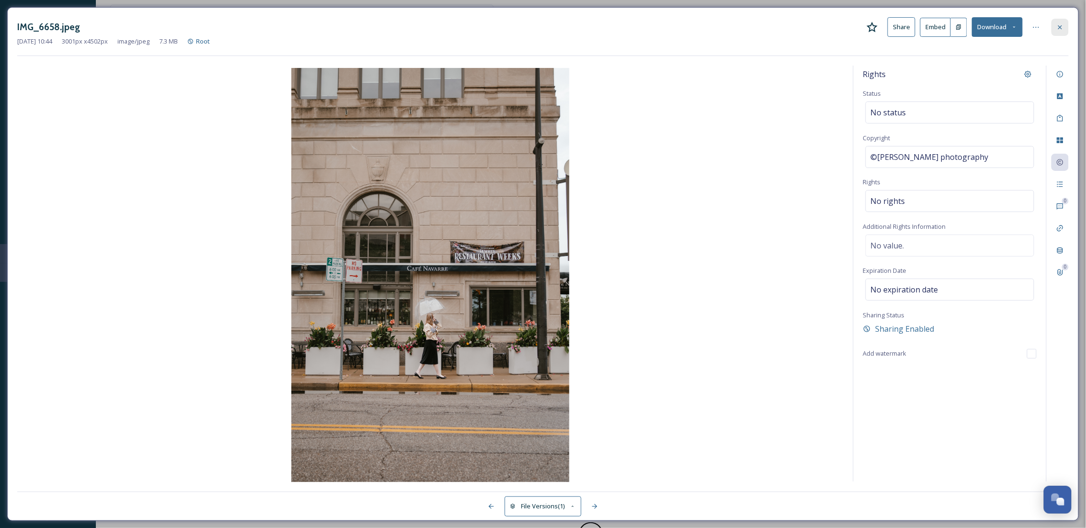
click at [1064, 22] on div at bounding box center [1059, 27] width 17 height 17
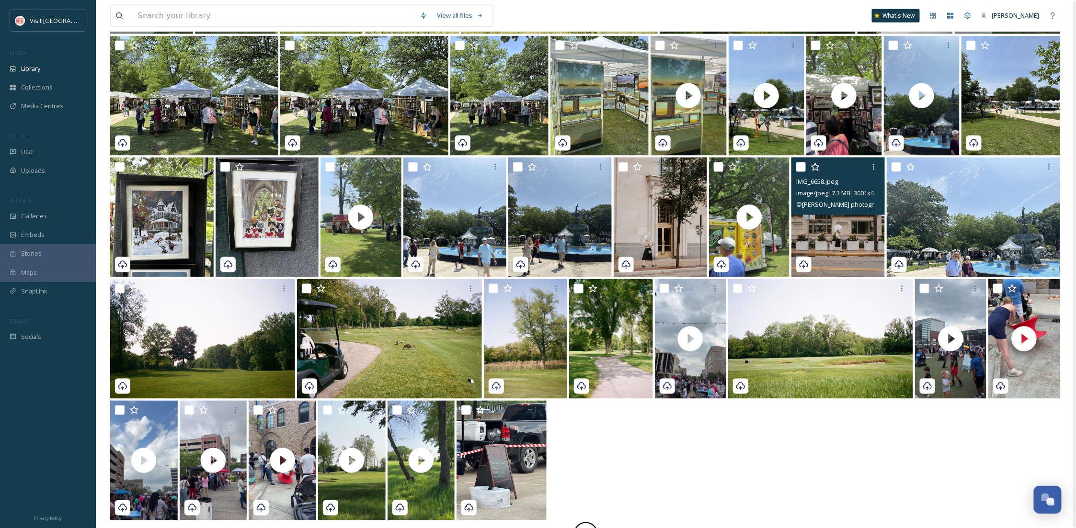
click at [757, 505] on div at bounding box center [585, 462] width 951 height 122
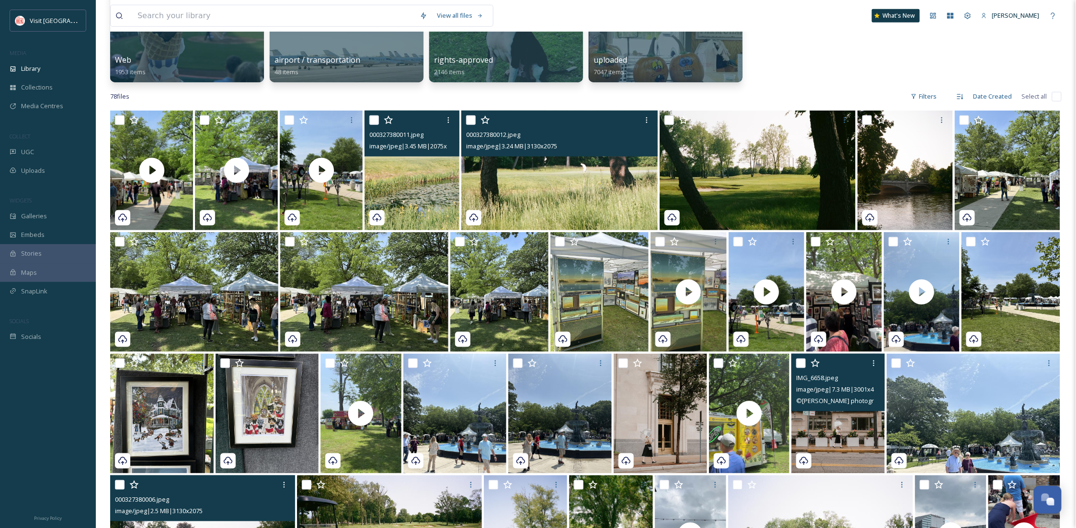
scroll to position [363, 0]
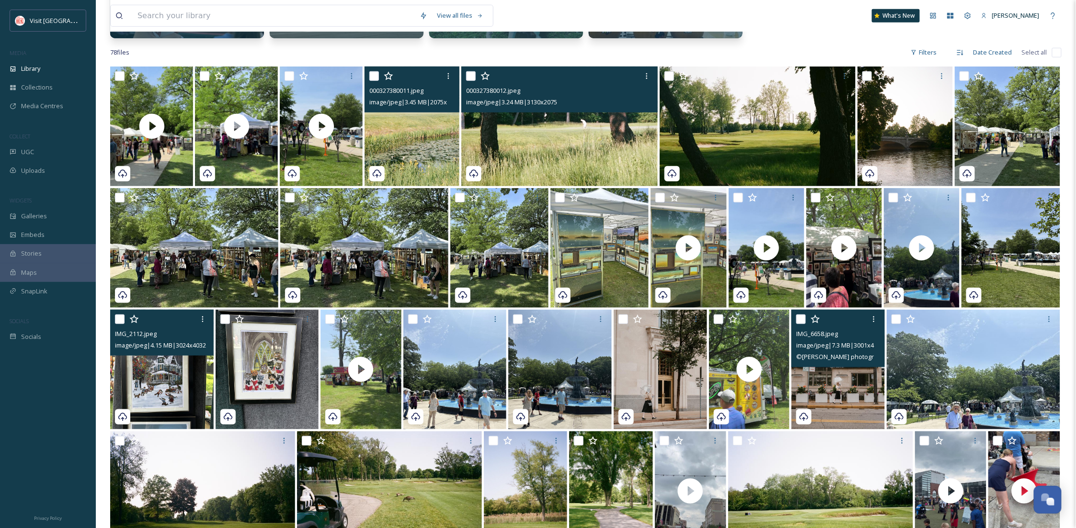
click at [149, 369] on img at bounding box center [161, 370] width 103 height 120
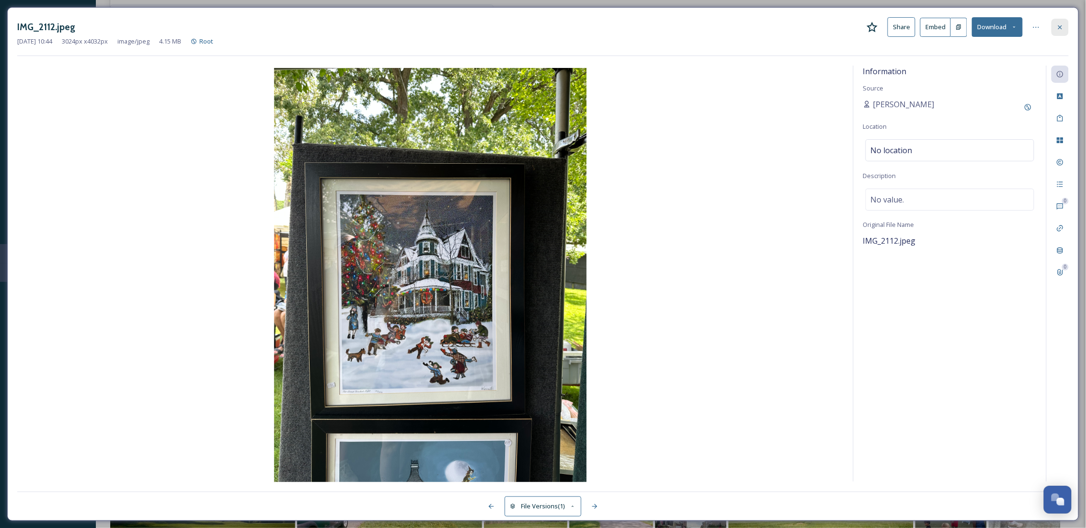
click at [1058, 26] on icon at bounding box center [1060, 27] width 8 height 8
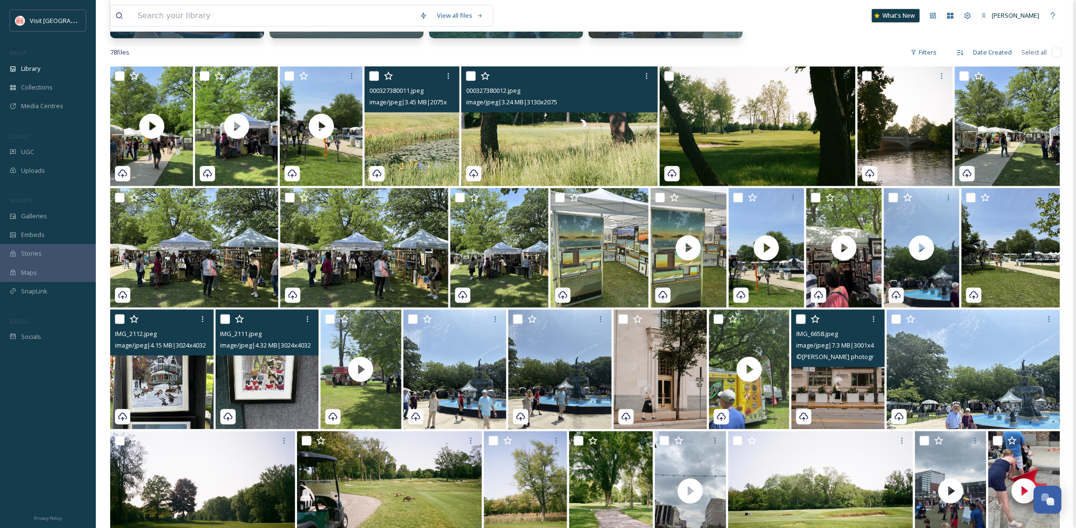
click at [247, 385] on img at bounding box center [267, 370] width 103 height 120
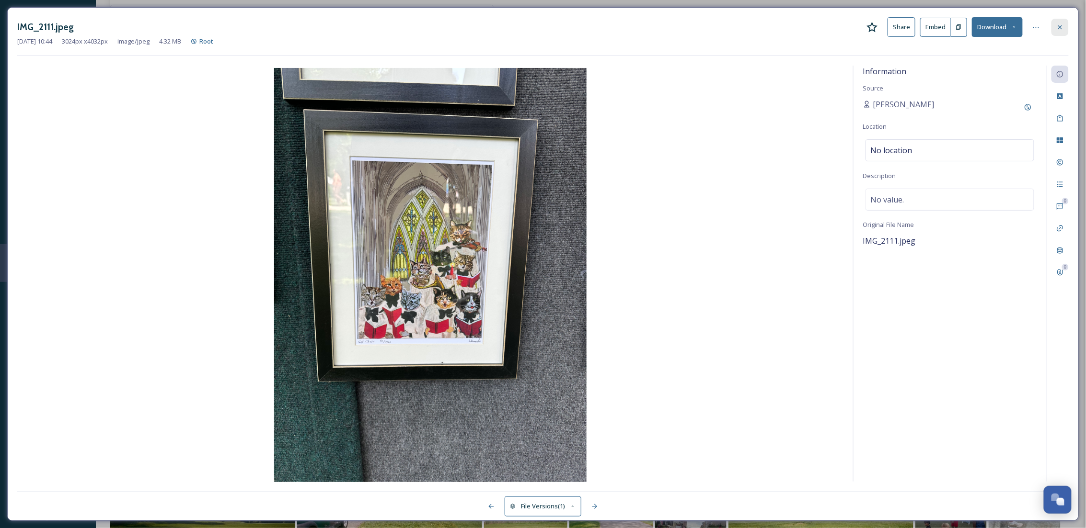
click at [1064, 25] on div at bounding box center [1059, 27] width 17 height 17
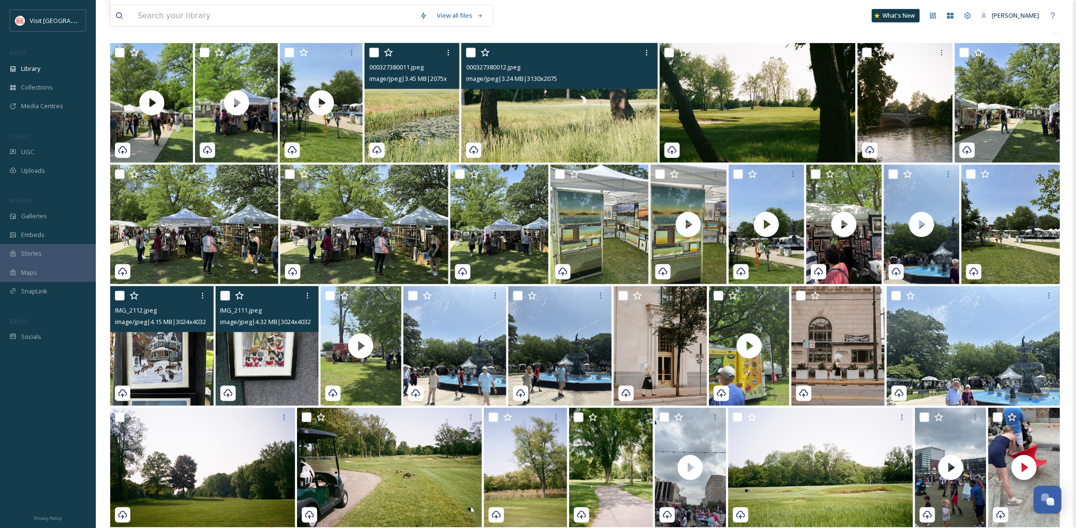
scroll to position [472, 0]
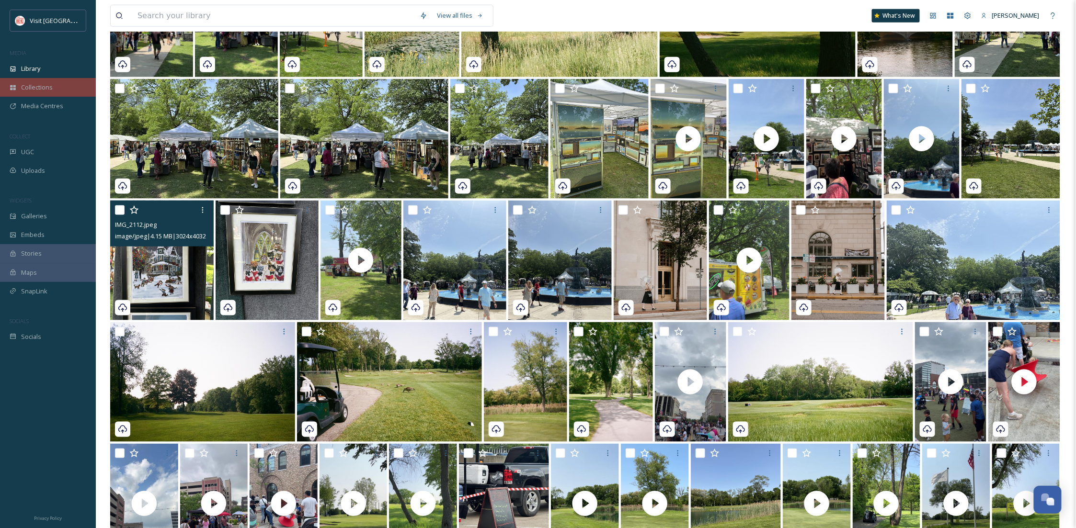
click at [46, 87] on span "Collections" at bounding box center [37, 87] width 32 height 9
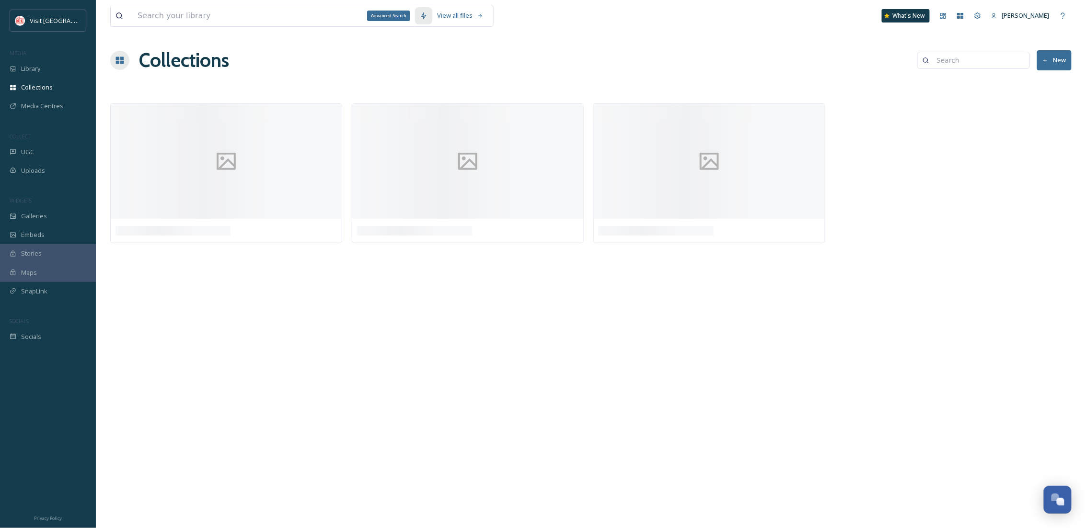
click at [420, 14] on icon at bounding box center [424, 16] width 8 height 8
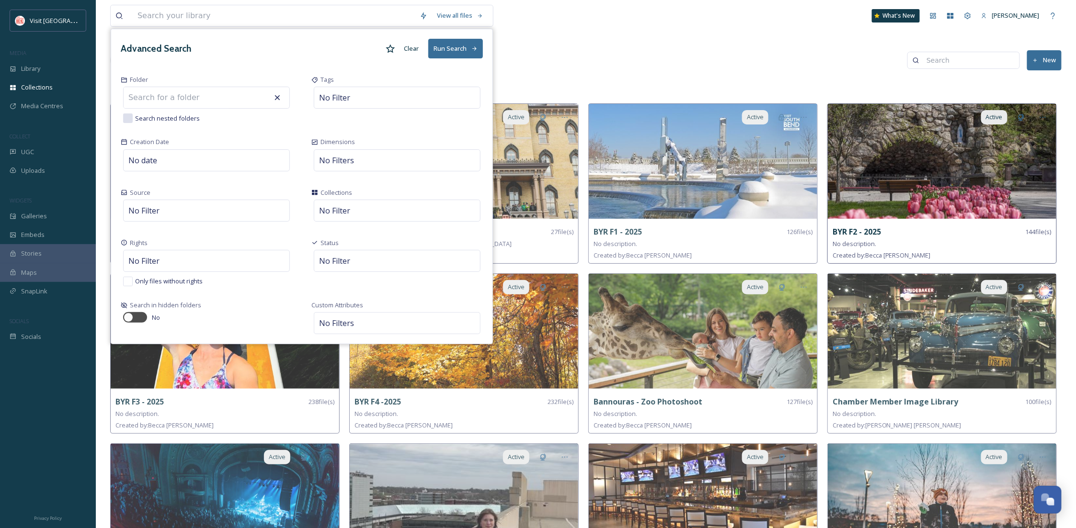
drag, startPoint x: 732, startPoint y: 46, endPoint x: 882, endPoint y: 121, distance: 167.5
click at [732, 46] on div "Collections New" at bounding box center [585, 60] width 951 height 29
